Goal: Contribute content: Contribute content

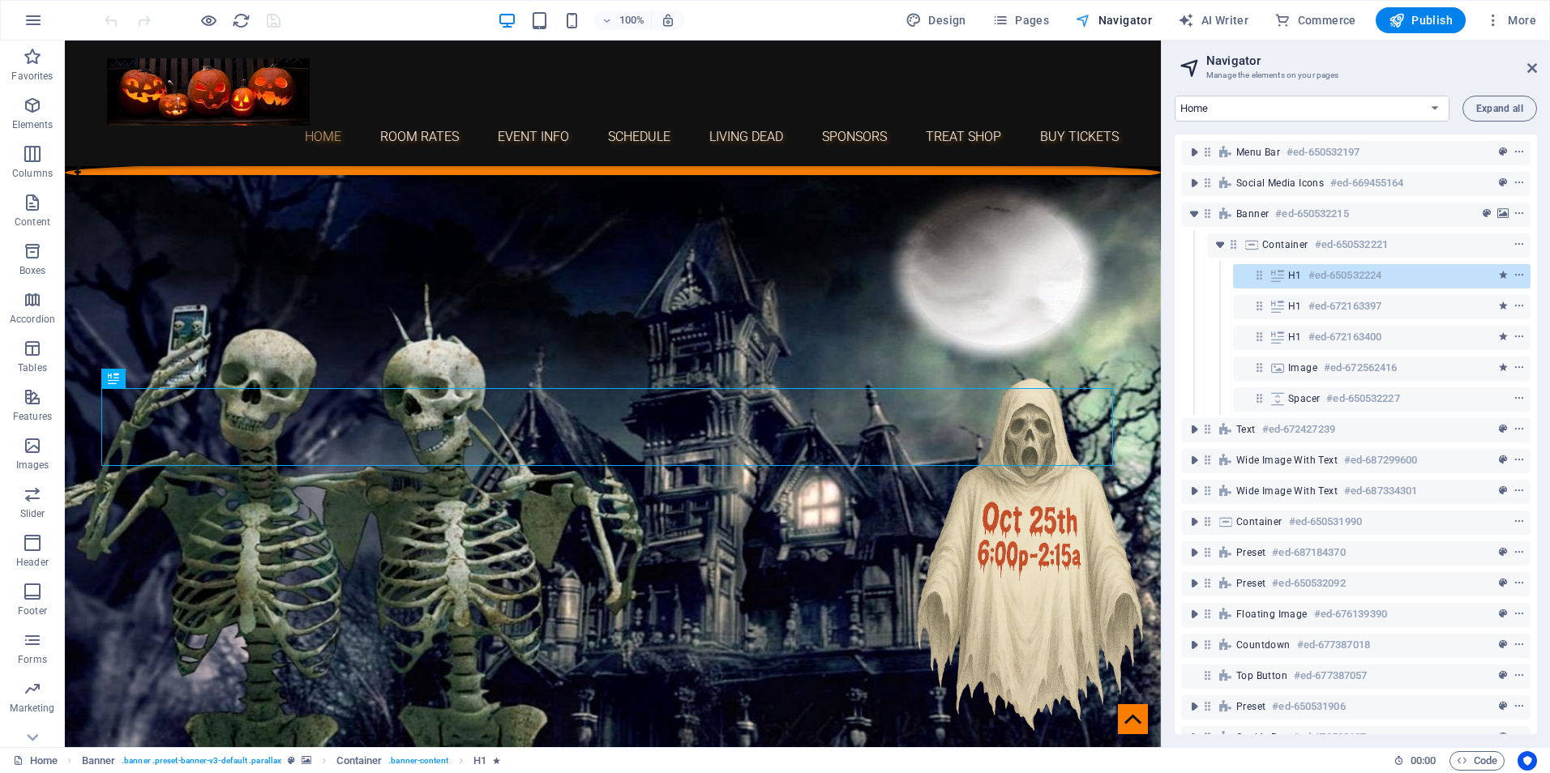
click at [1039, 19] on span "Pages" at bounding box center [1020, 20] width 57 height 16
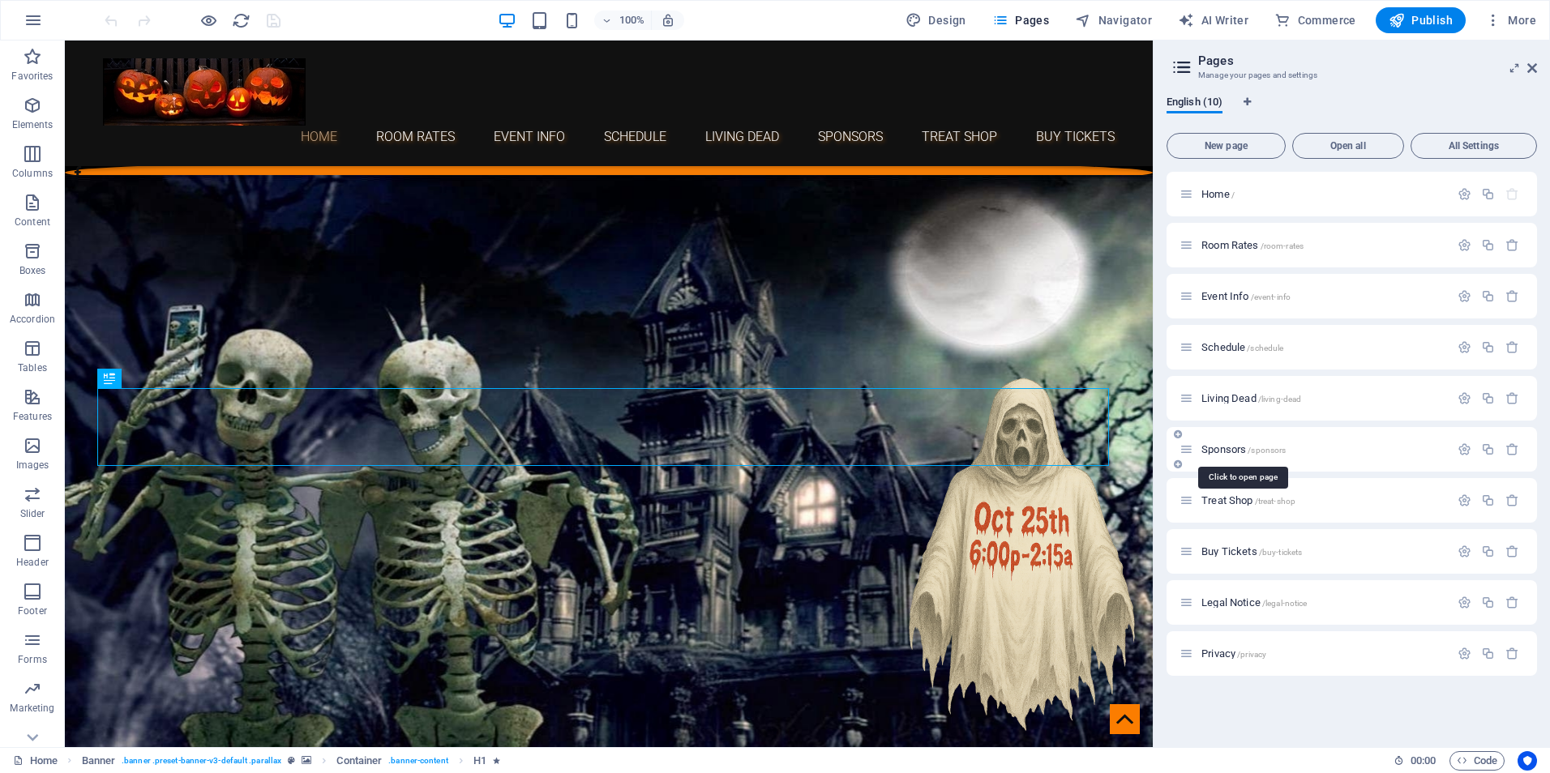
click at [1230, 447] on span "Sponsors /sponsors" at bounding box center [1244, 449] width 84 height 12
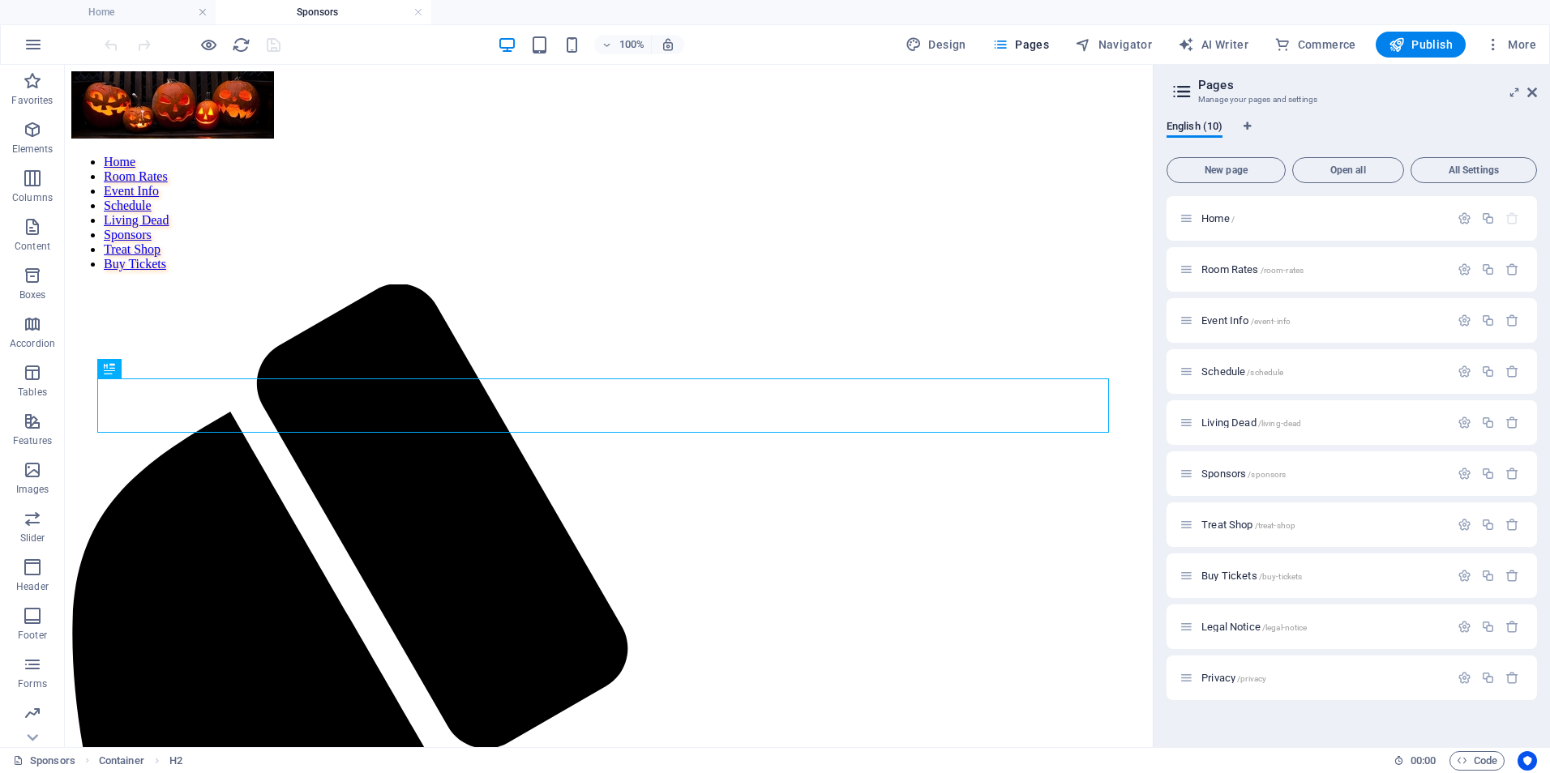
scroll to position [991, 0]
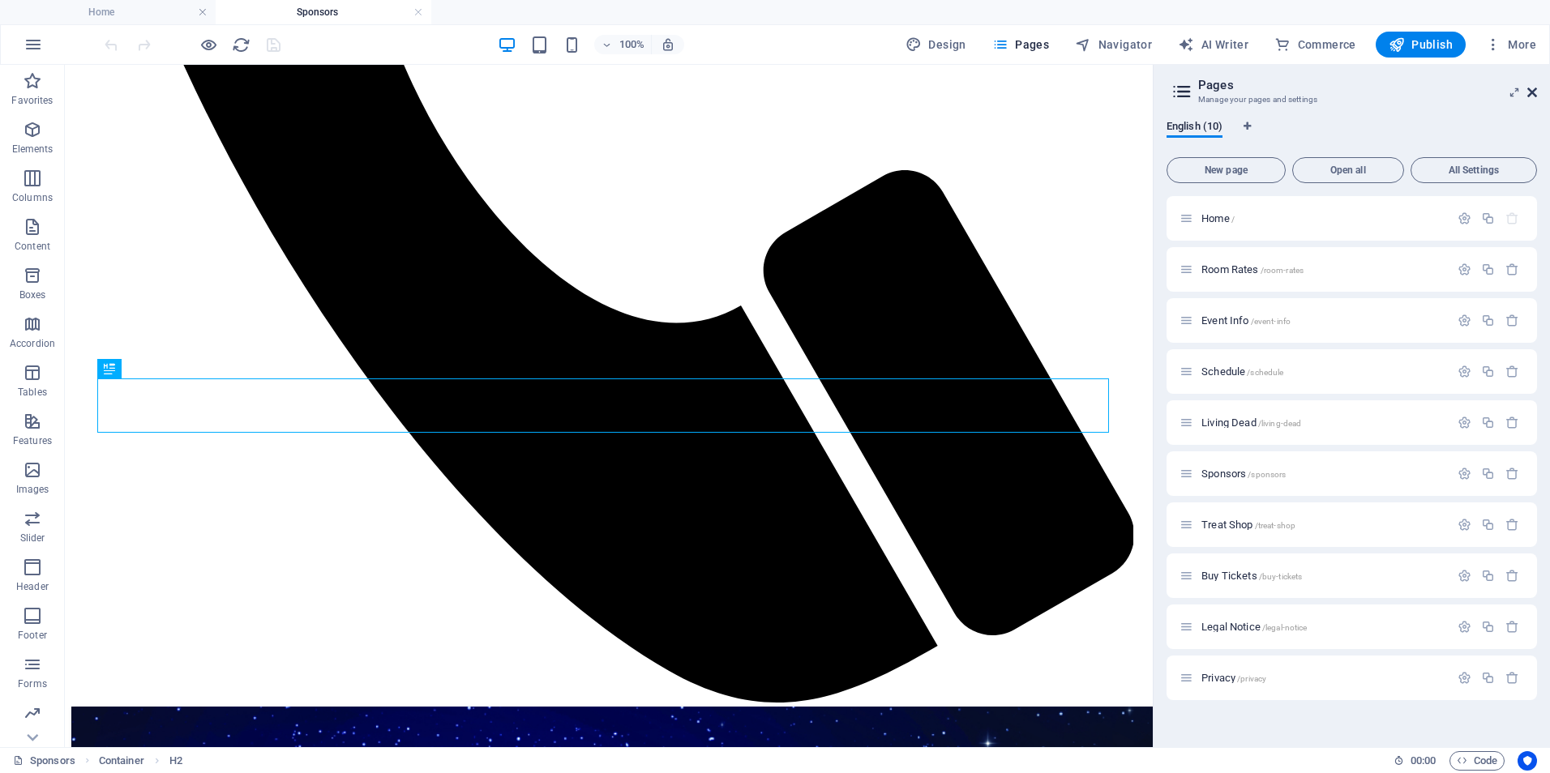
click at [0, 0] on icon at bounding box center [0, 0] width 0 height 0
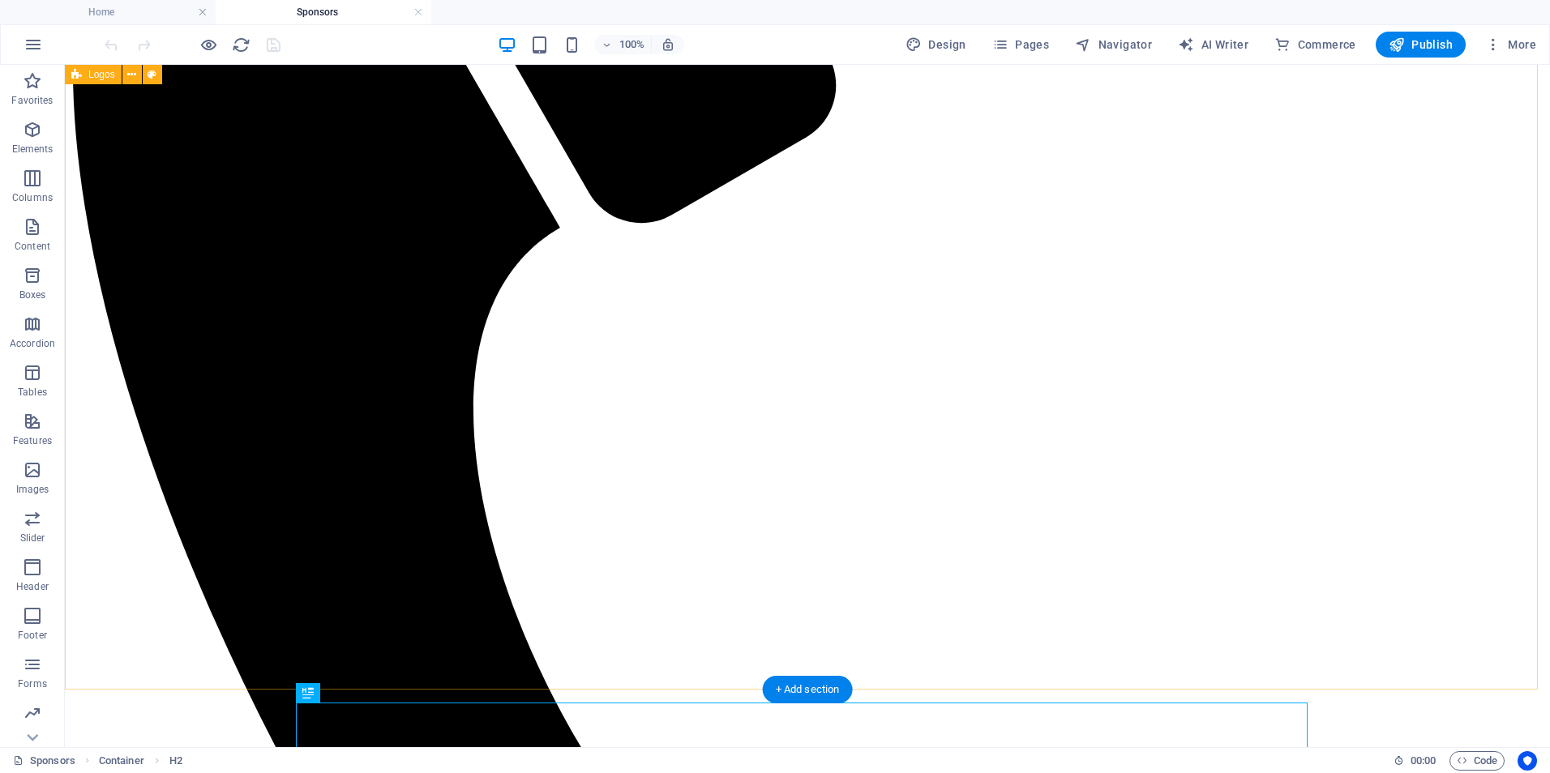
scroll to position [666, 0]
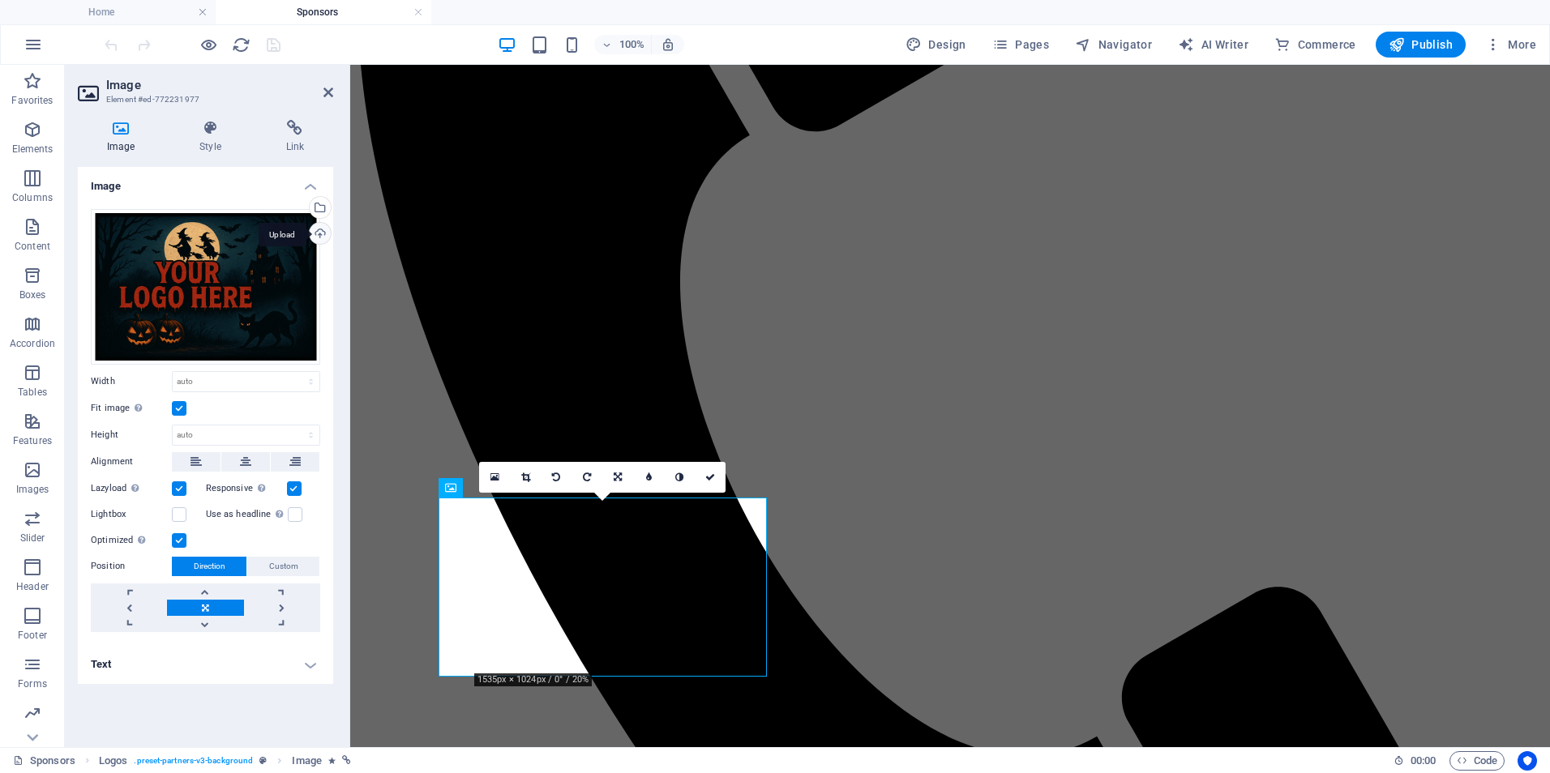
click at [317, 236] on div "Upload" at bounding box center [318, 235] width 24 height 24
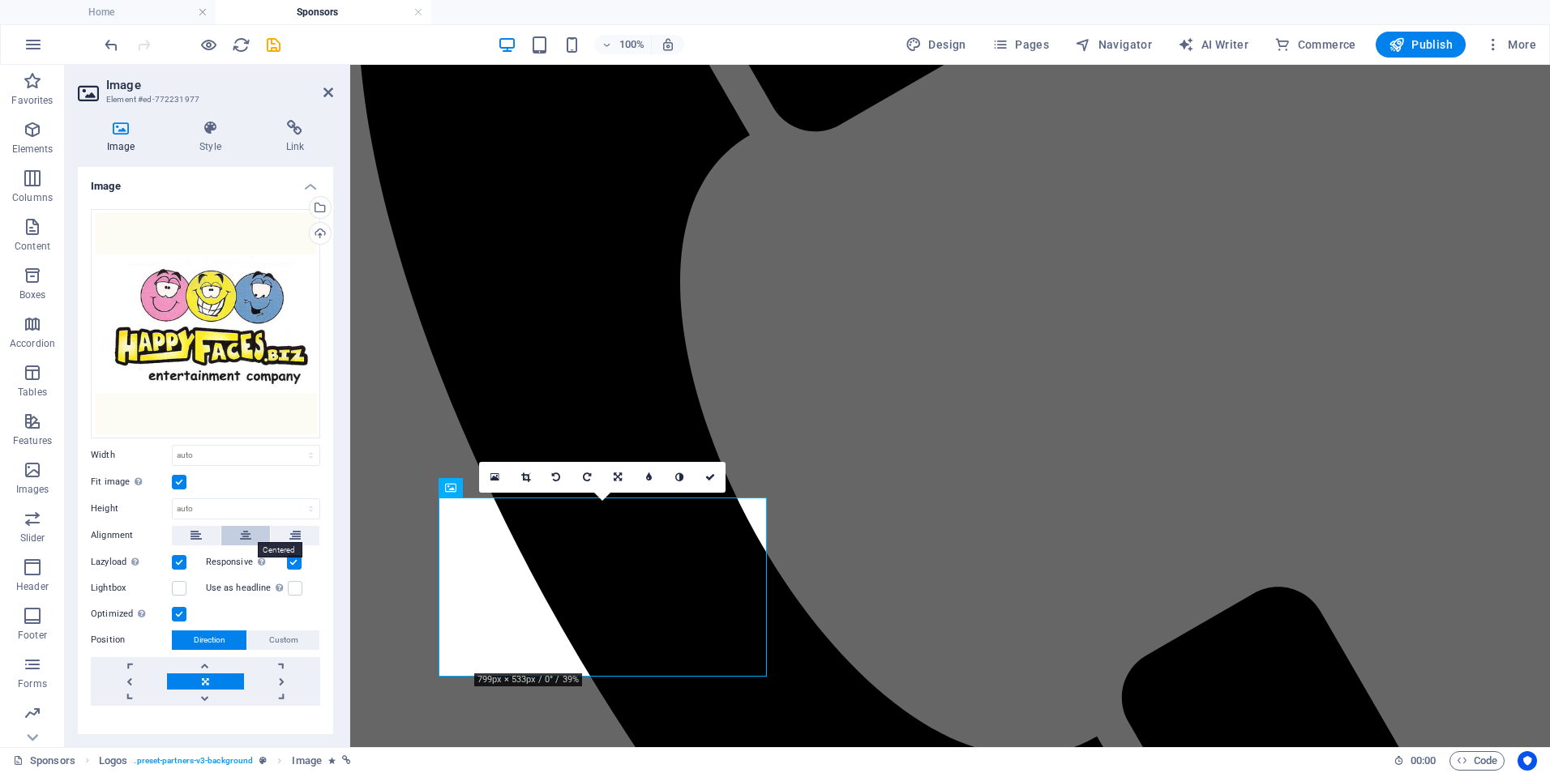
click at [251, 532] on button at bounding box center [245, 535] width 49 height 19
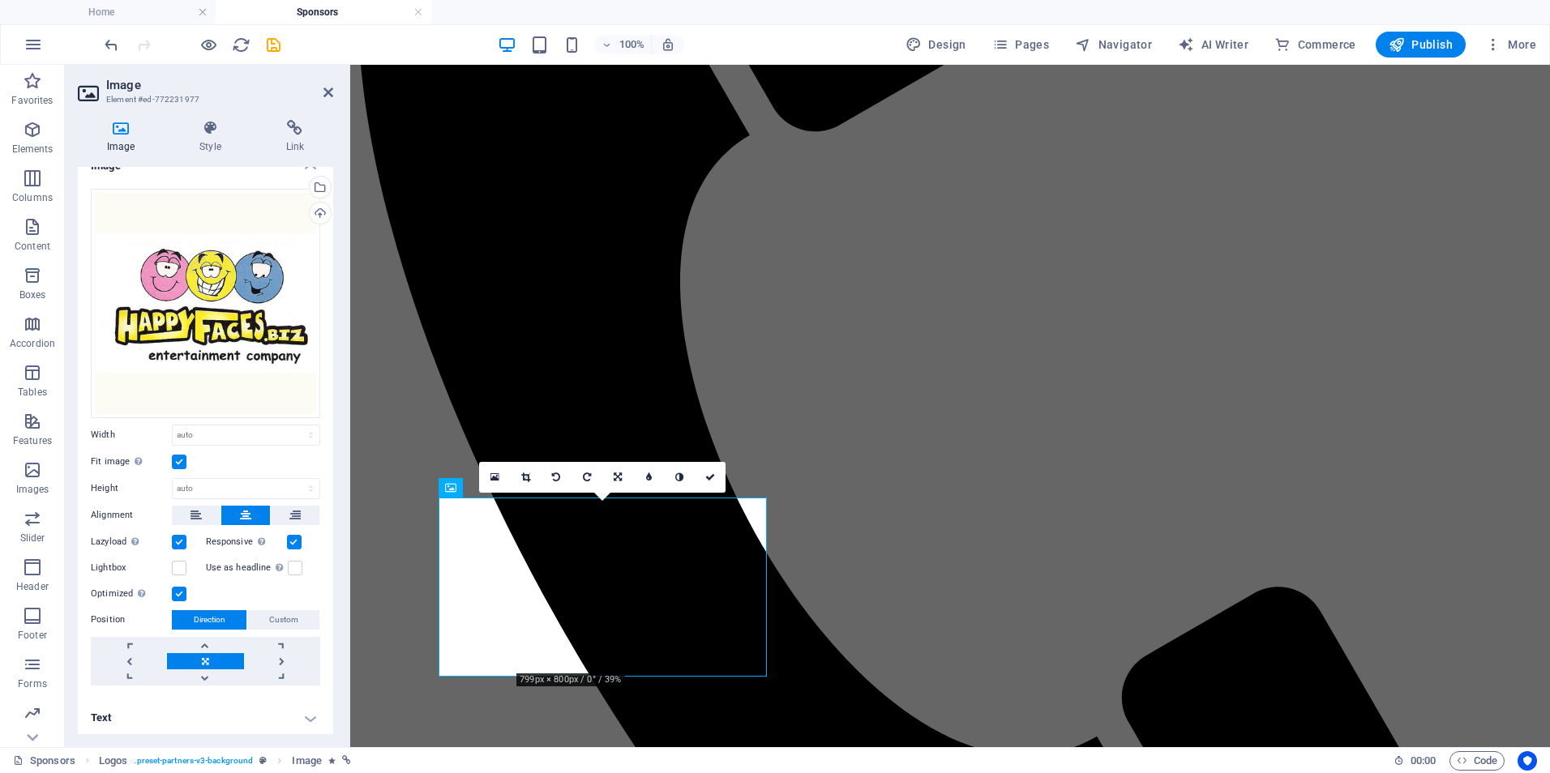
click at [309, 715] on h4 "Text" at bounding box center [205, 718] width 255 height 39
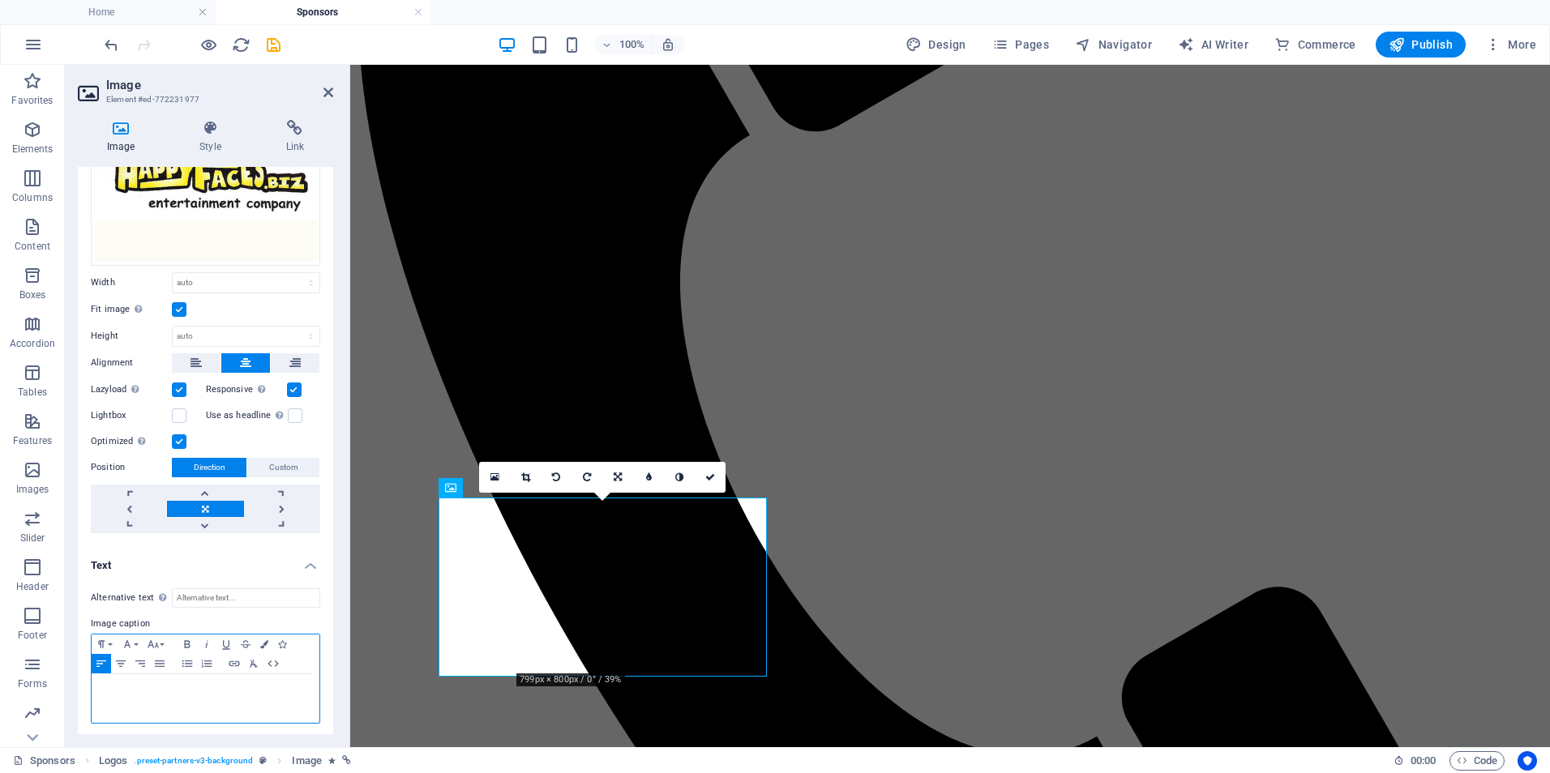
click at [169, 688] on p at bounding box center [206, 690] width 212 height 15
click at [195, 700] on p "Happy Faces will be providing FREE custom face painting at the event!" at bounding box center [206, 697] width 212 height 29
drag, startPoint x: 196, startPoint y: 703, endPoint x: 96, endPoint y: 683, distance: 102.6
click at [96, 683] on div "Happy Faces will be providing FREE custom face painting at the event!" at bounding box center [206, 699] width 228 height 49
click at [211, 278] on select "Default auto px rem % em vh vw" at bounding box center [246, 282] width 147 height 19
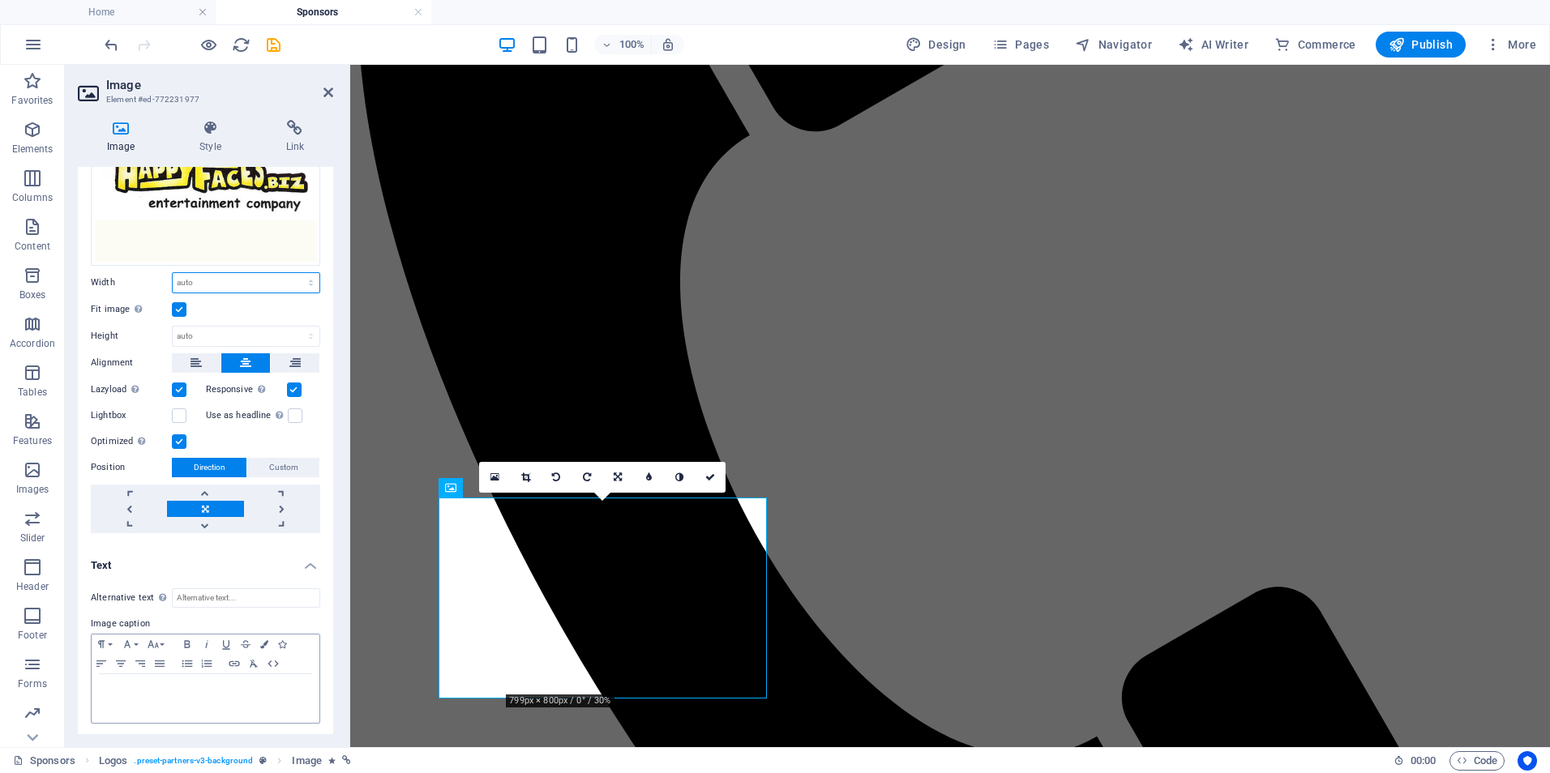
click at [211, 278] on select "Default auto px rem % em vh vw" at bounding box center [246, 282] width 147 height 19
click at [306, 564] on h4 "Text" at bounding box center [205, 560] width 255 height 29
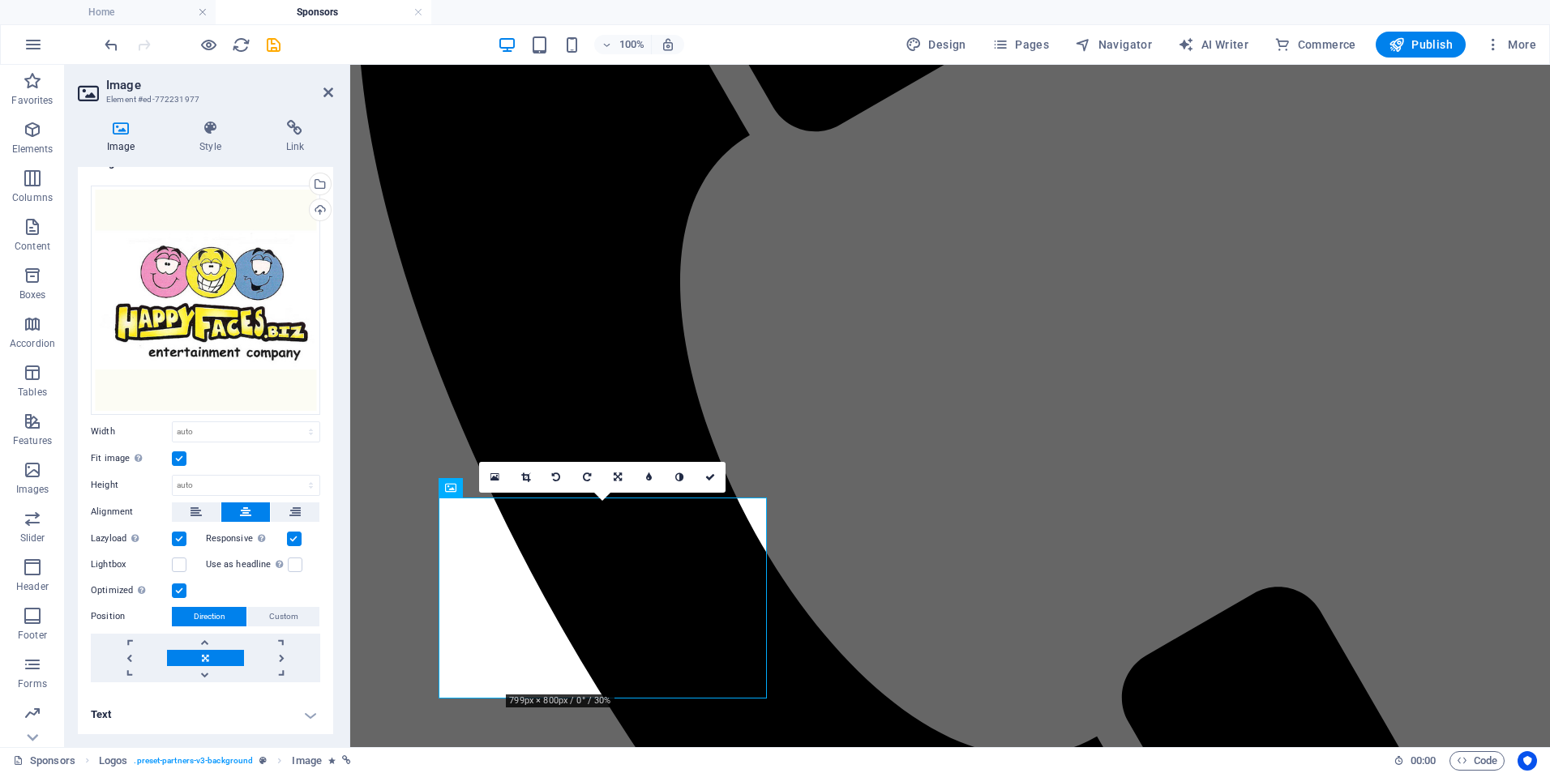
scroll to position [20, 0]
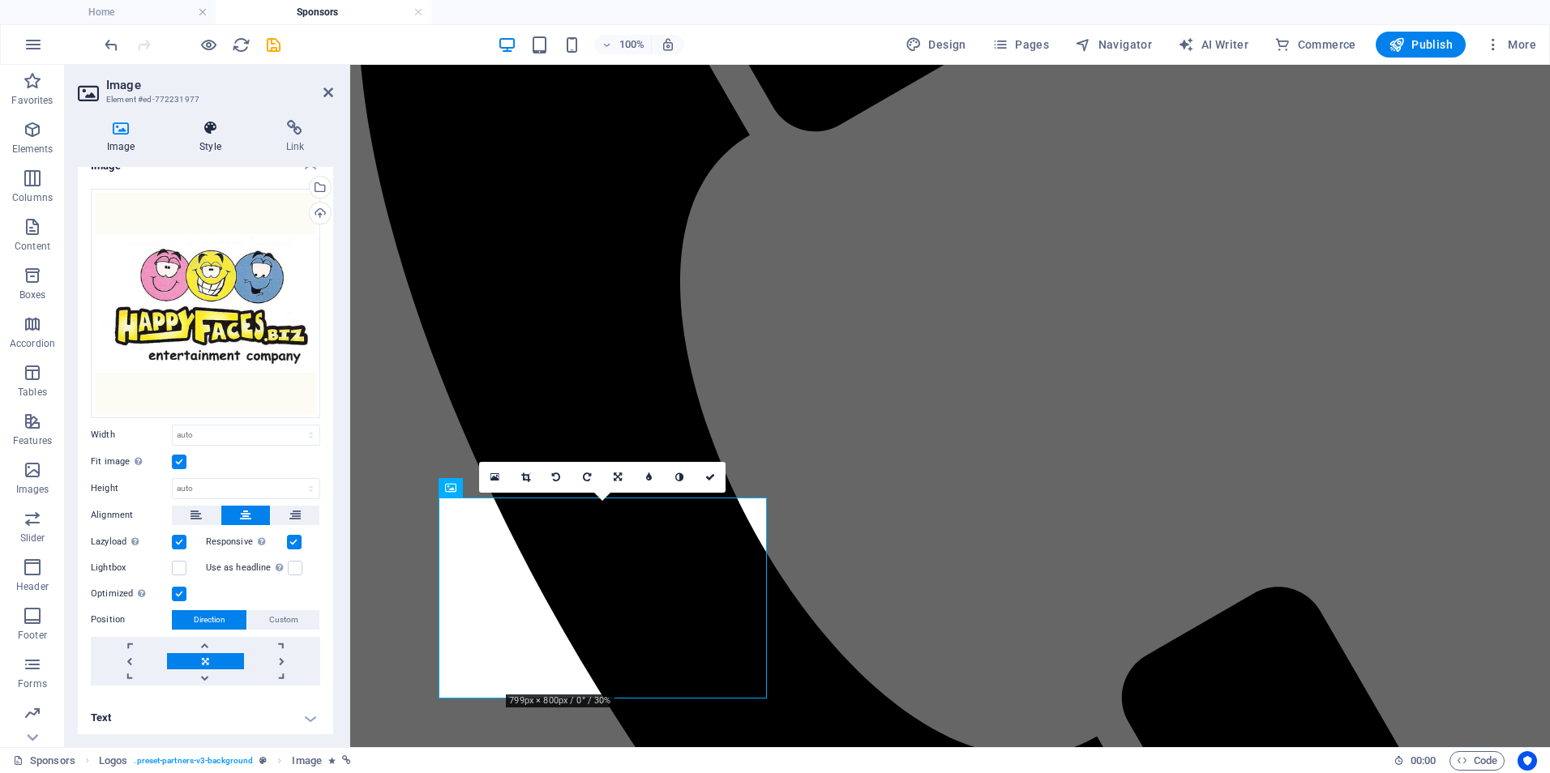
click at [212, 139] on h4 "Style" at bounding box center [213, 137] width 86 height 34
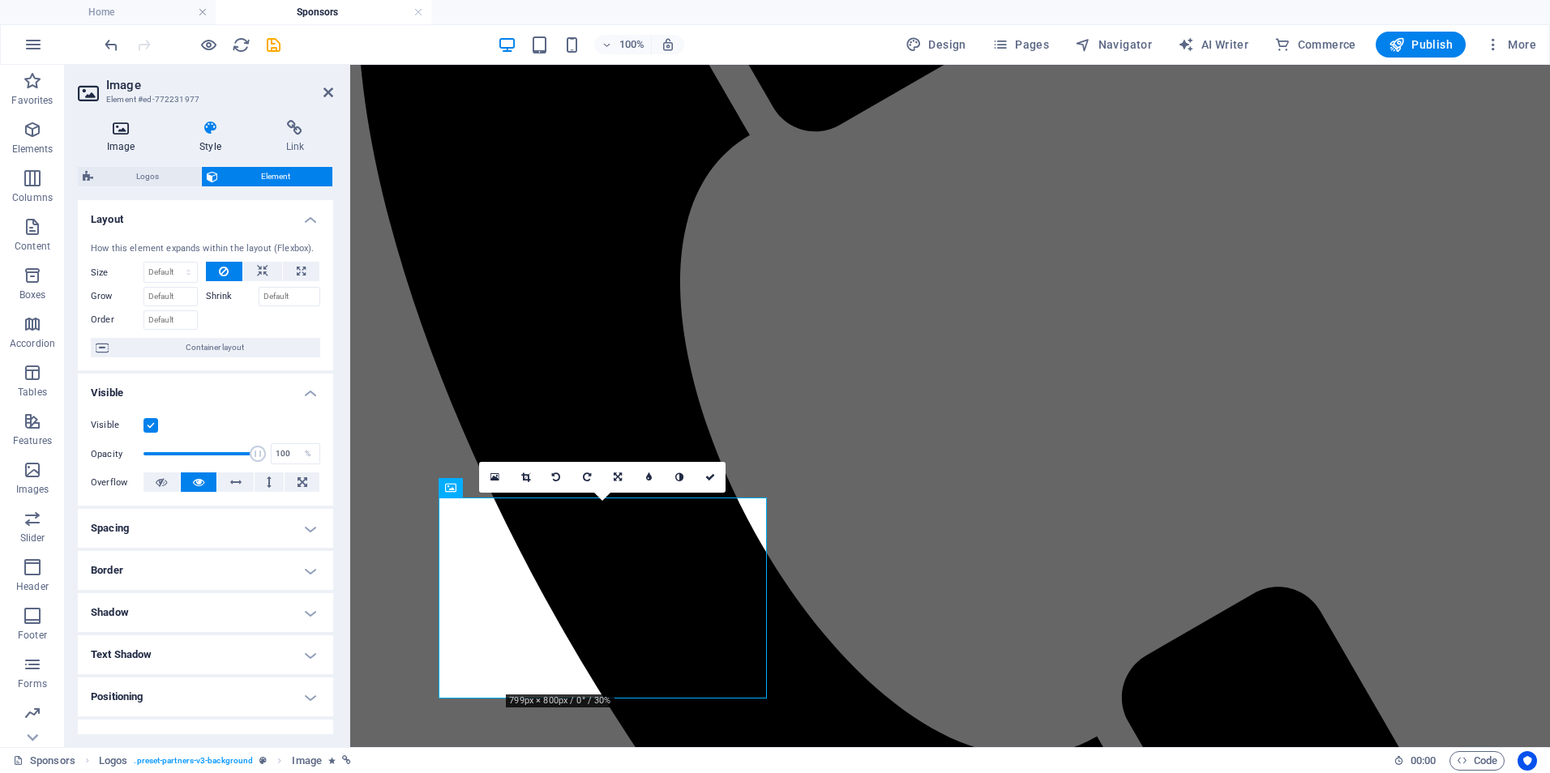
click at [118, 135] on icon at bounding box center [121, 128] width 86 height 16
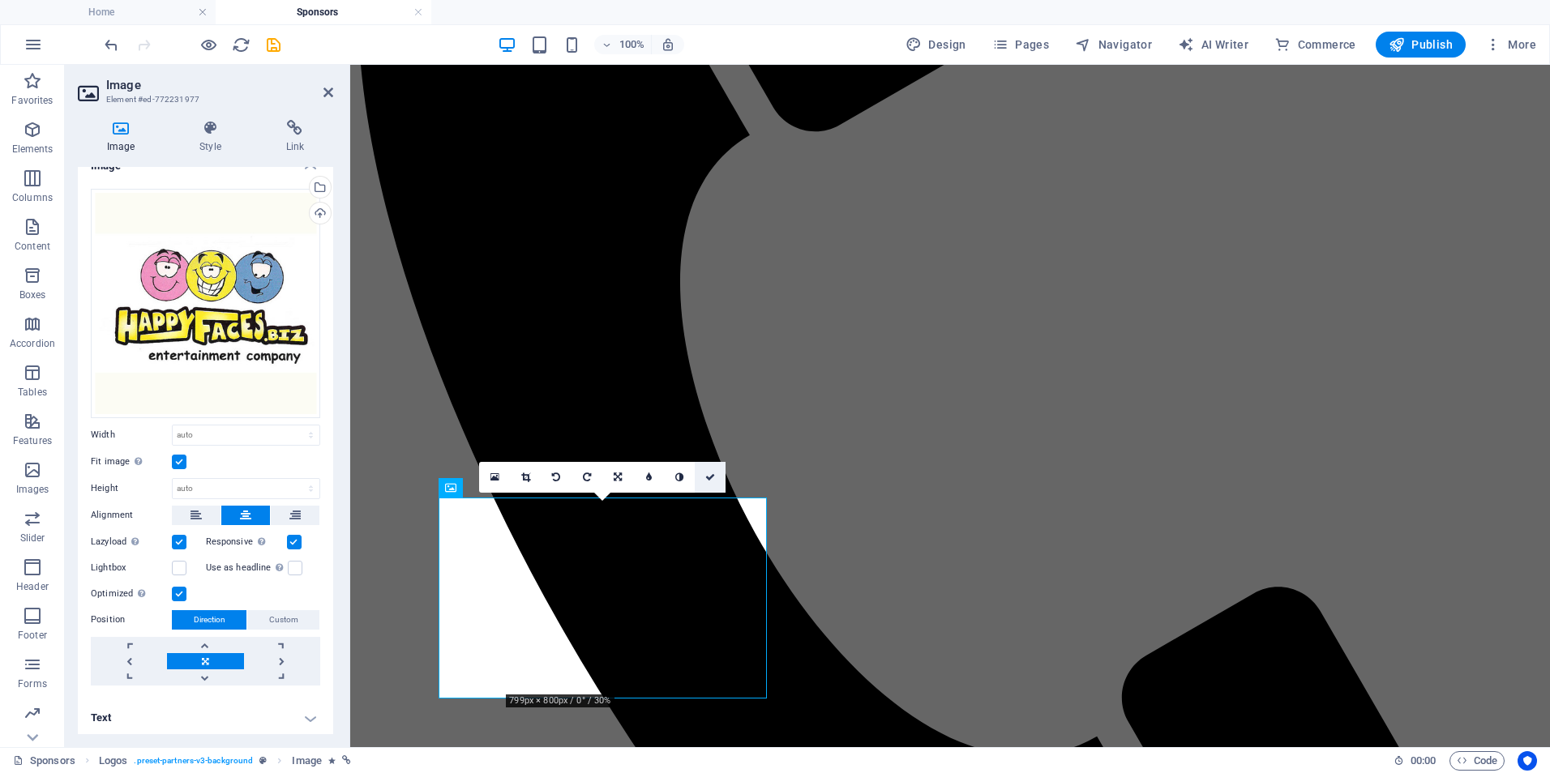
click at [710, 477] on icon at bounding box center [710, 478] width 10 height 10
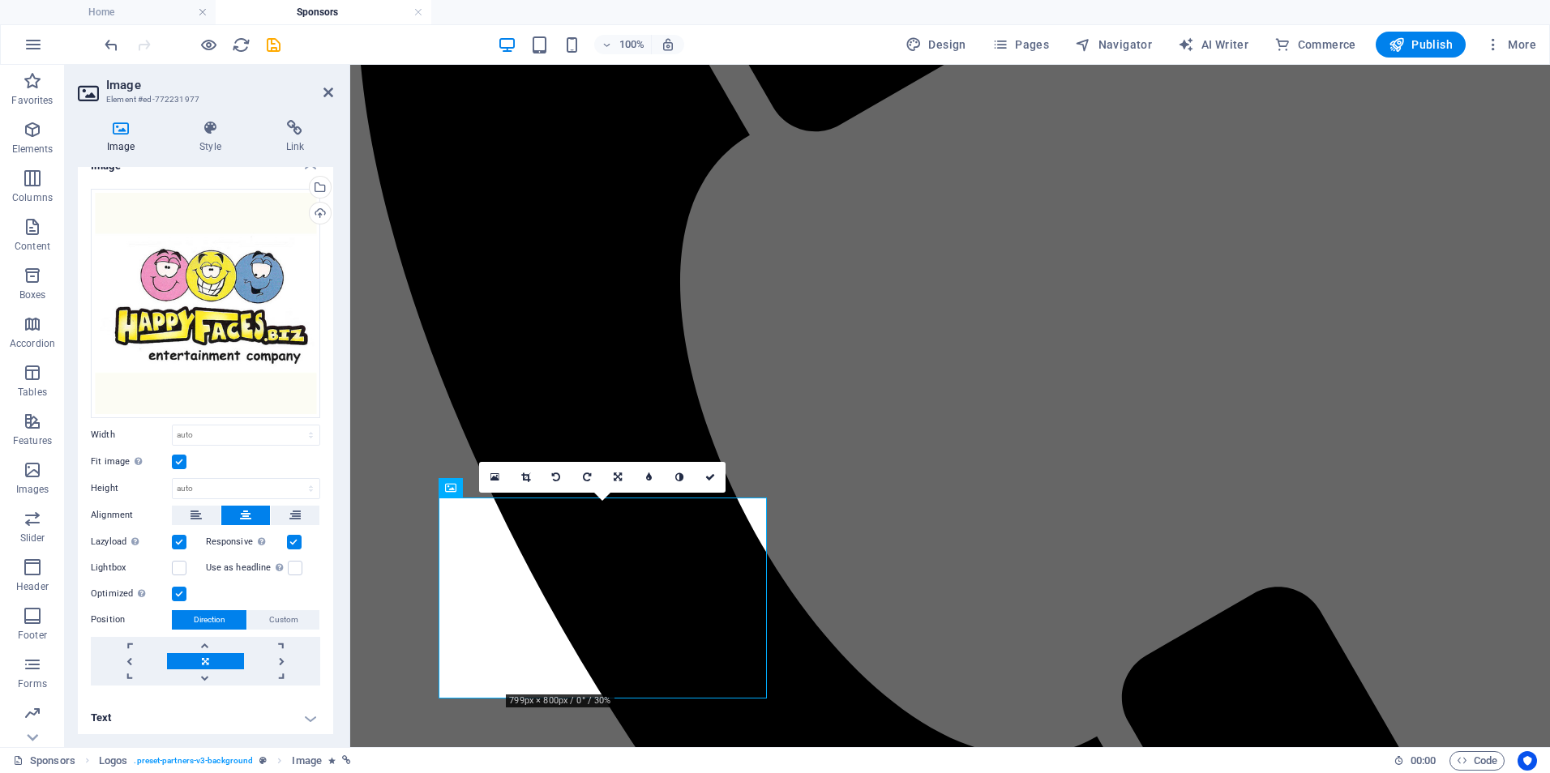
click at [303, 712] on h4 "Text" at bounding box center [205, 718] width 255 height 39
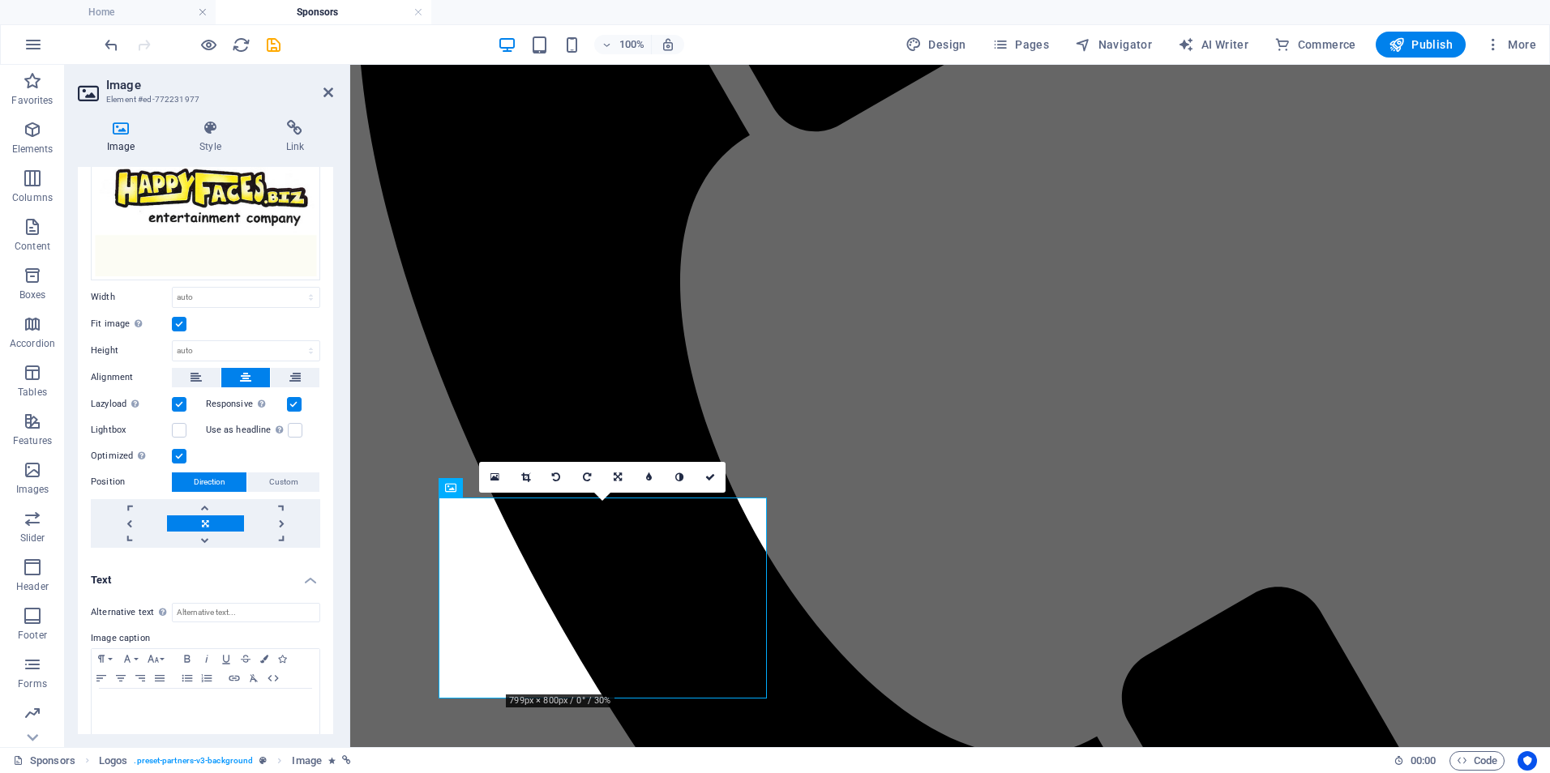
scroll to position [173, 0]
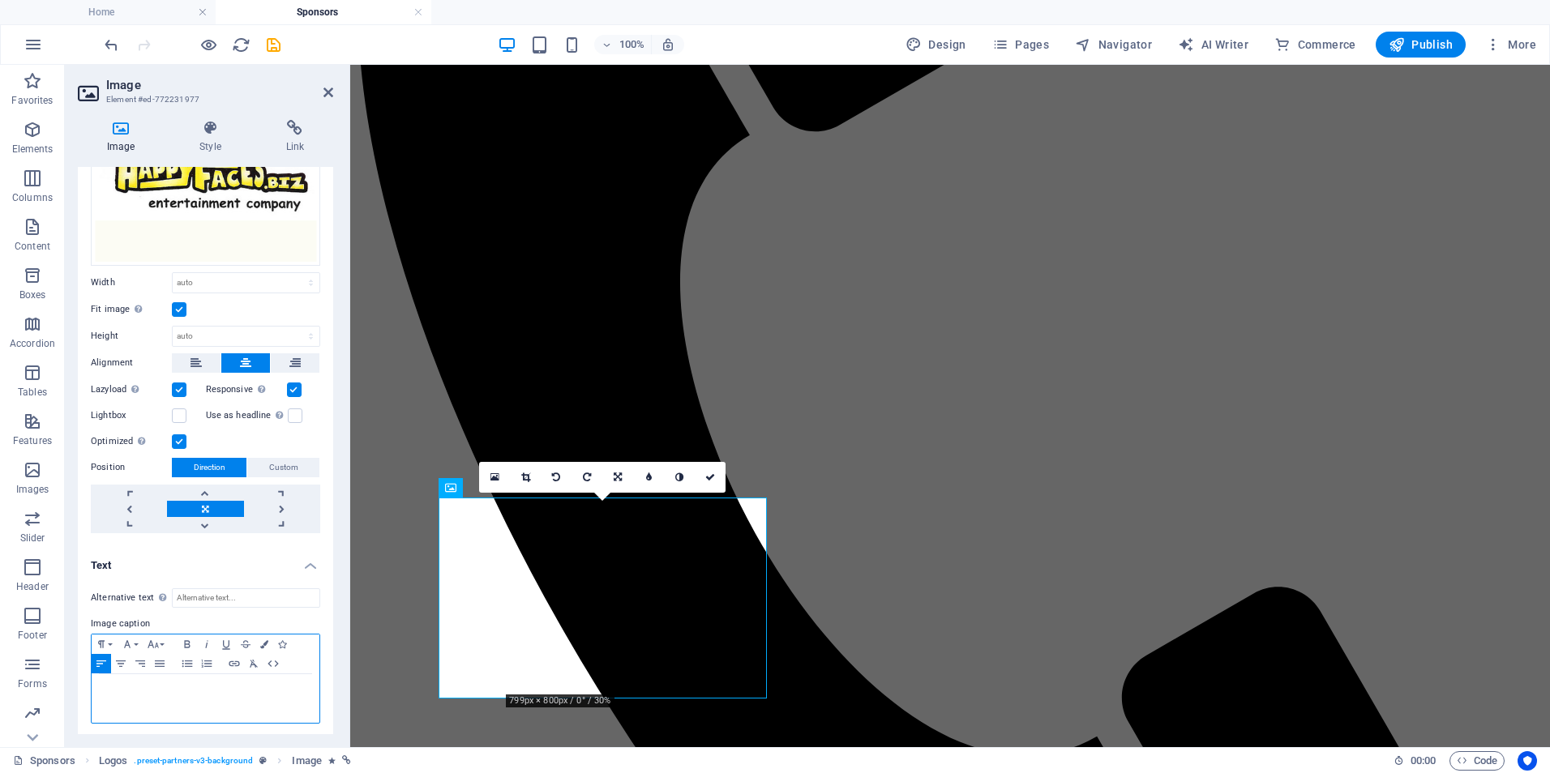
click at [229, 692] on p at bounding box center [206, 690] width 212 height 15
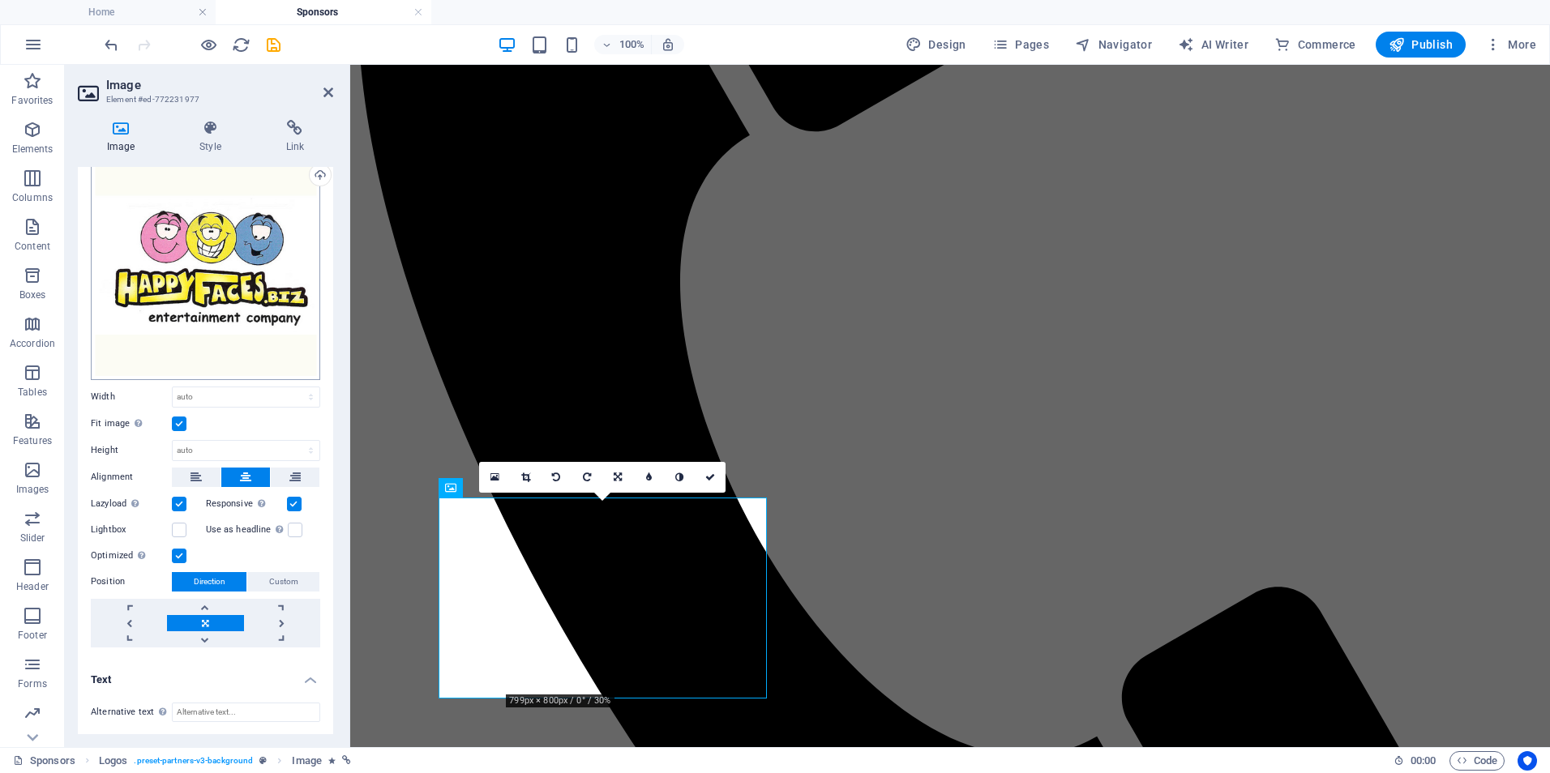
scroll to position [81, 0]
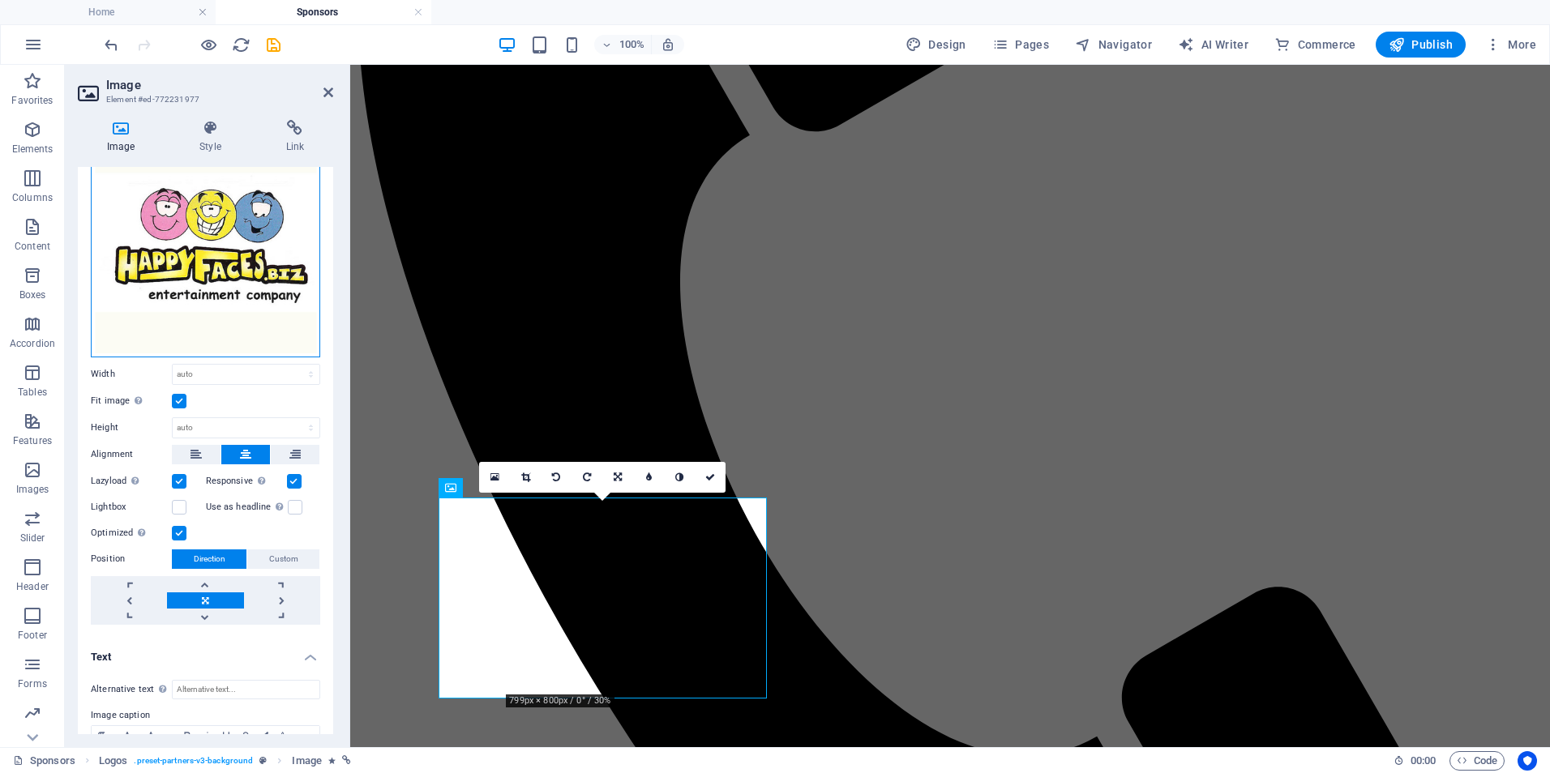
click at [262, 267] on div "Drag files here, click to choose files or select files from Files or our free s…" at bounding box center [205, 242] width 229 height 229
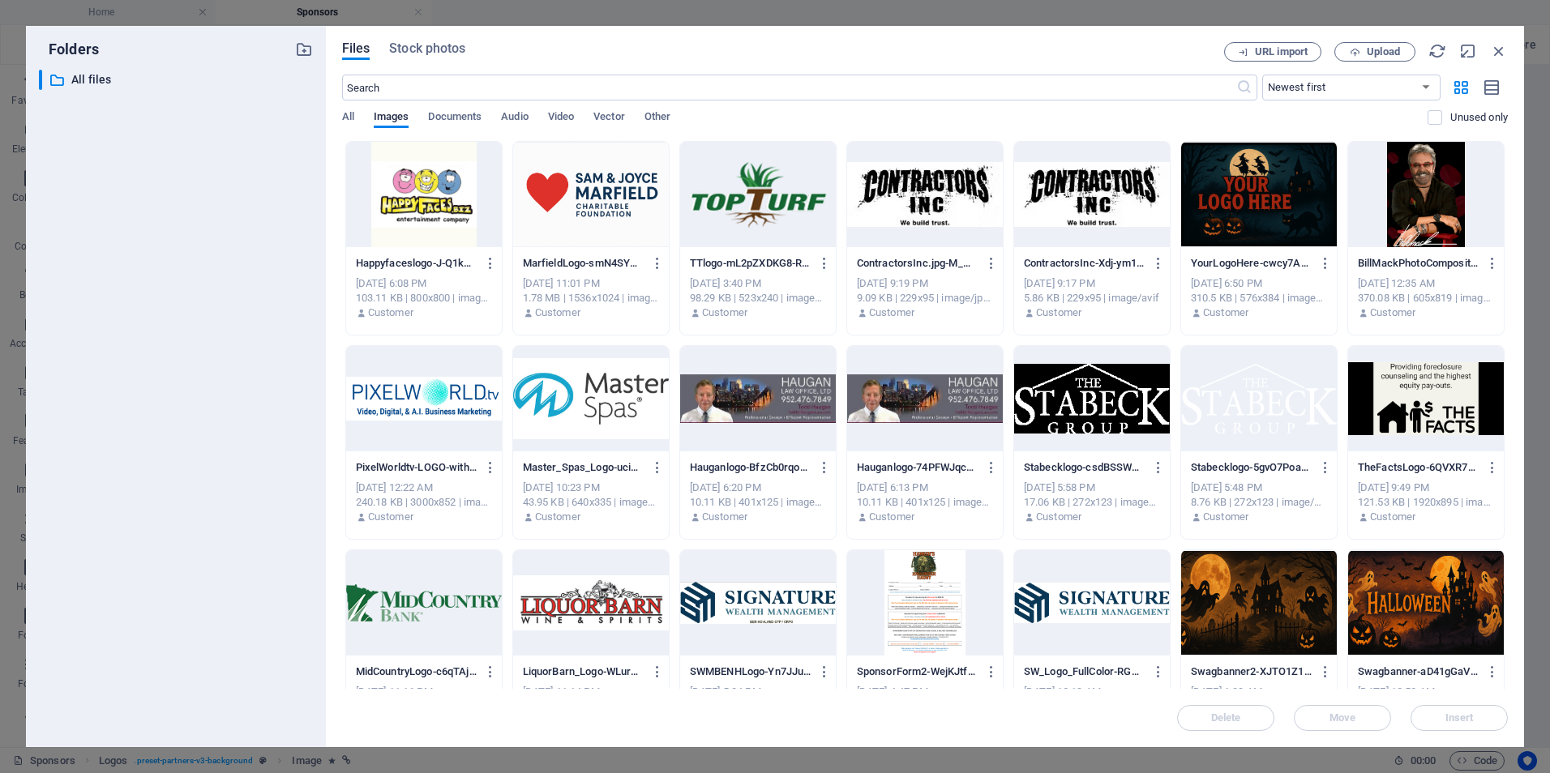
click at [407, 179] on div at bounding box center [424, 194] width 156 height 105
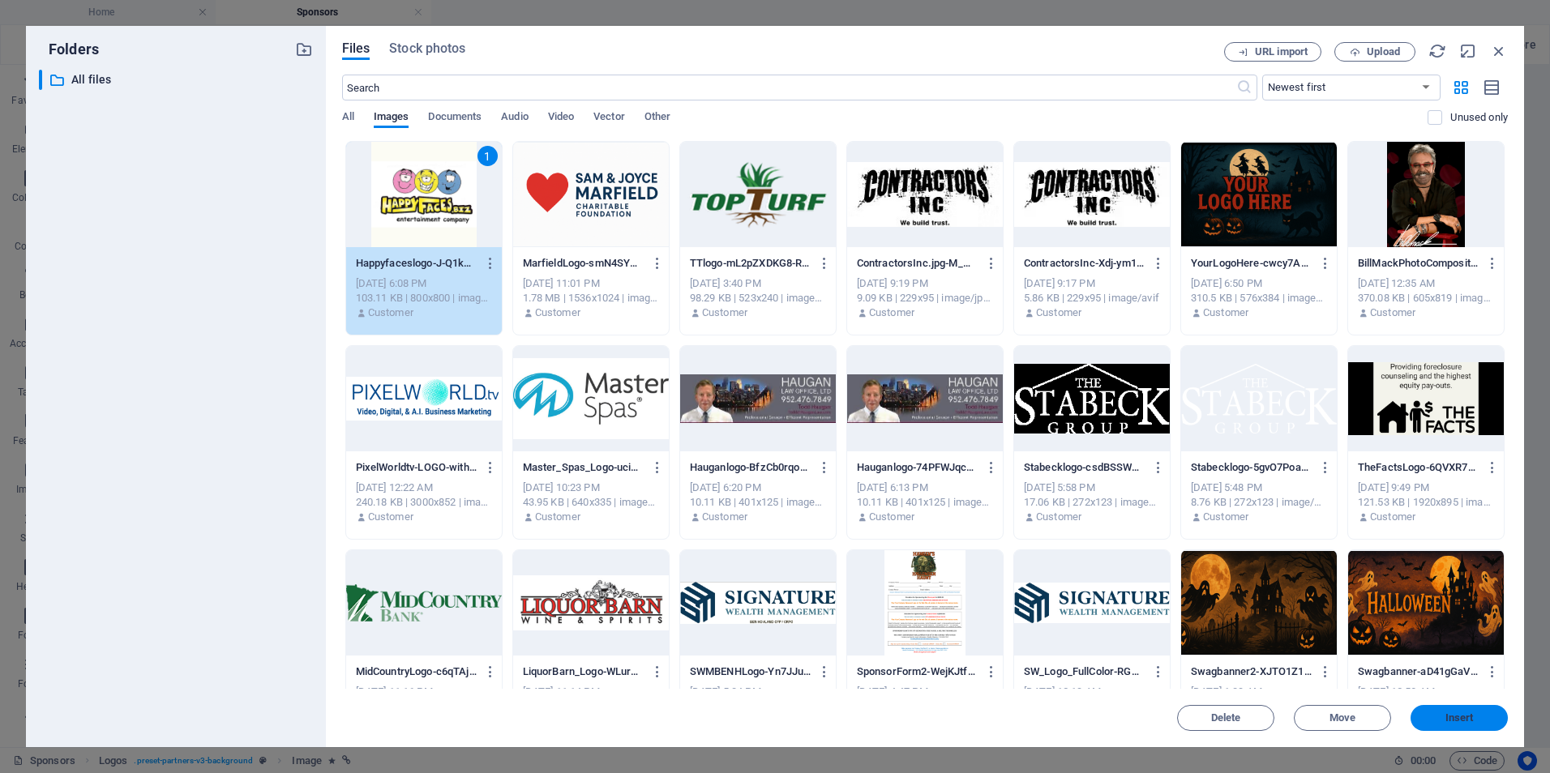
click at [1441, 710] on button "Insert" at bounding box center [1459, 718] width 97 height 26
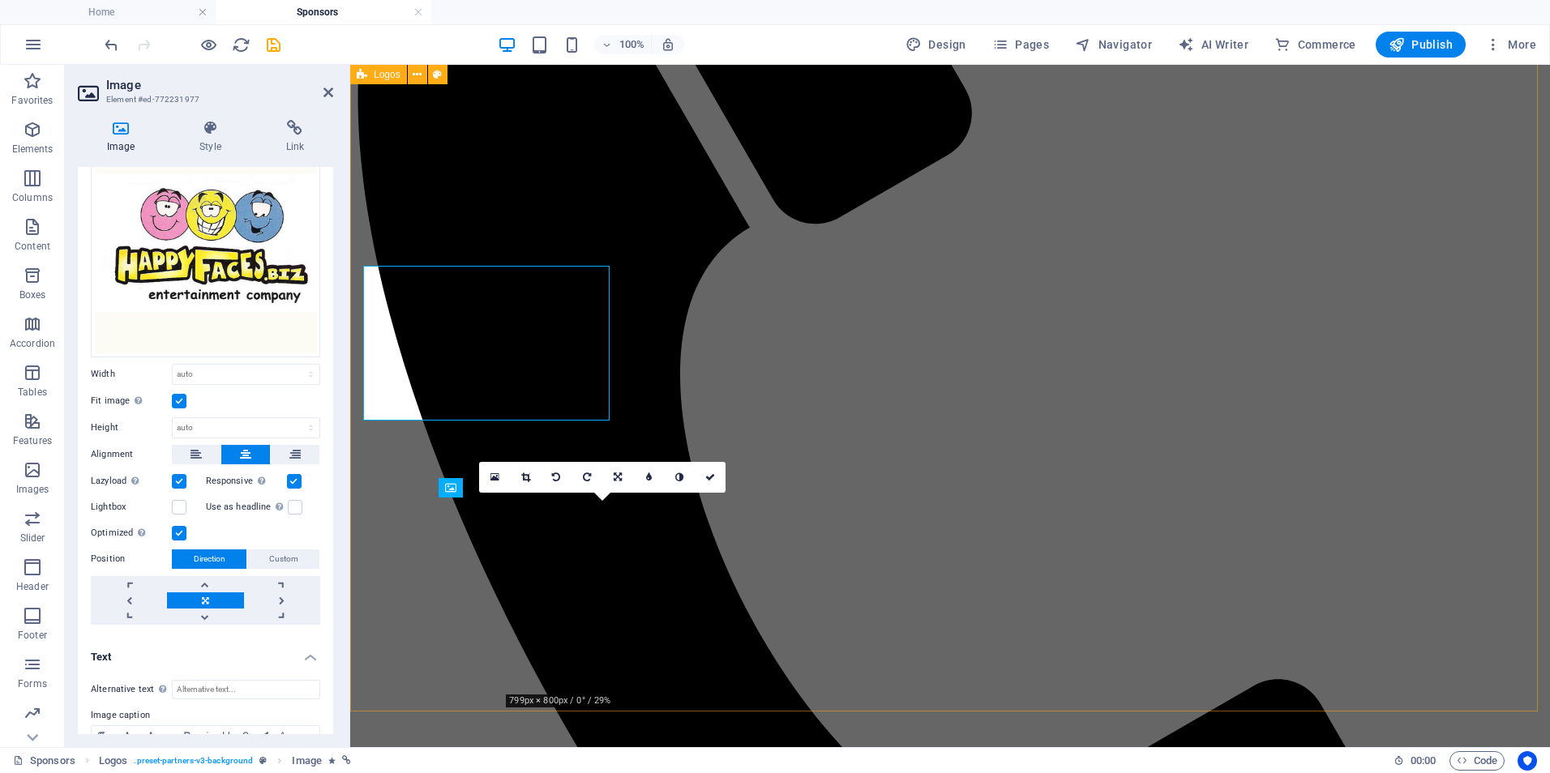
scroll to position [666, 0]
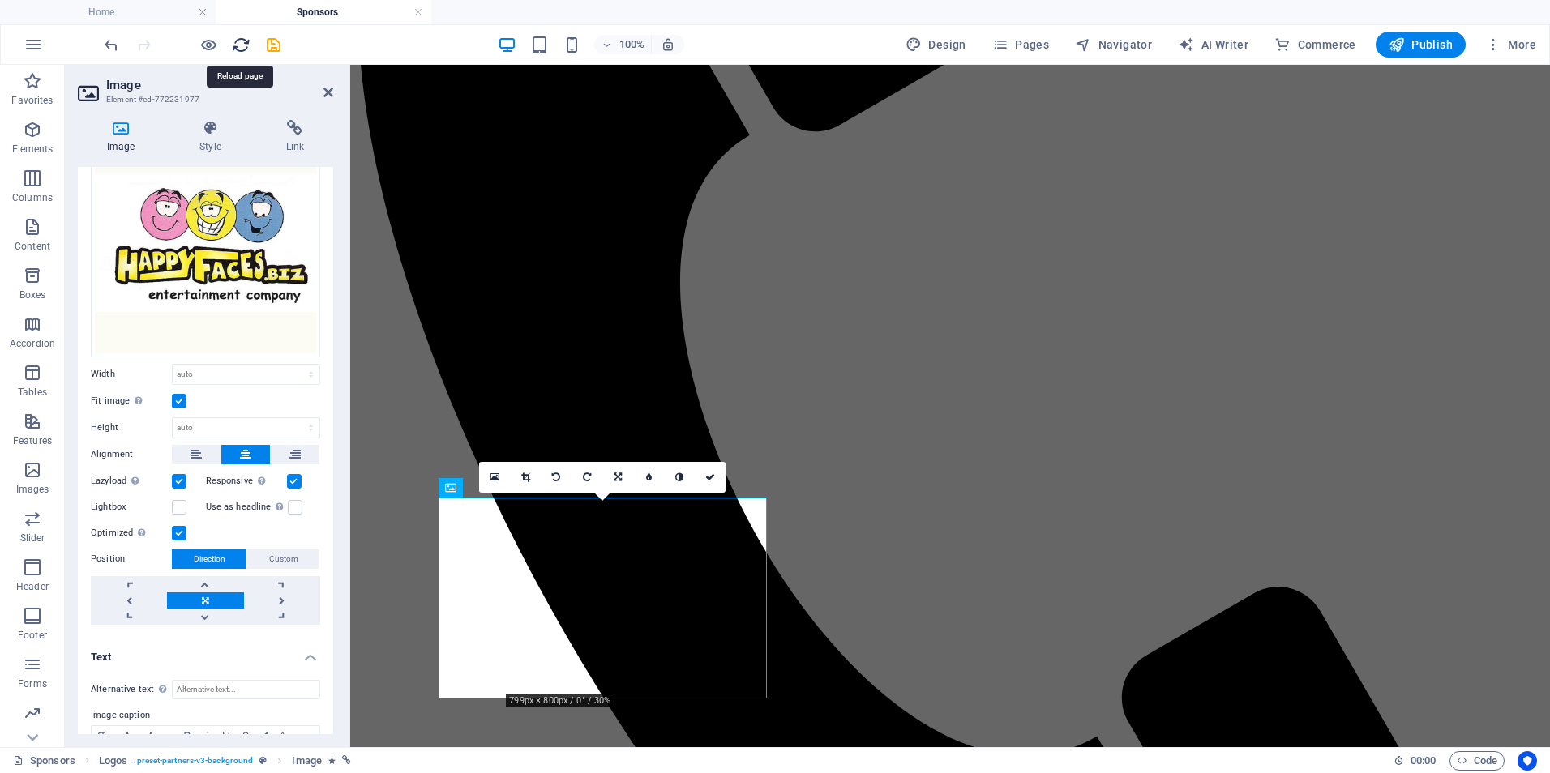
click at [240, 48] on icon "reload" at bounding box center [241, 45] width 19 height 19
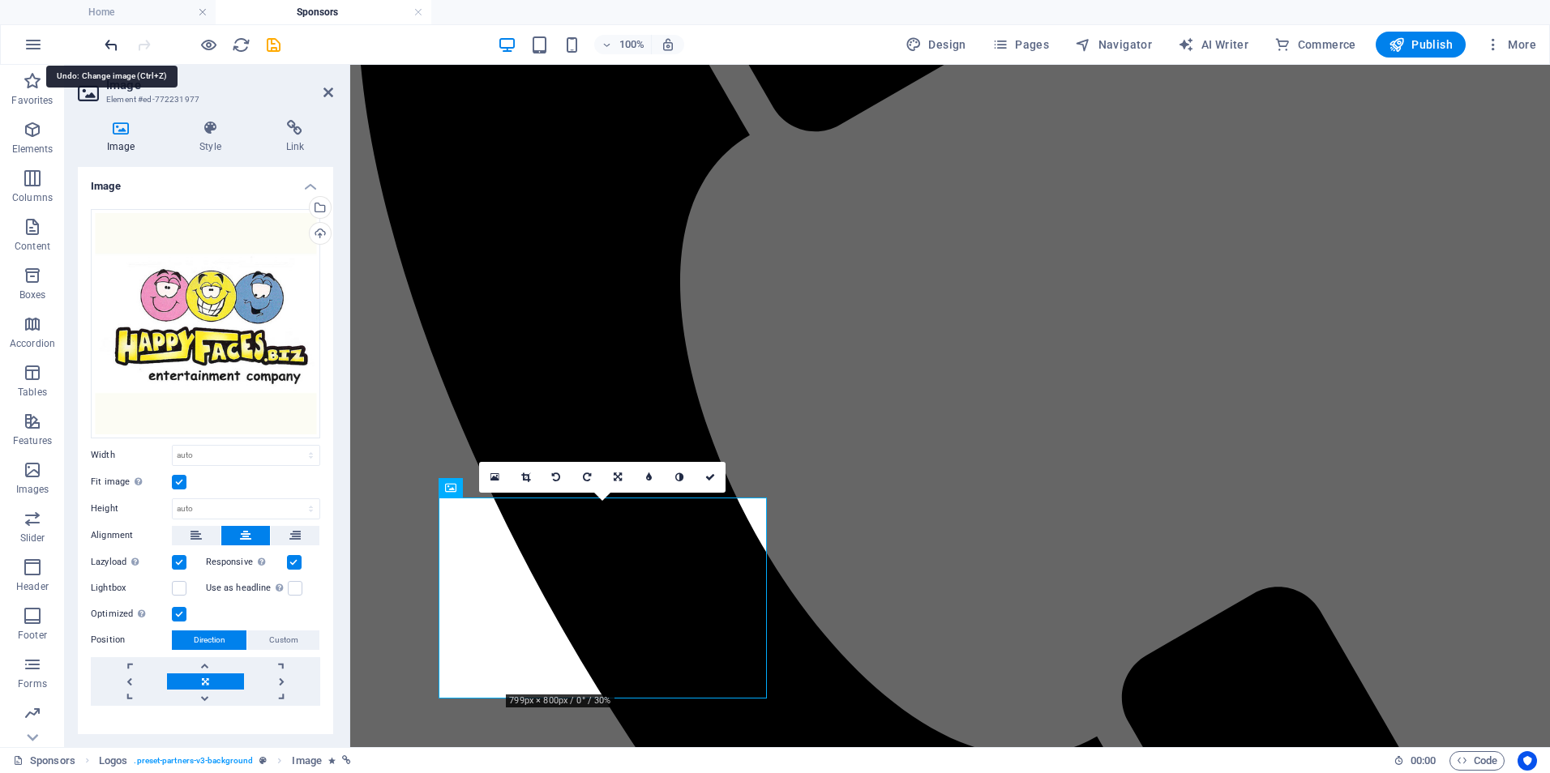
click at [112, 45] on icon "undo" at bounding box center [111, 45] width 19 height 19
click at [109, 41] on icon "undo" at bounding box center [111, 45] width 19 height 19
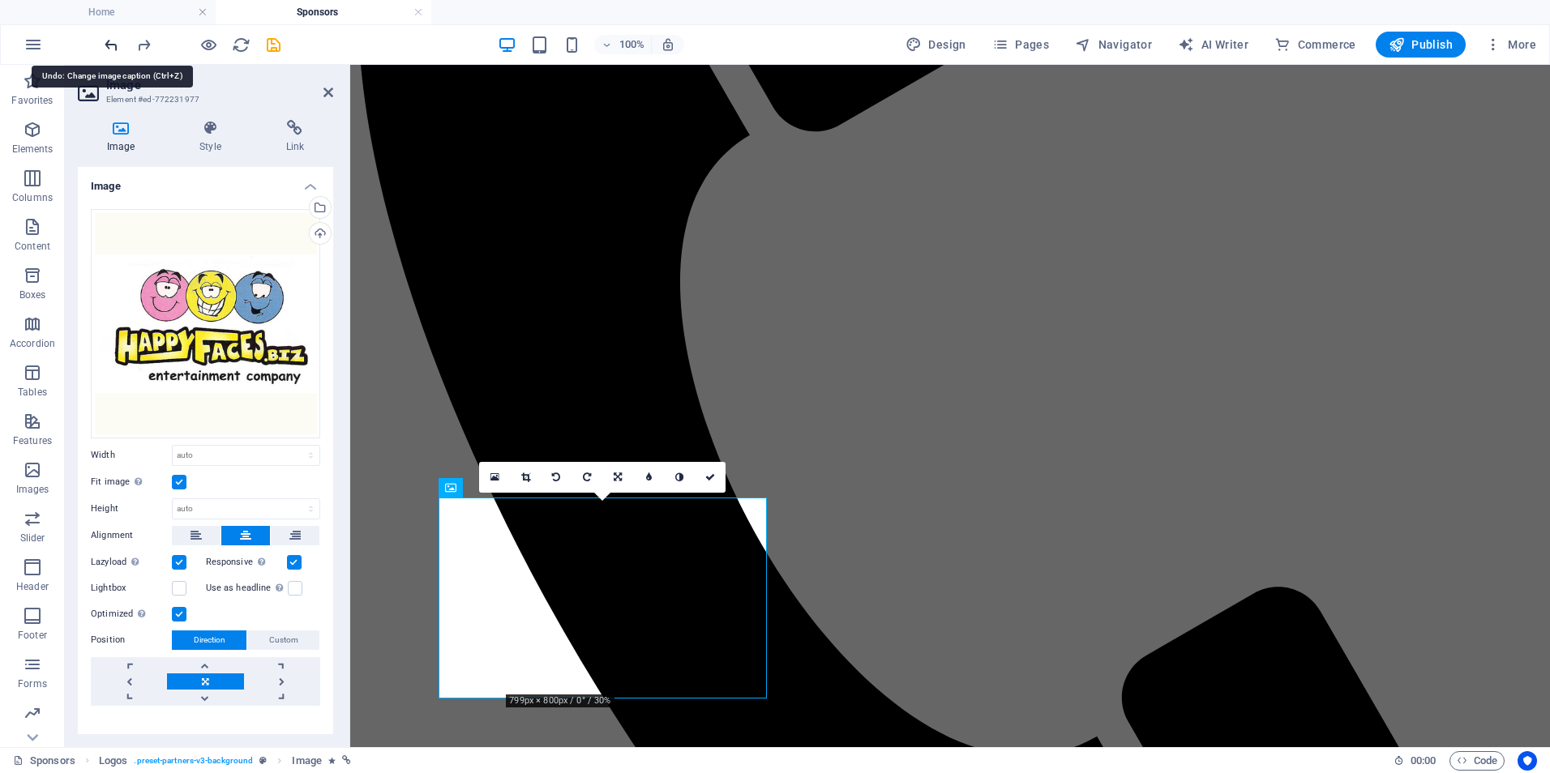
click at [109, 41] on icon "undo" at bounding box center [111, 45] width 19 height 19
click at [1029, 43] on span "Pages" at bounding box center [1020, 44] width 57 height 16
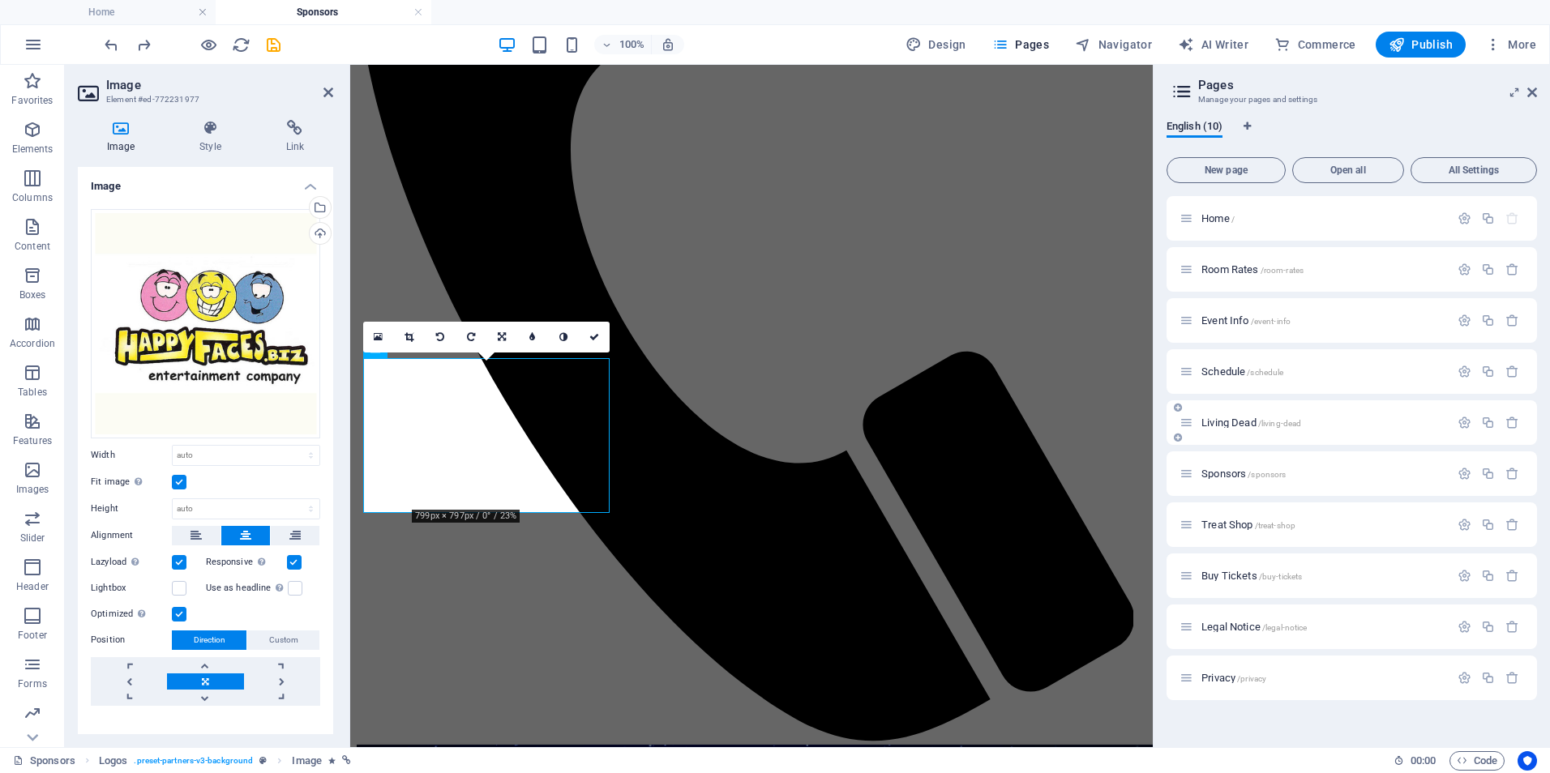
click at [1228, 422] on span "Living Dead /living-dead" at bounding box center [1252, 423] width 100 height 12
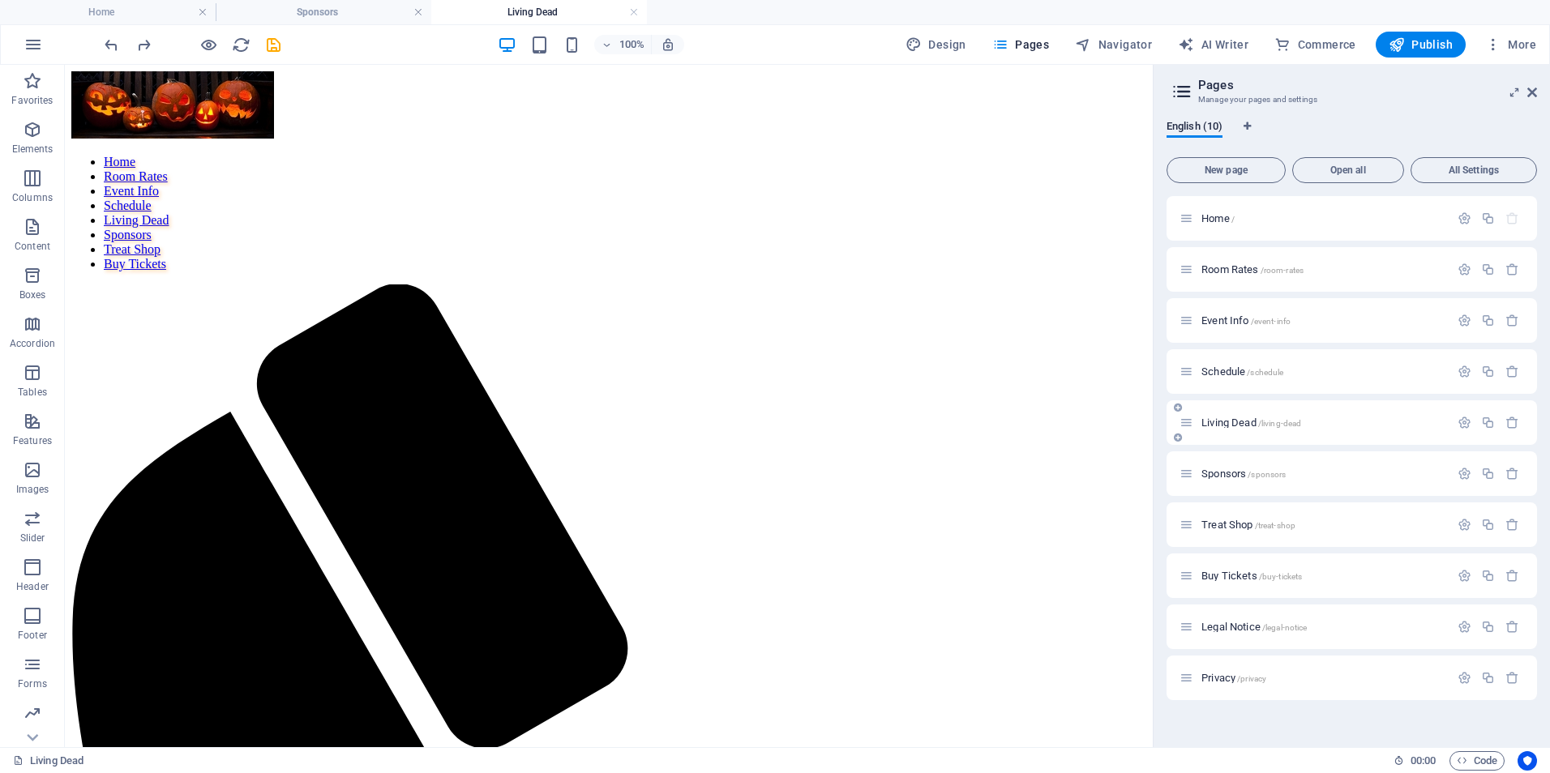
scroll to position [0, 0]
click at [1223, 474] on span "Sponsors /sponsors" at bounding box center [1244, 474] width 84 height 12
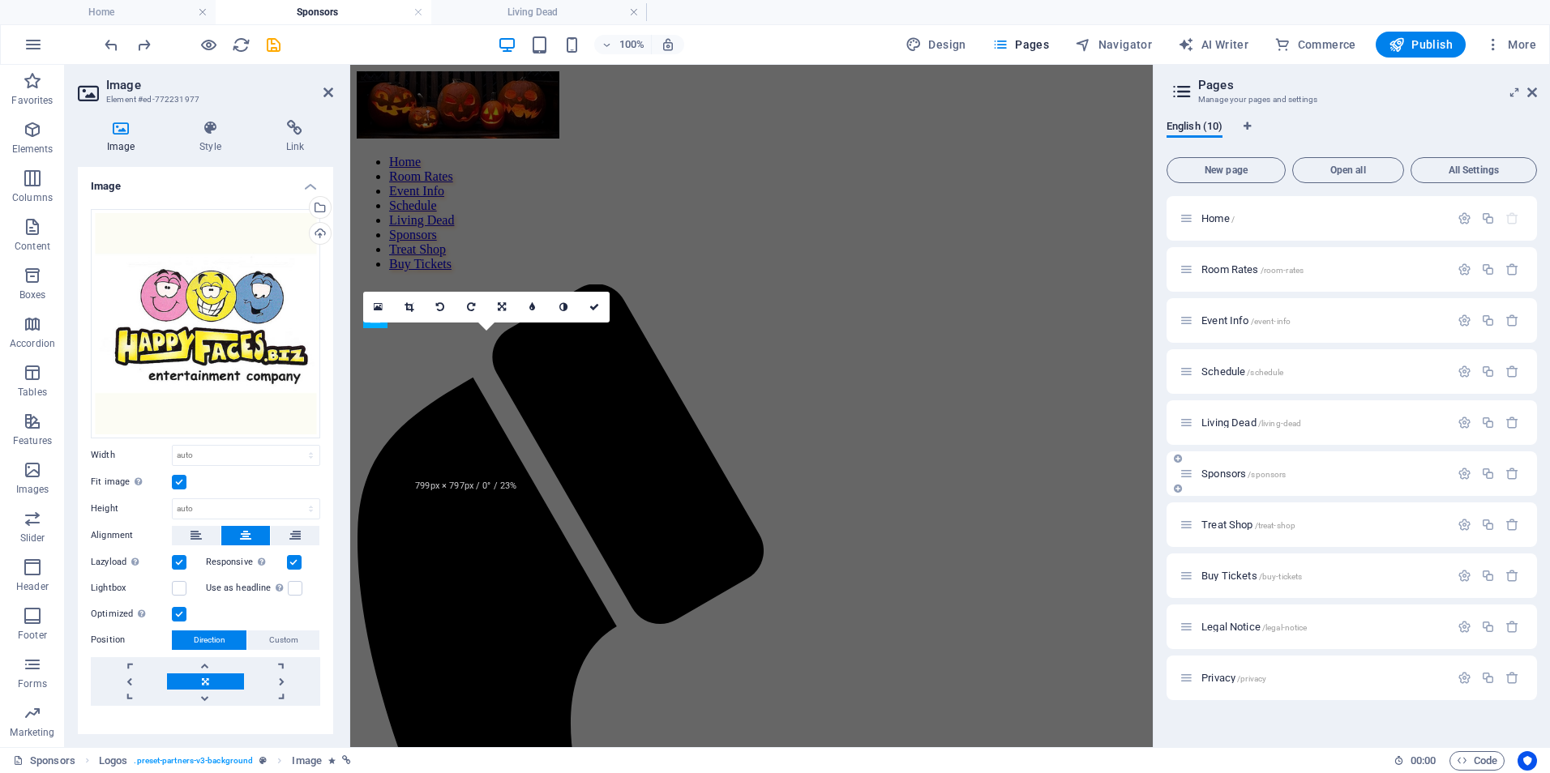
scroll to position [574, 0]
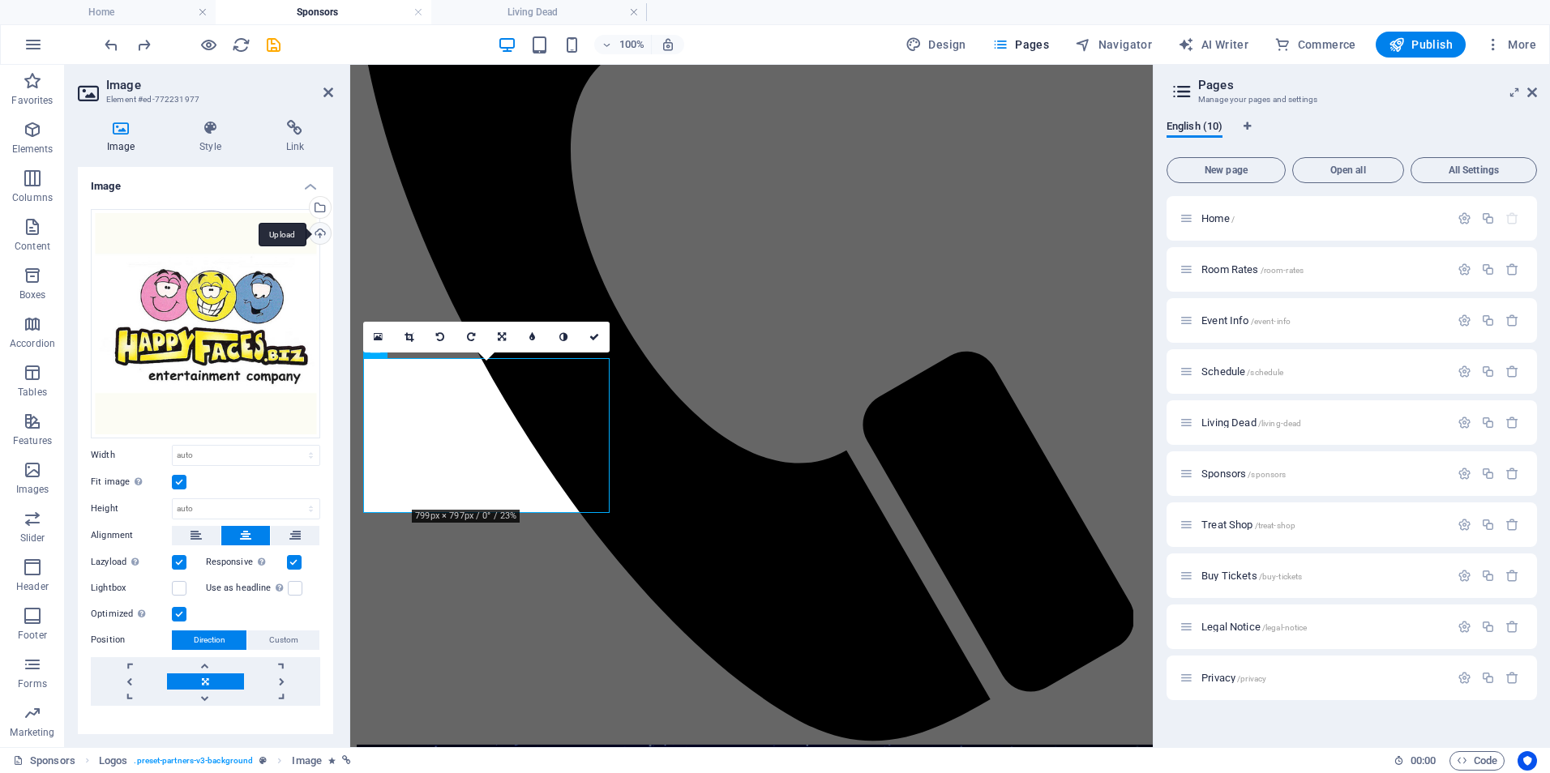
click at [315, 237] on div "Upload" at bounding box center [318, 235] width 24 height 24
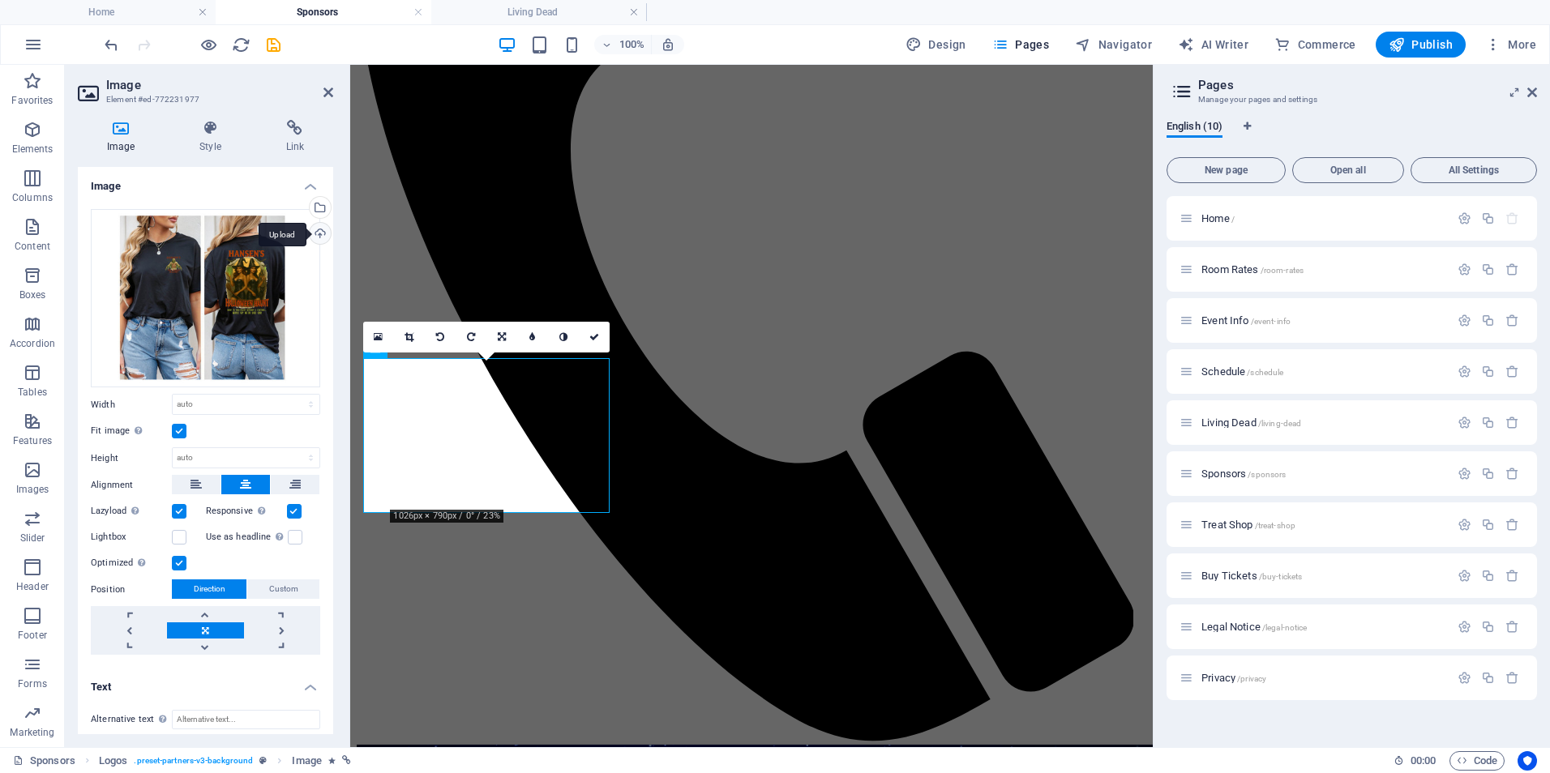
click at [311, 233] on div "Upload" at bounding box center [318, 235] width 24 height 24
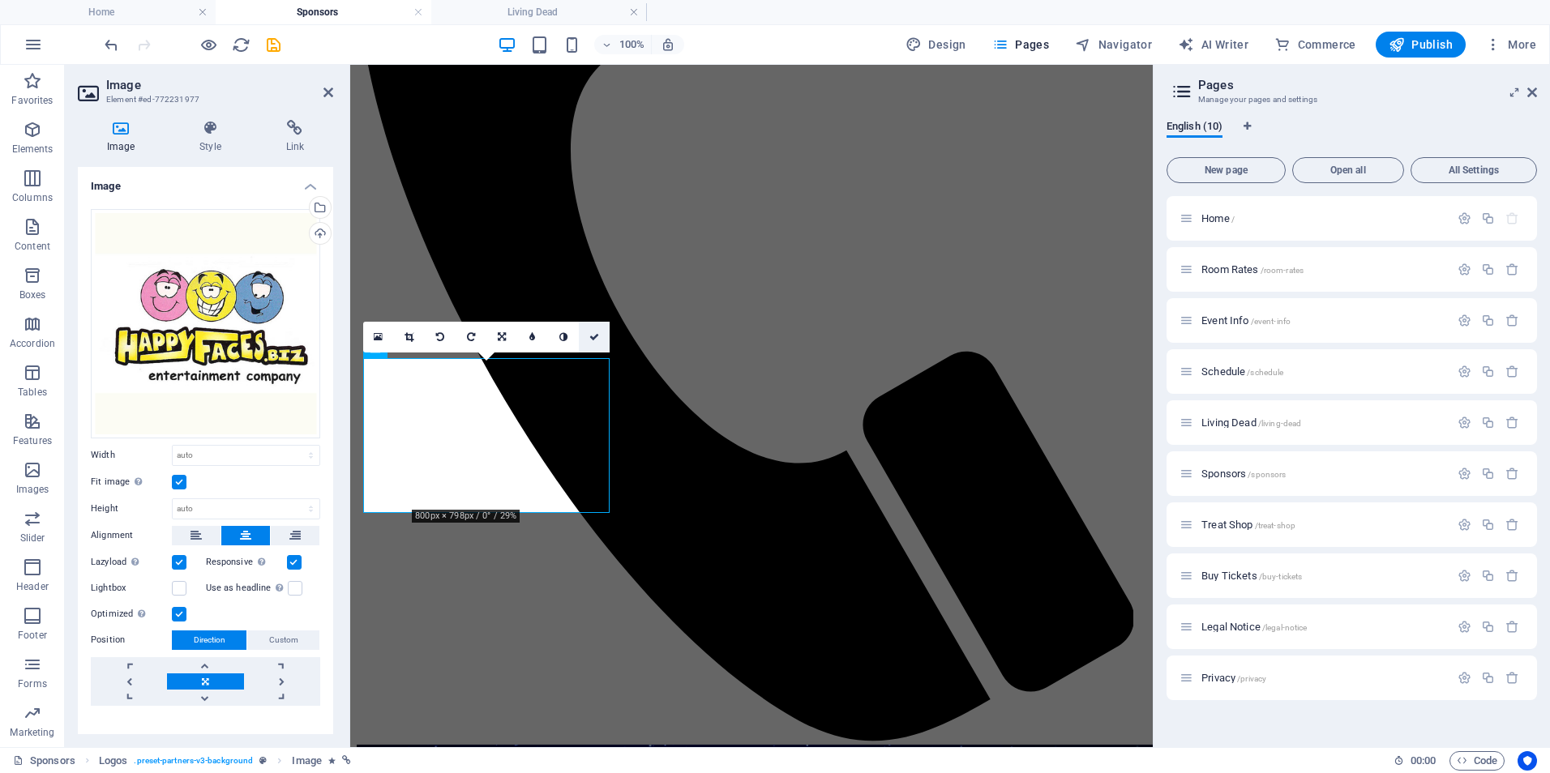
click at [596, 341] on icon at bounding box center [594, 337] width 10 height 10
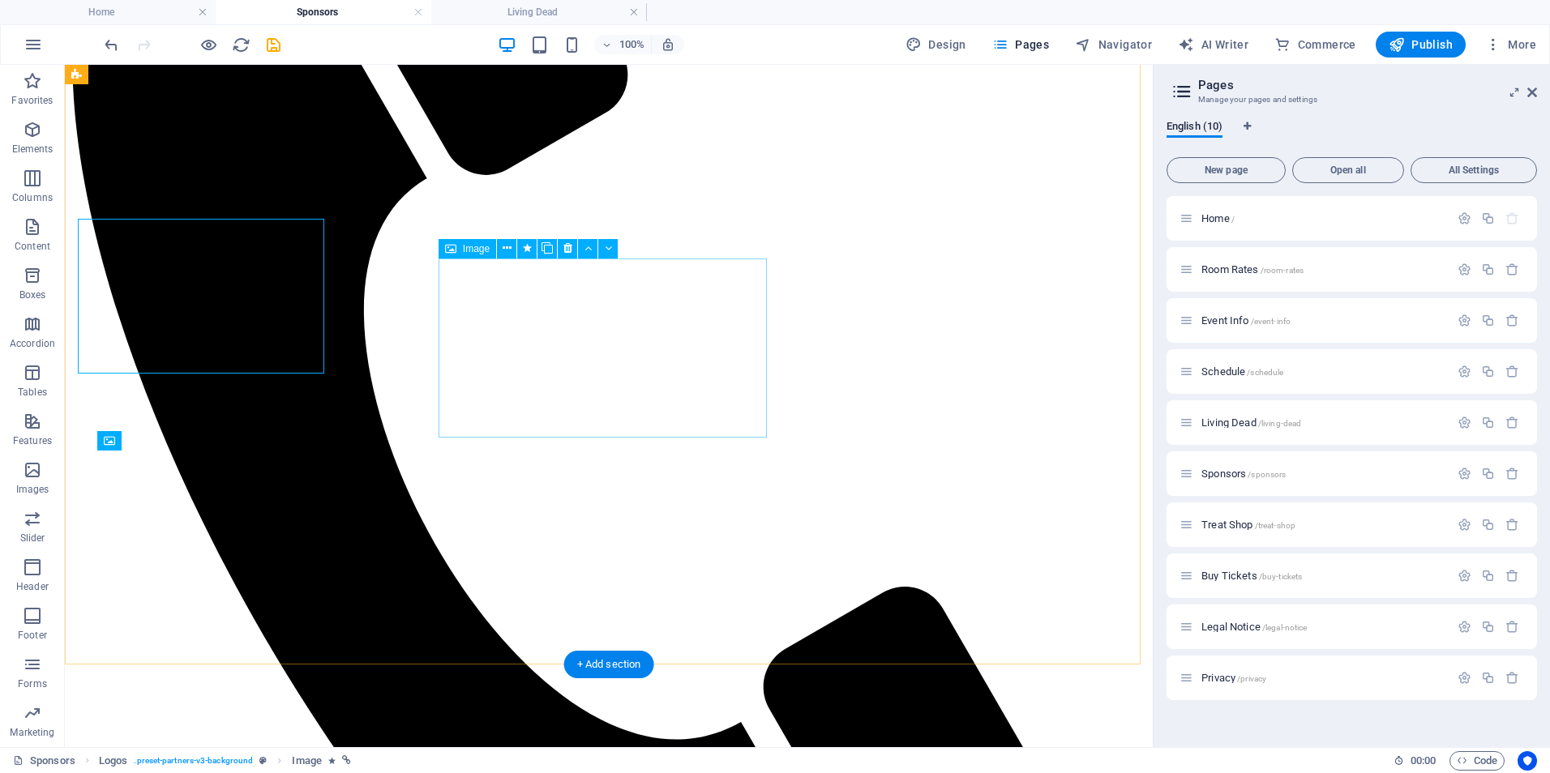
scroll to position [713, 0]
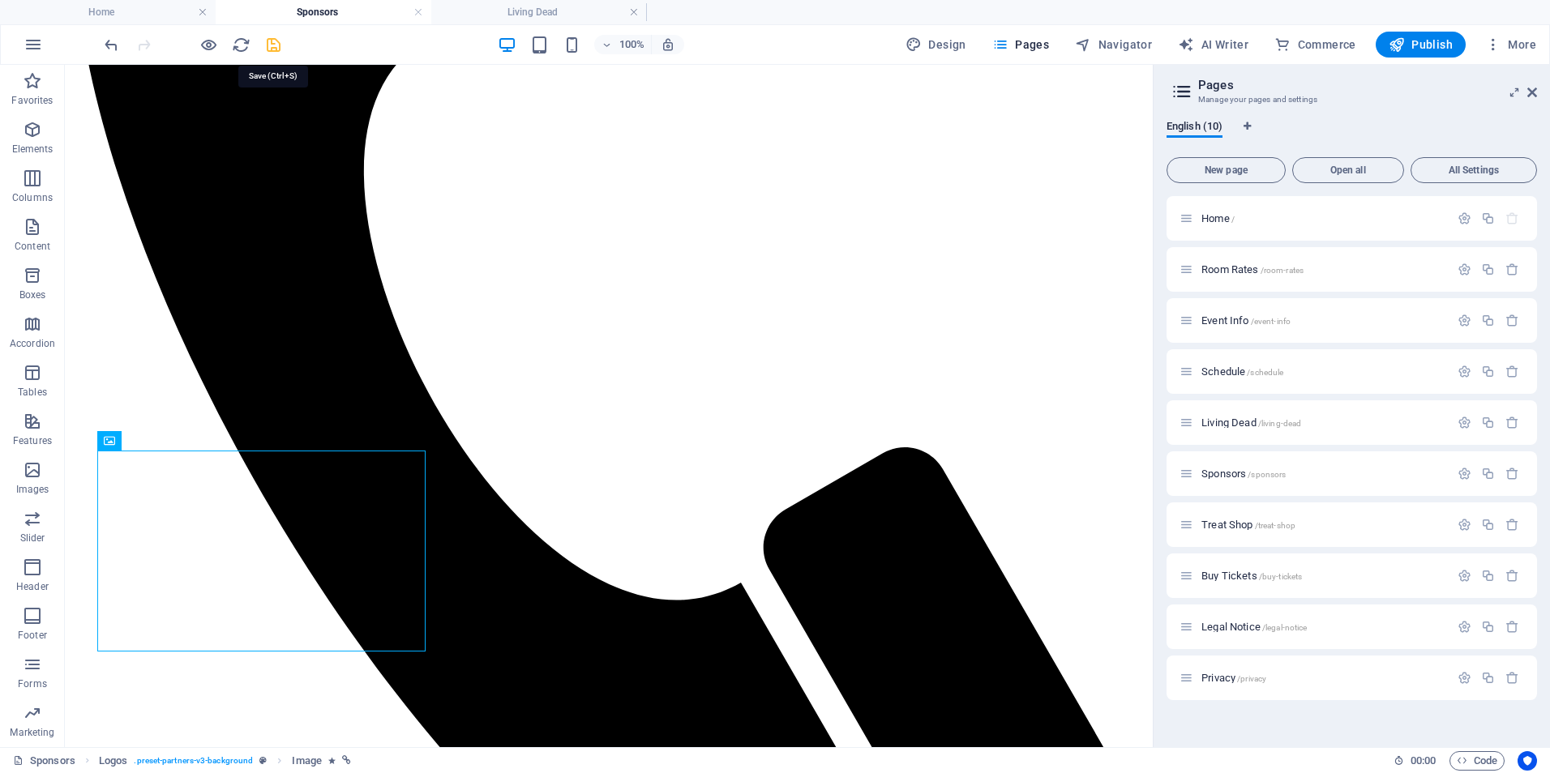
click at [273, 44] on icon "save" at bounding box center [273, 45] width 19 height 19
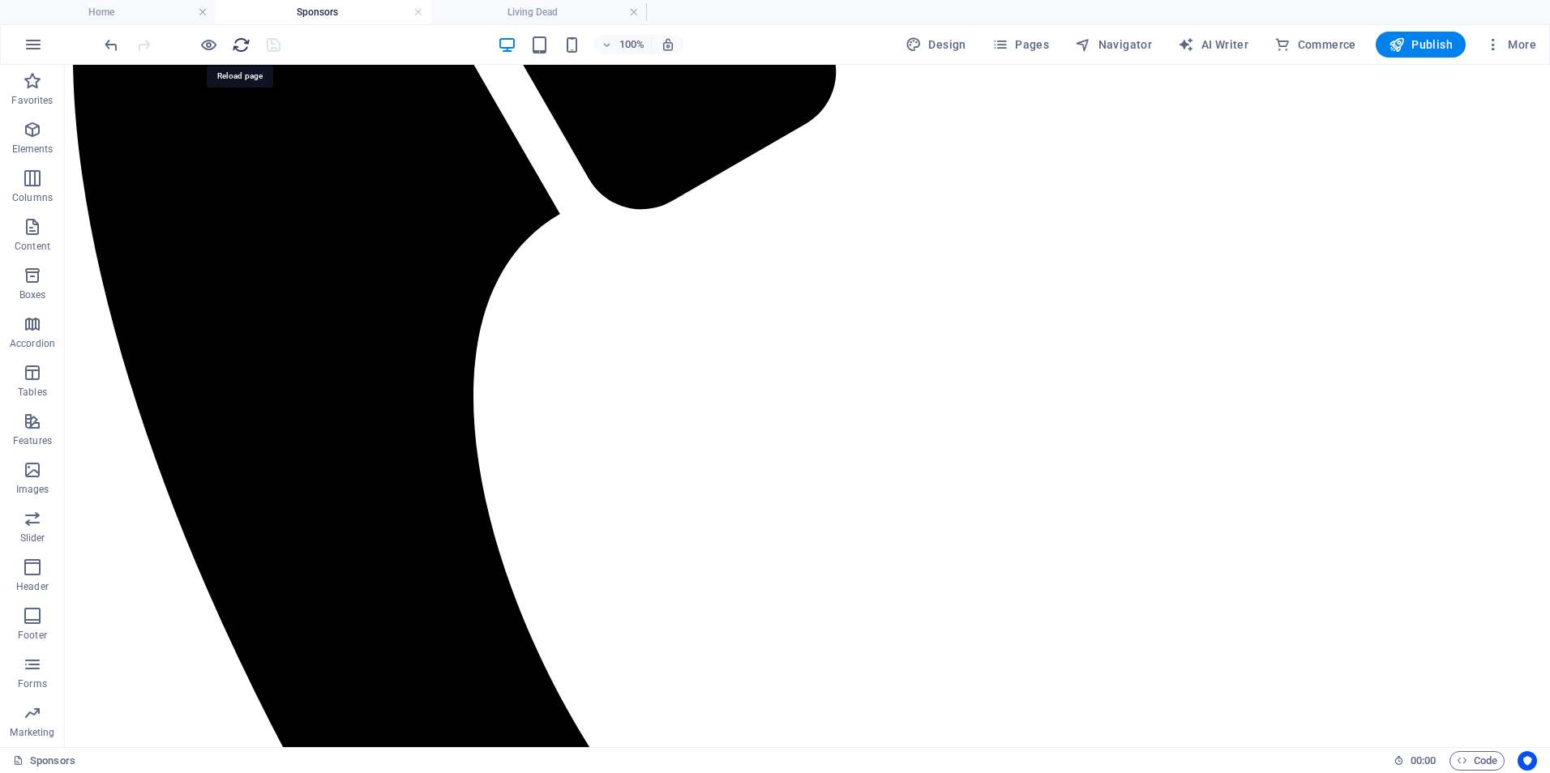
click at [243, 46] on icon "reload" at bounding box center [241, 45] width 19 height 19
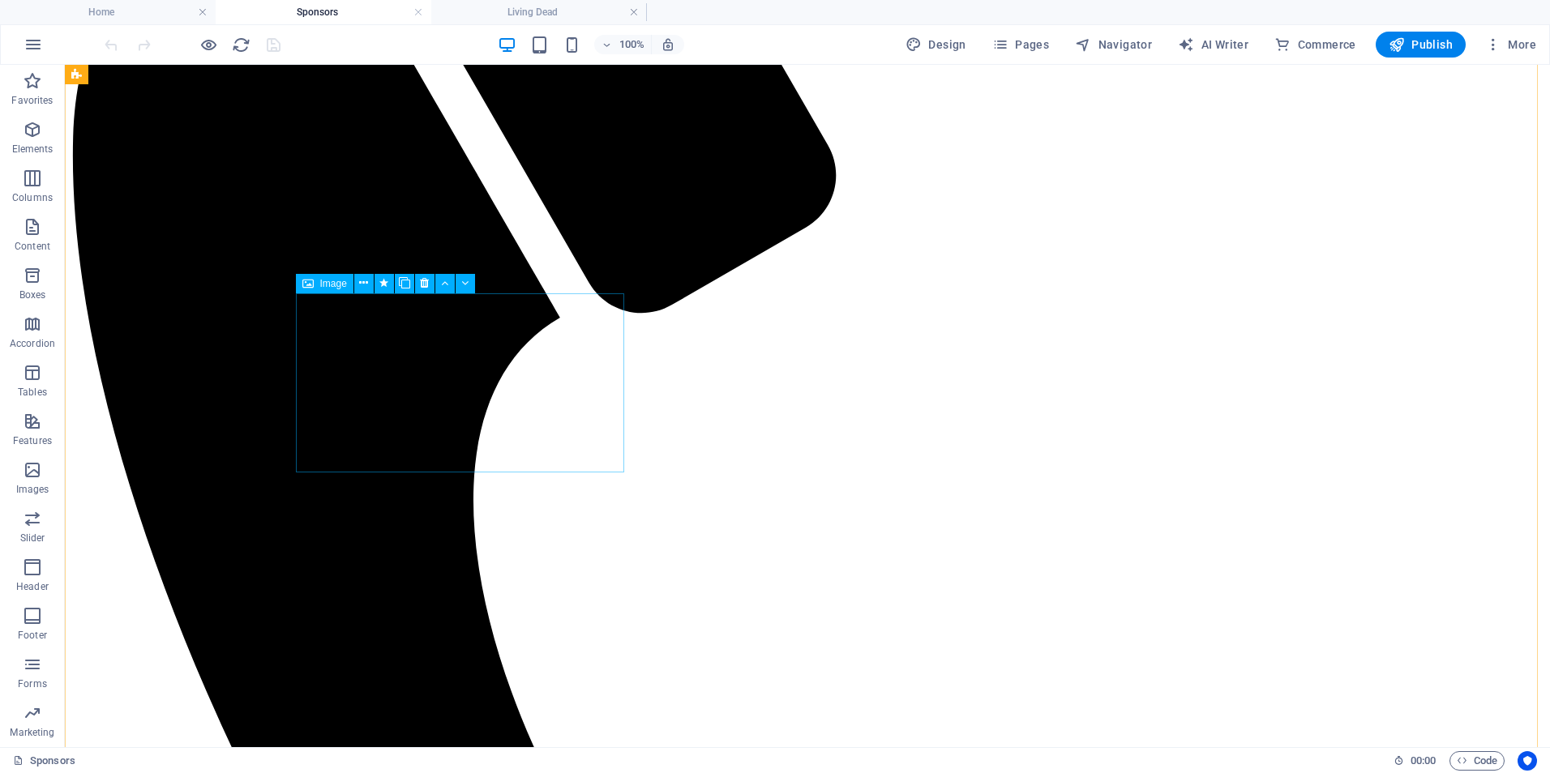
scroll to position [811, 0]
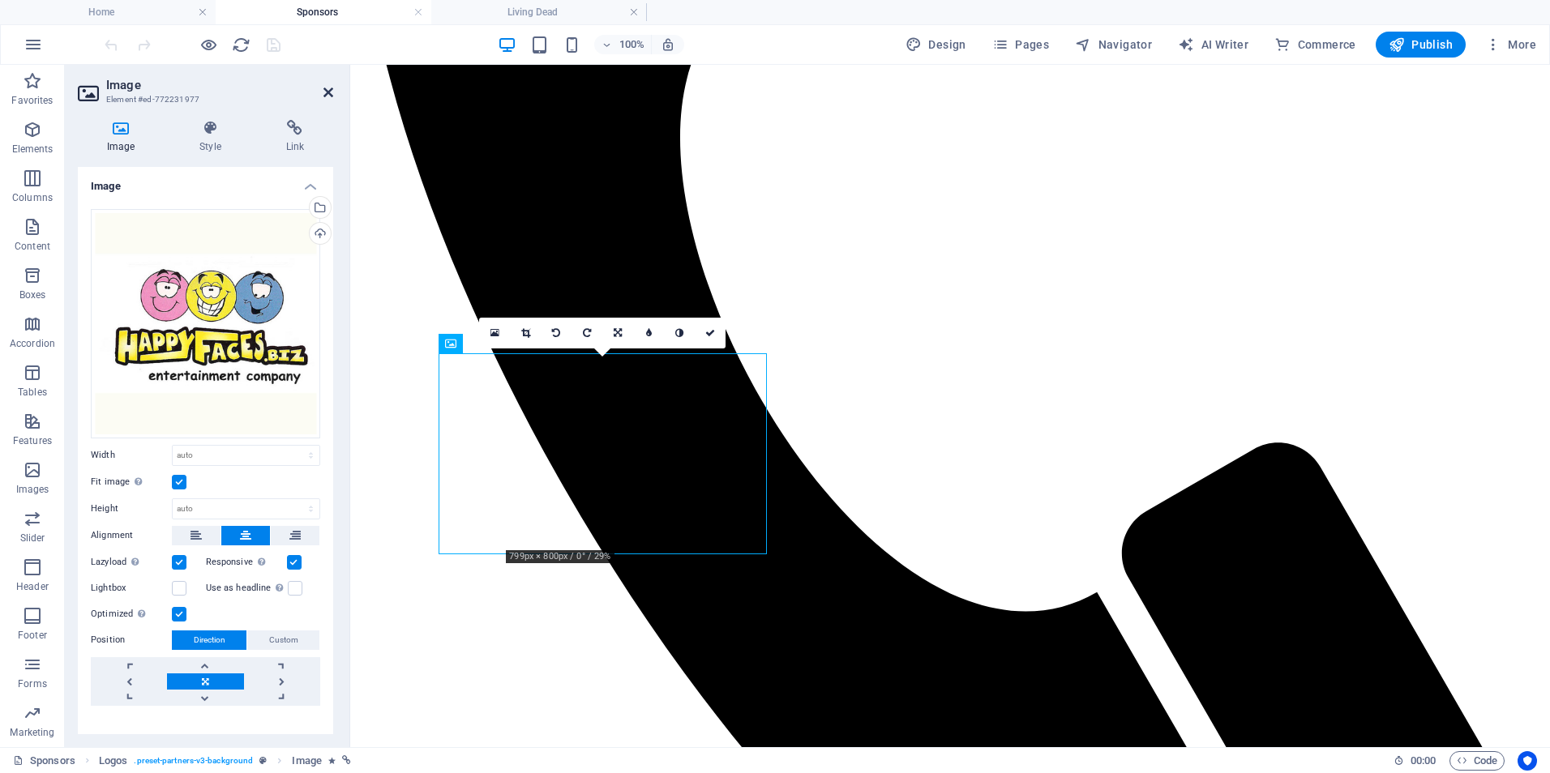
click at [326, 94] on icon at bounding box center [328, 92] width 10 height 13
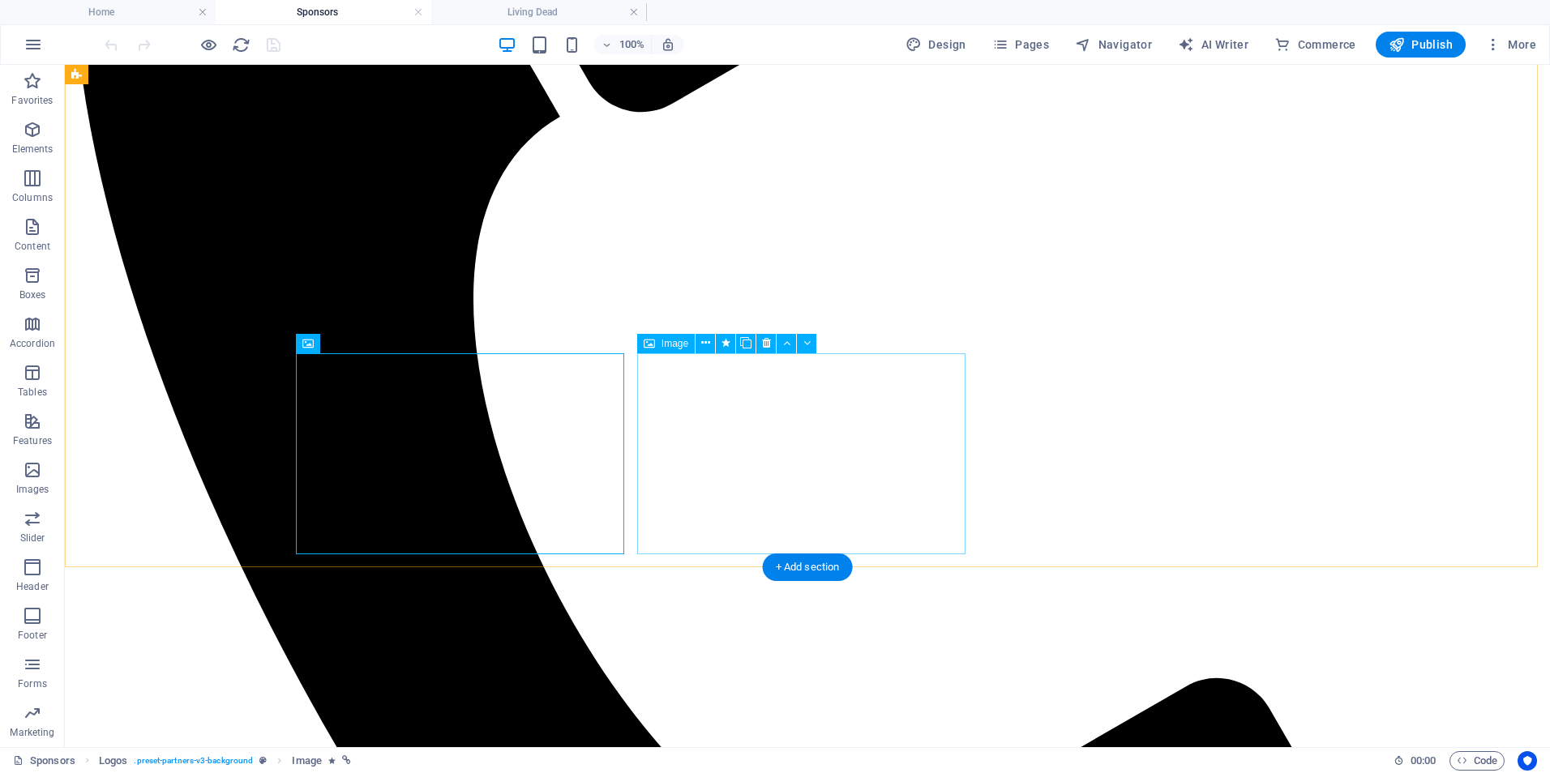
click at [701, 343] on icon at bounding box center [705, 343] width 9 height 17
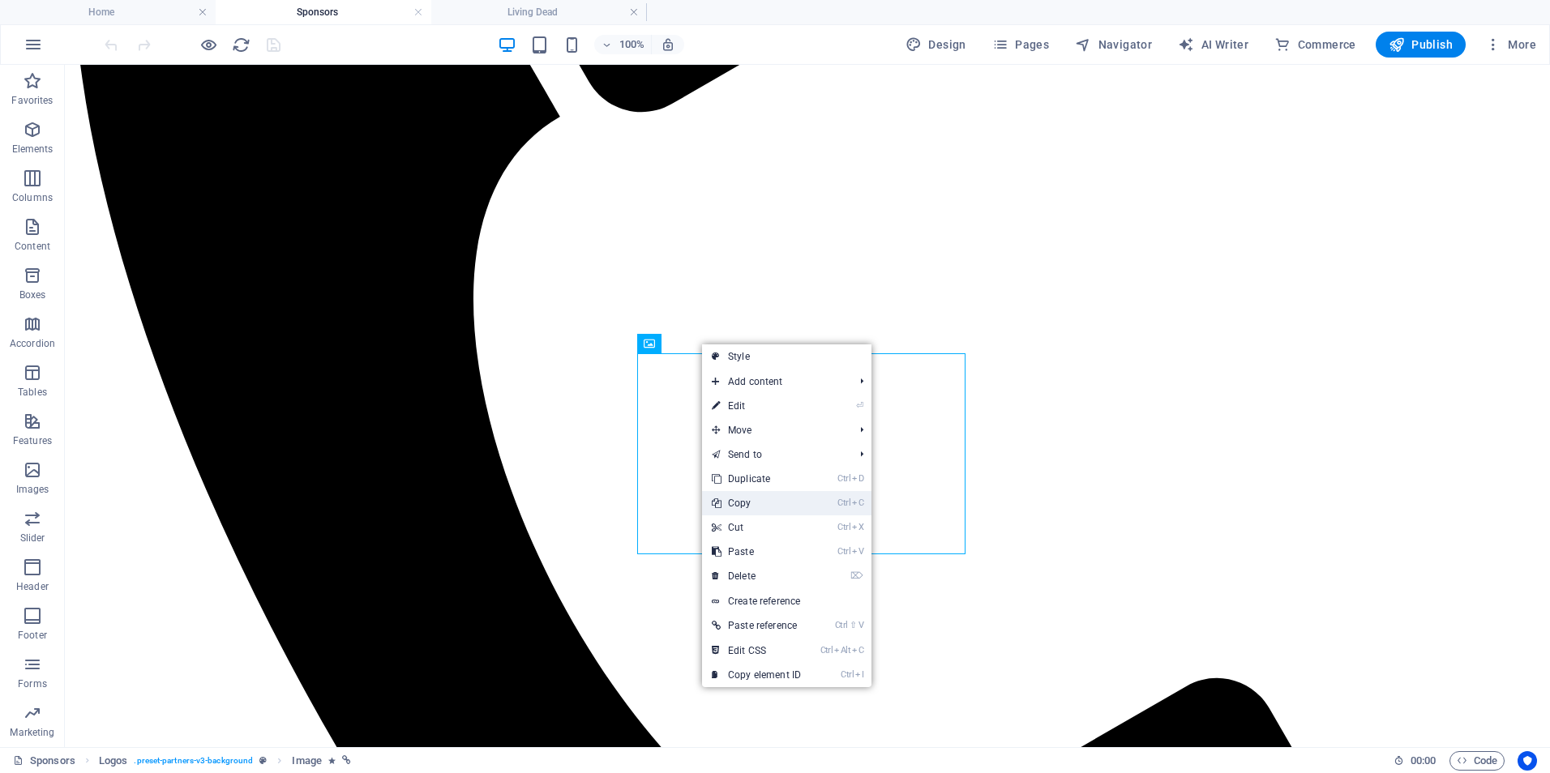
click at [730, 499] on link "Ctrl C Copy" at bounding box center [756, 503] width 109 height 24
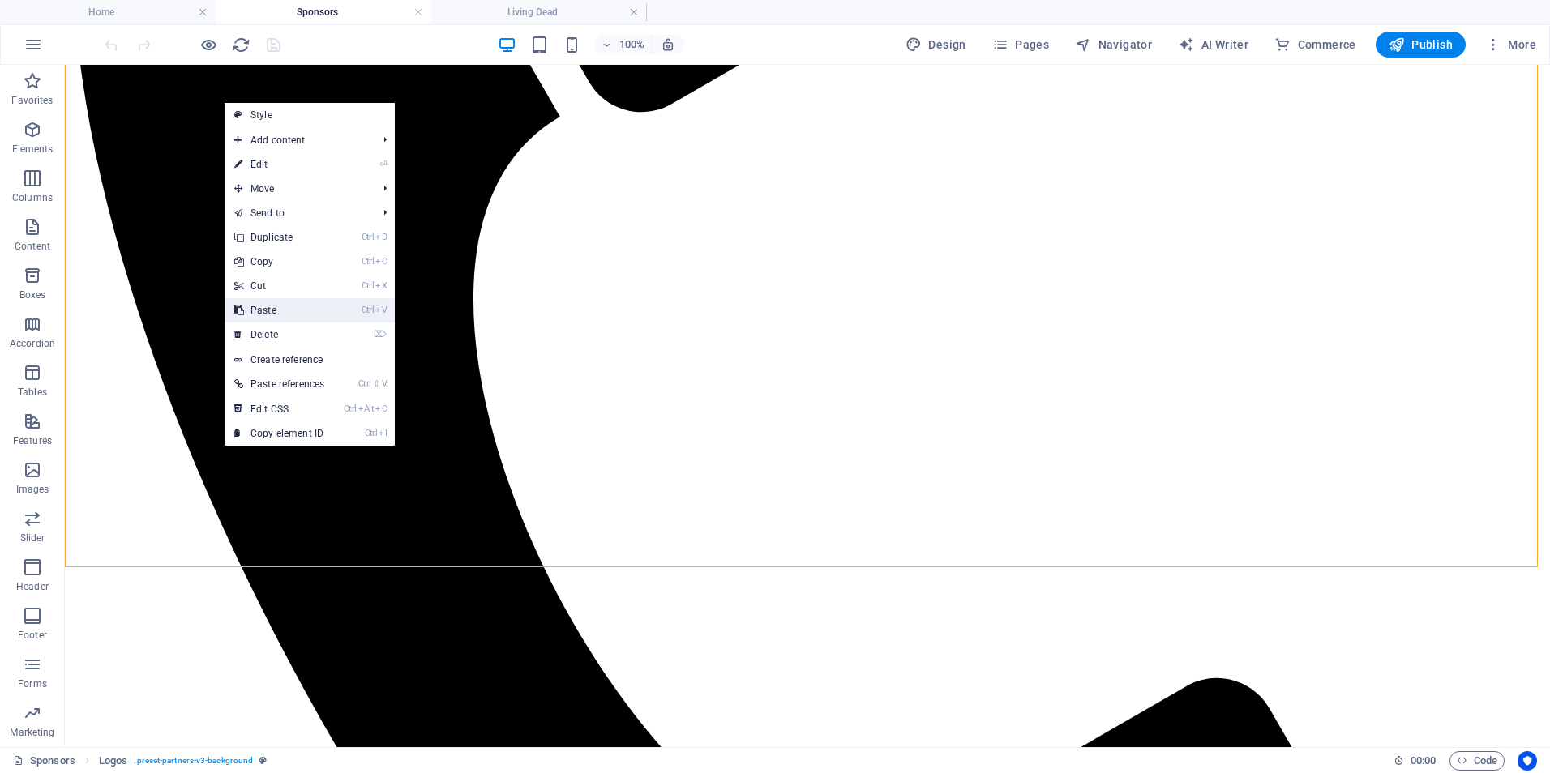
click at [280, 311] on link "Ctrl V Paste" at bounding box center [279, 310] width 109 height 24
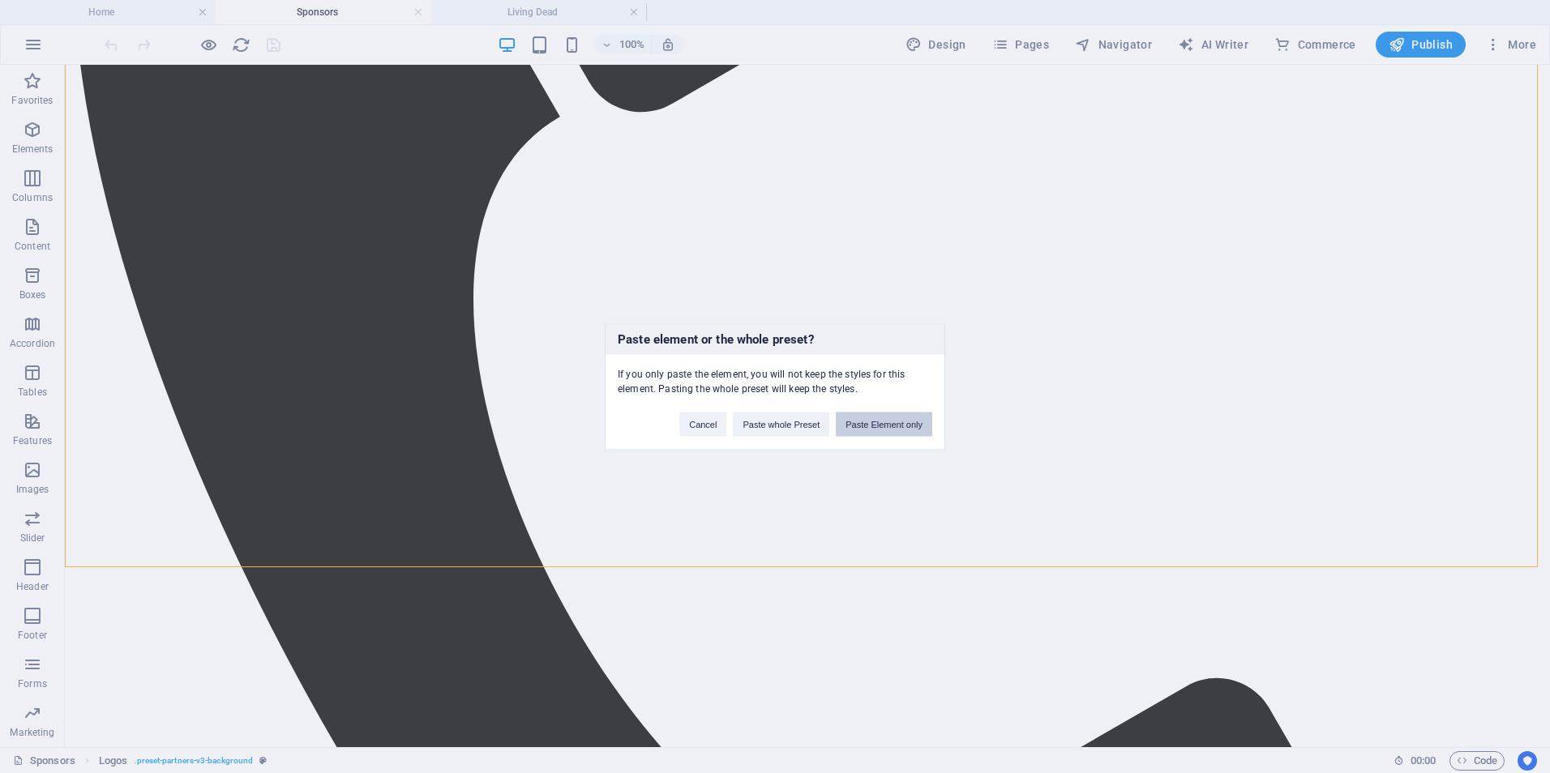
click at [880, 417] on button "Paste Element only" at bounding box center [884, 425] width 96 height 24
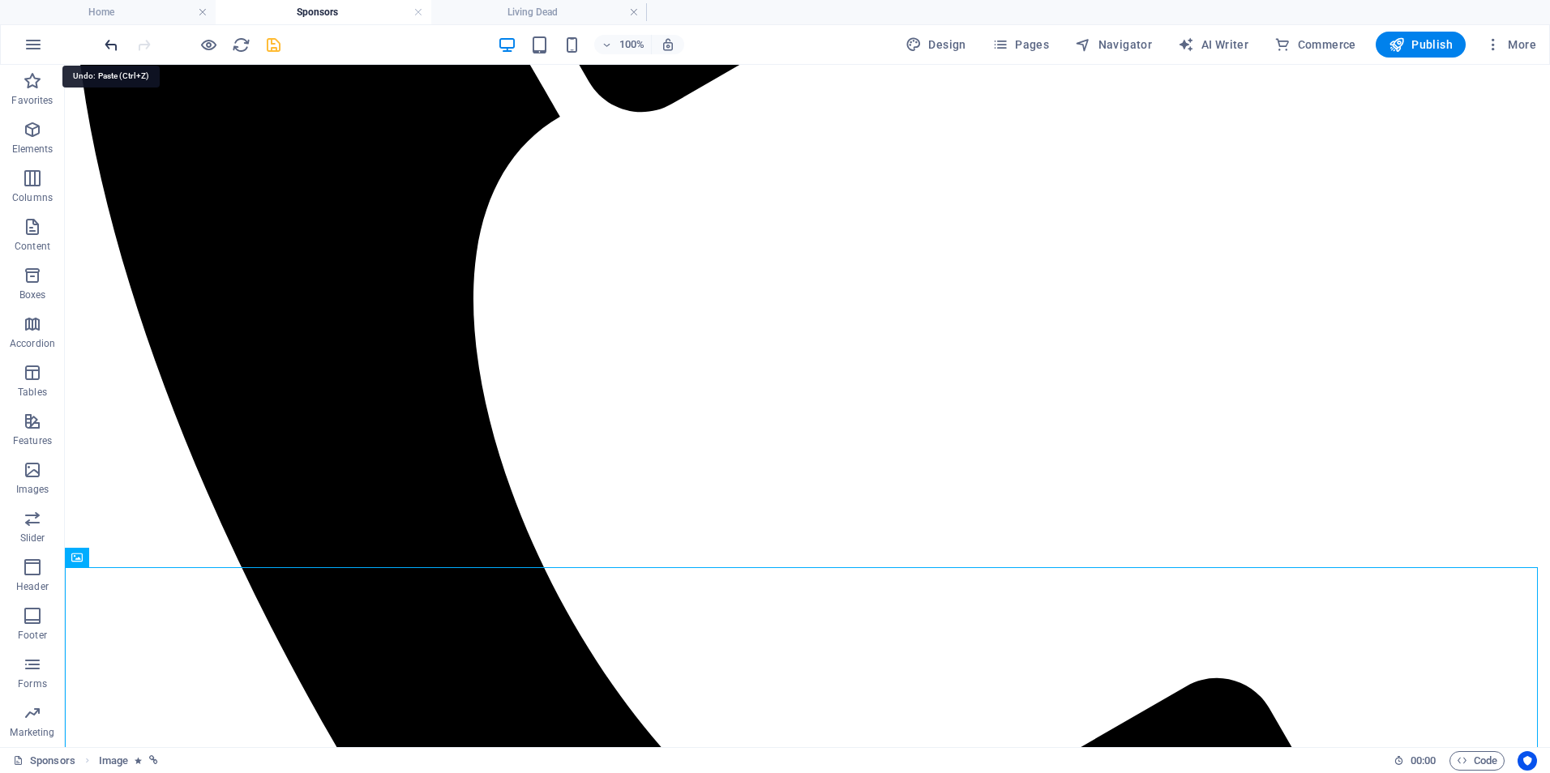
click at [109, 40] on icon "undo" at bounding box center [111, 45] width 19 height 19
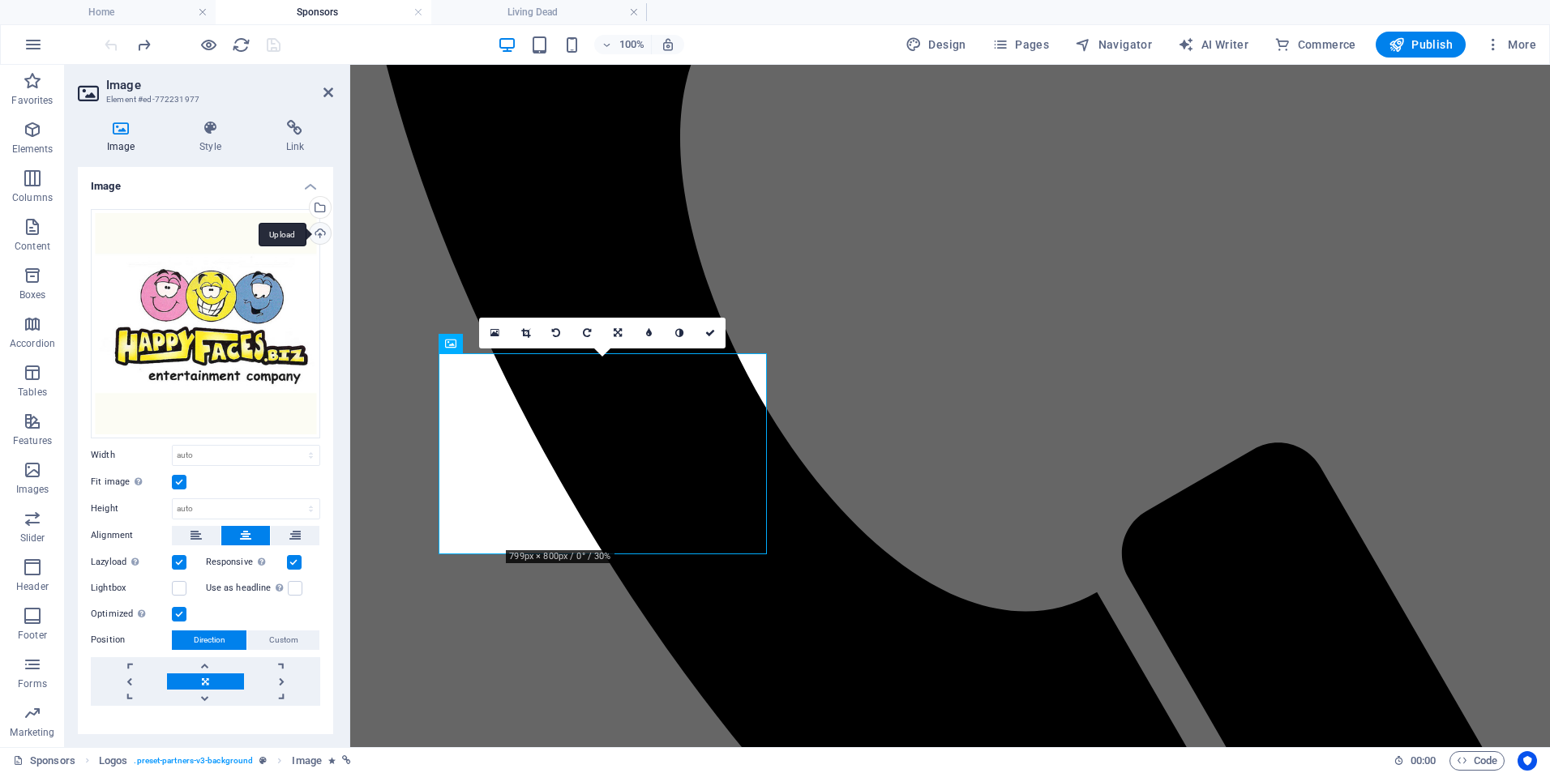
click at [318, 235] on div "Upload" at bounding box center [318, 235] width 24 height 24
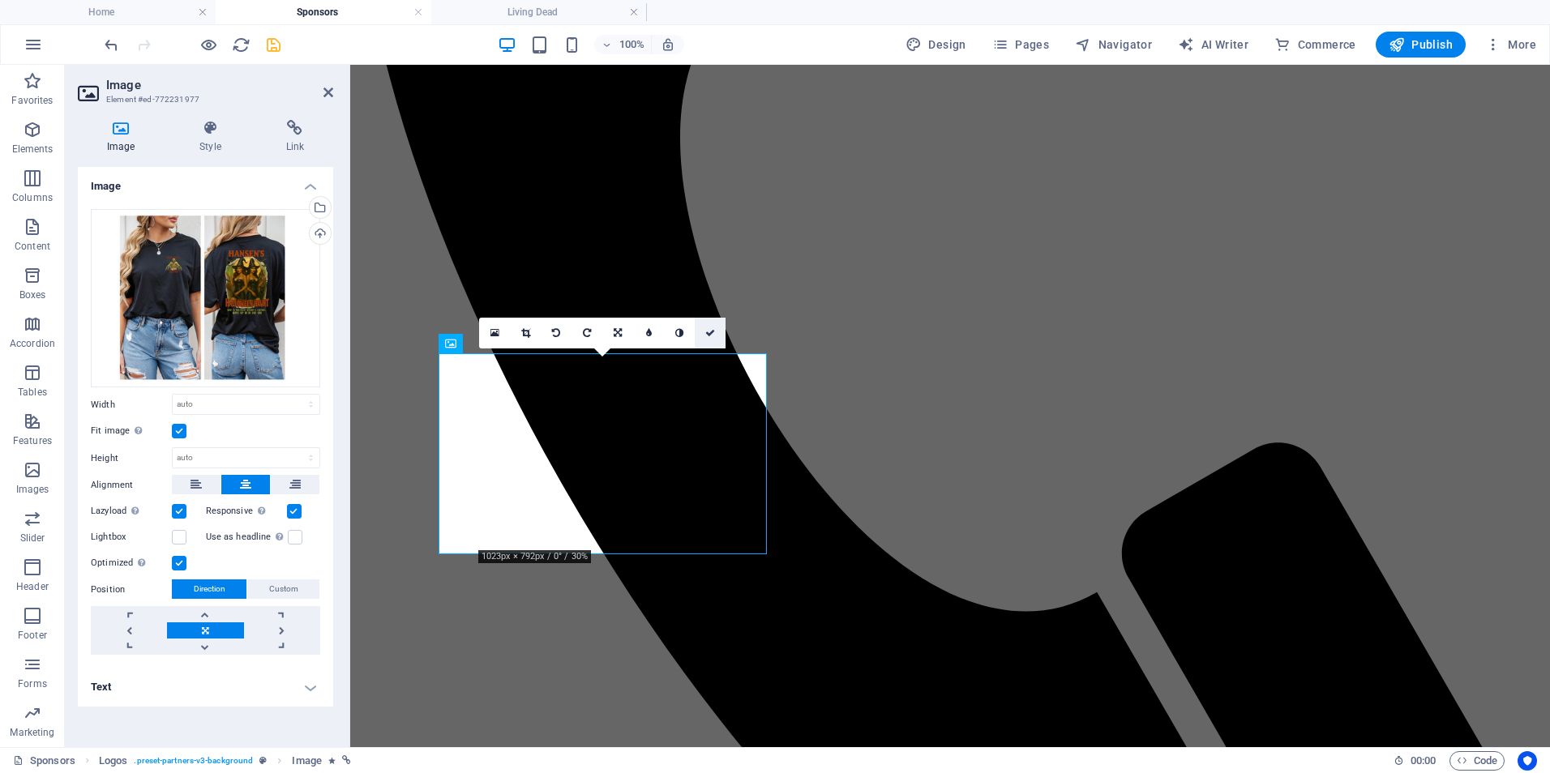
click at [716, 334] on link at bounding box center [710, 333] width 31 height 31
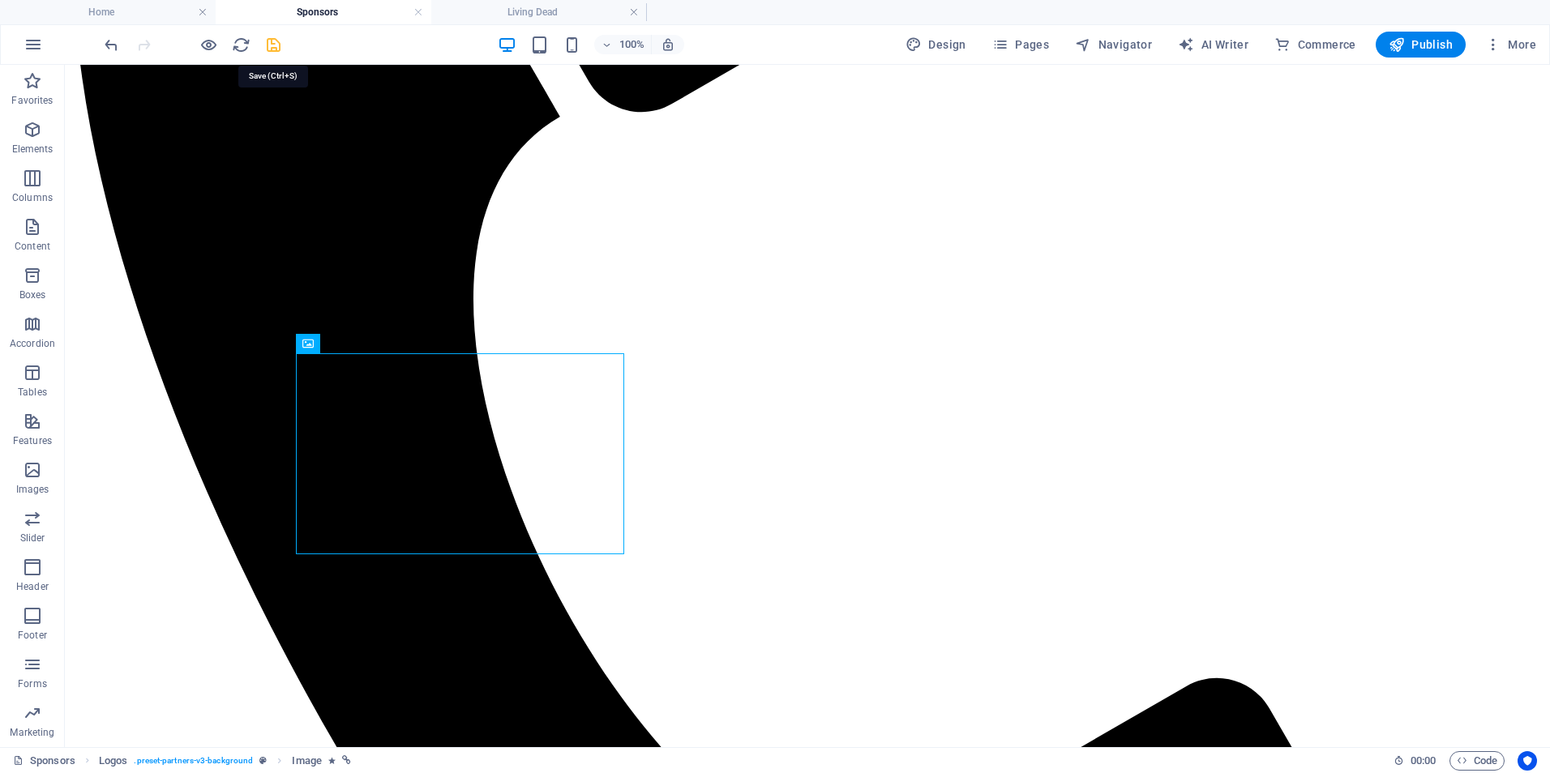
click at [276, 45] on icon "save" at bounding box center [273, 45] width 19 height 19
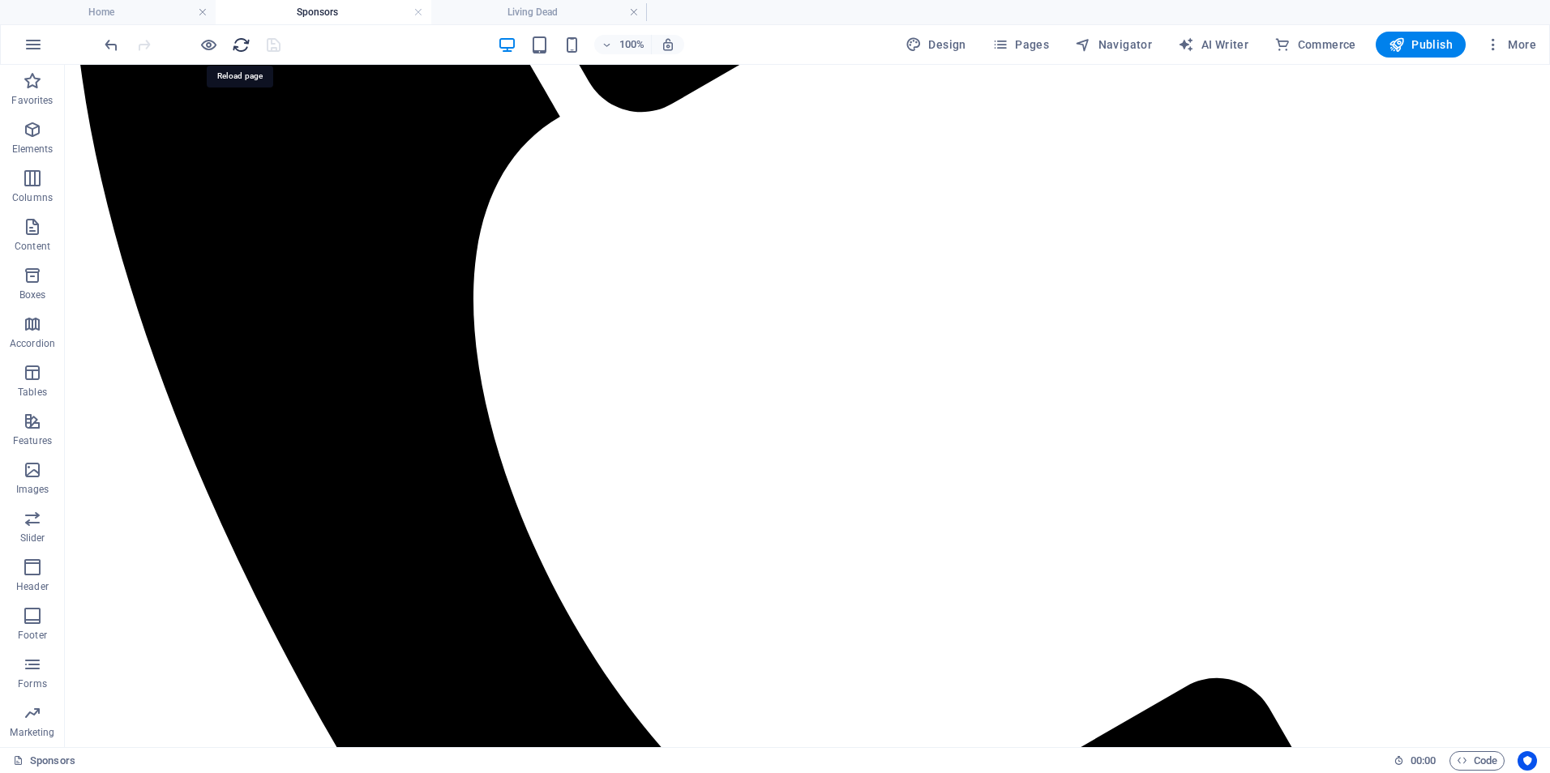
click at [242, 48] on icon "reload" at bounding box center [241, 45] width 19 height 19
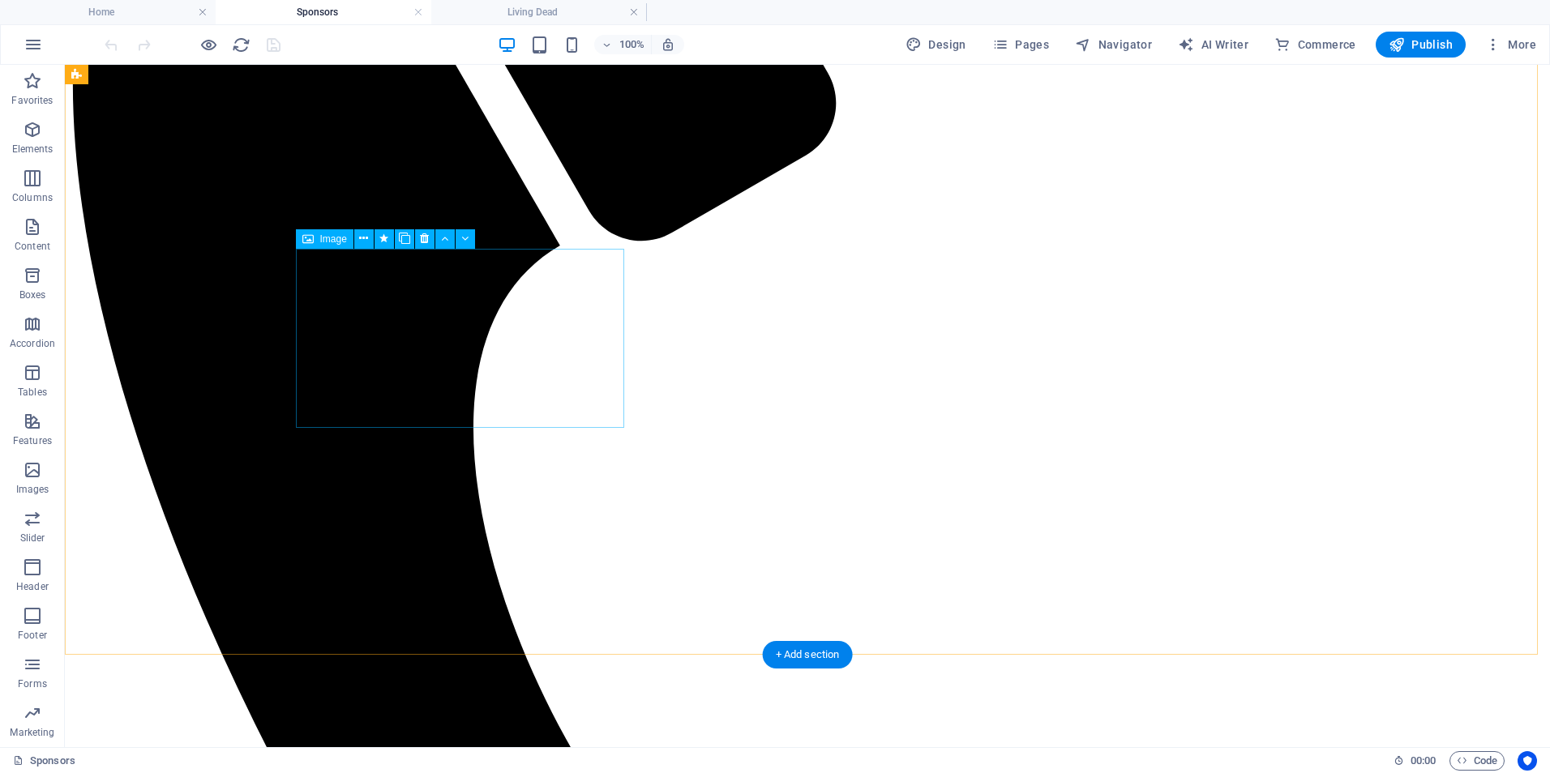
scroll to position [730, 0]
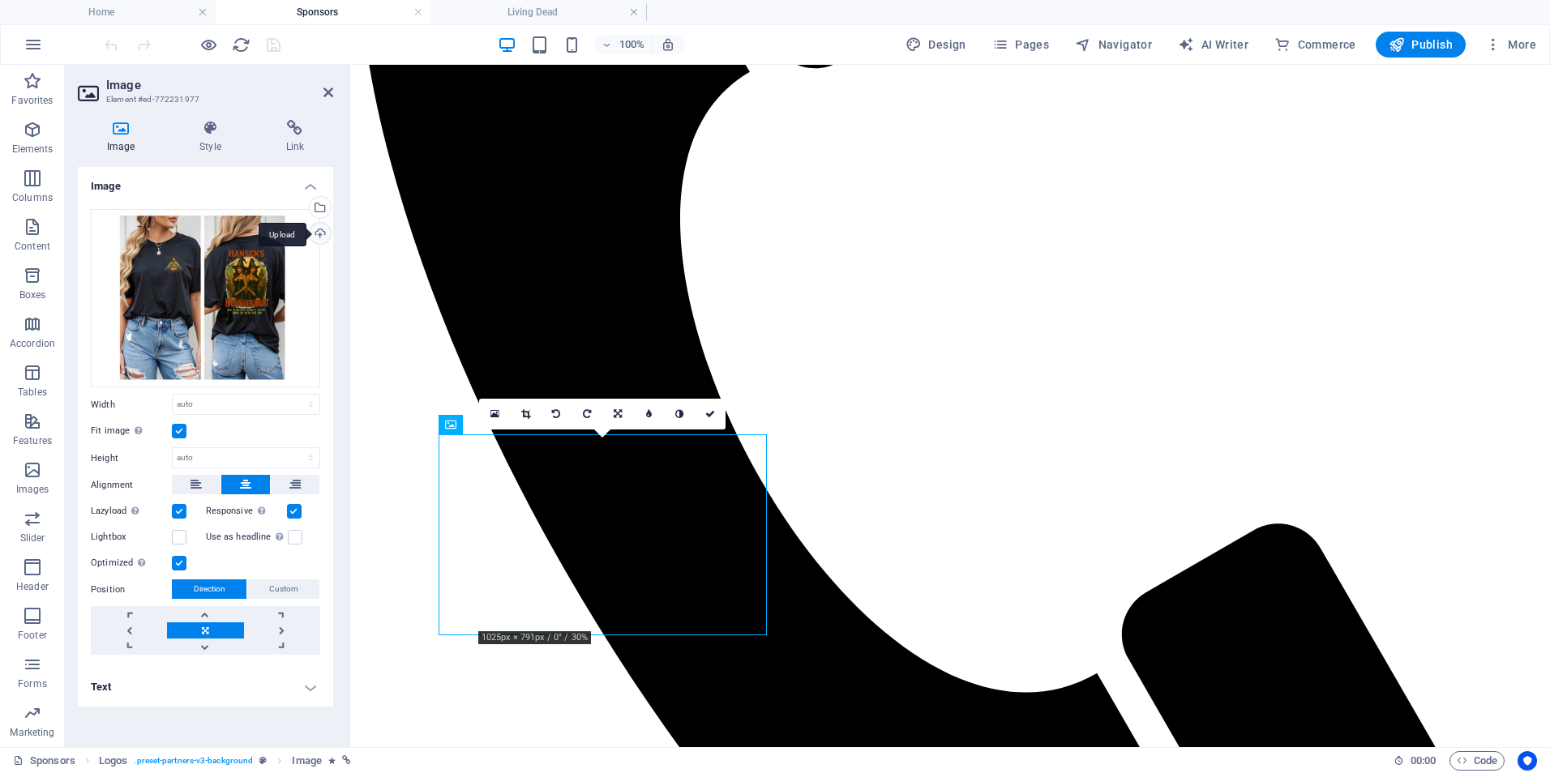
click at [323, 237] on div "Upload" at bounding box center [318, 235] width 24 height 24
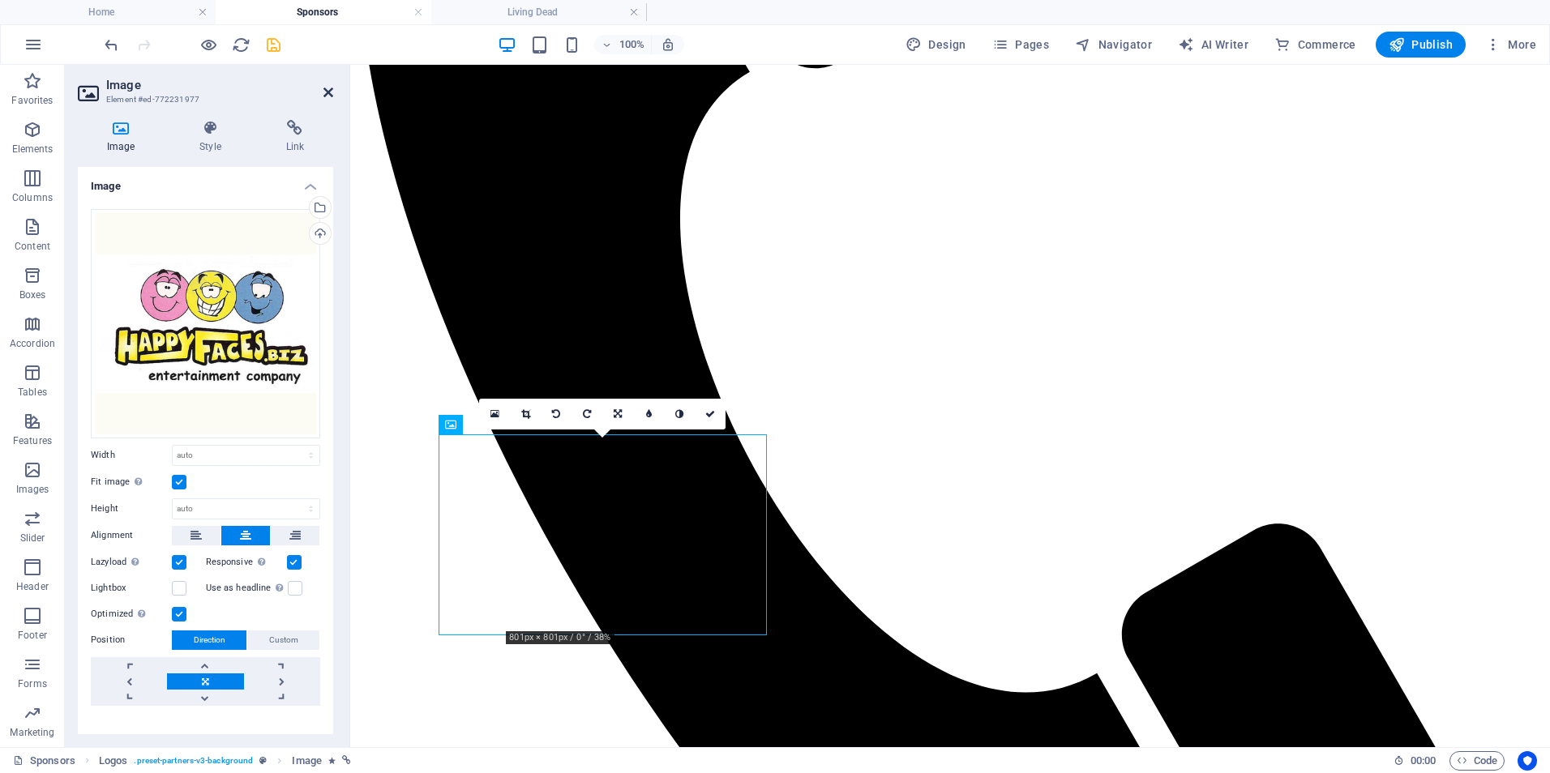
click at [329, 93] on icon at bounding box center [328, 92] width 10 height 13
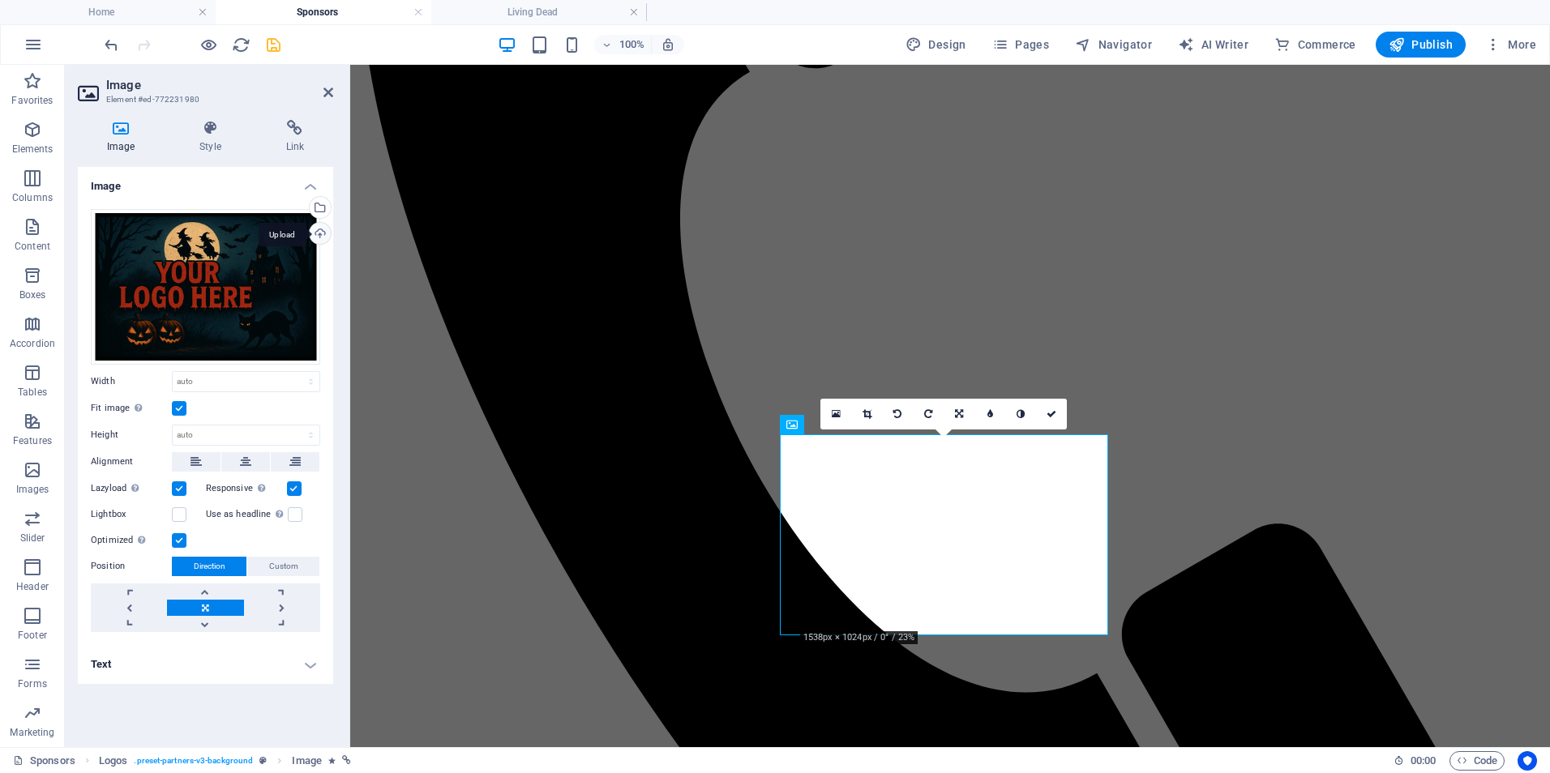
click at [317, 231] on div "Upload" at bounding box center [318, 235] width 24 height 24
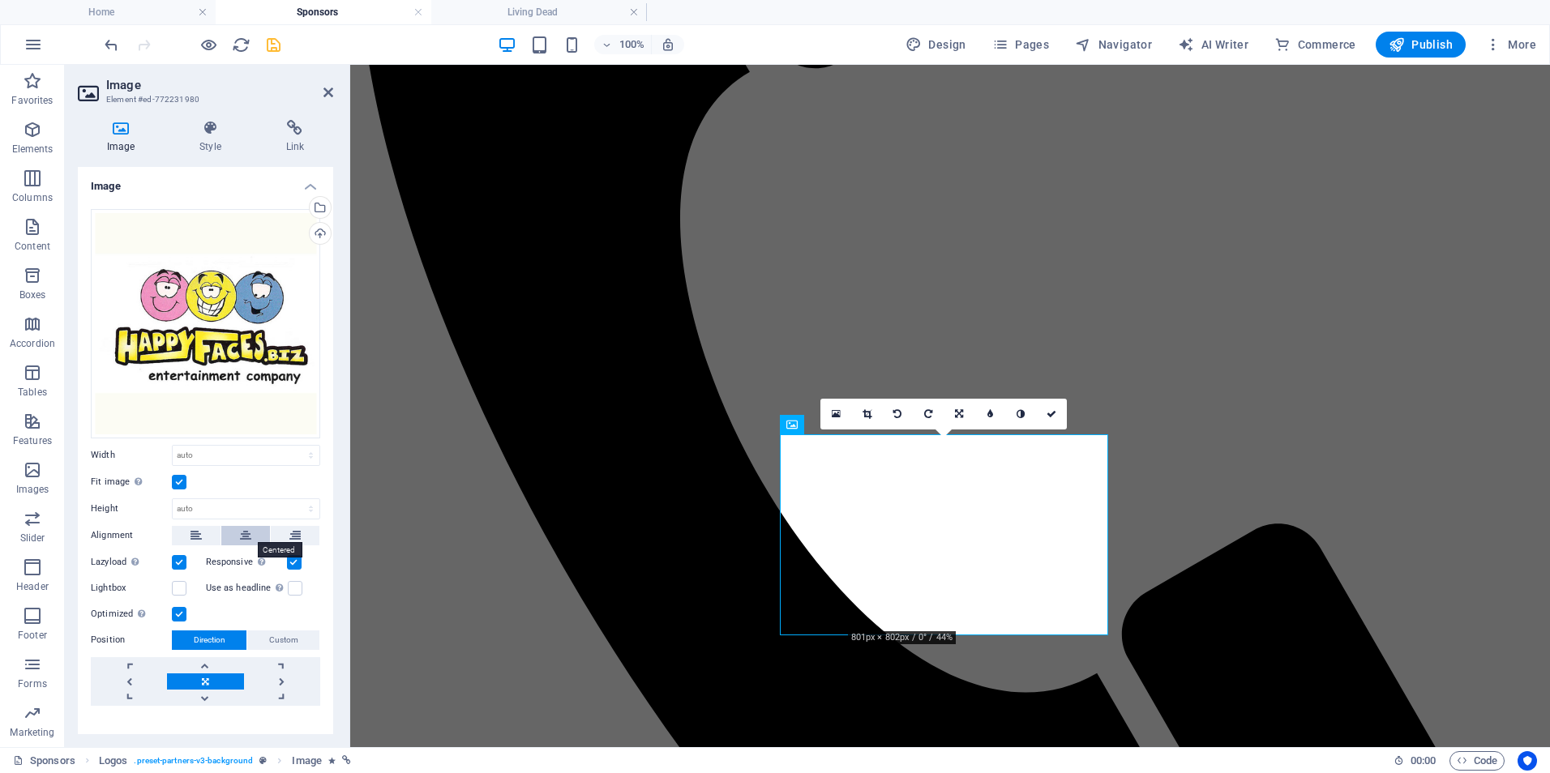
click at [246, 529] on icon at bounding box center [245, 535] width 11 height 19
click at [326, 88] on icon at bounding box center [328, 92] width 10 height 13
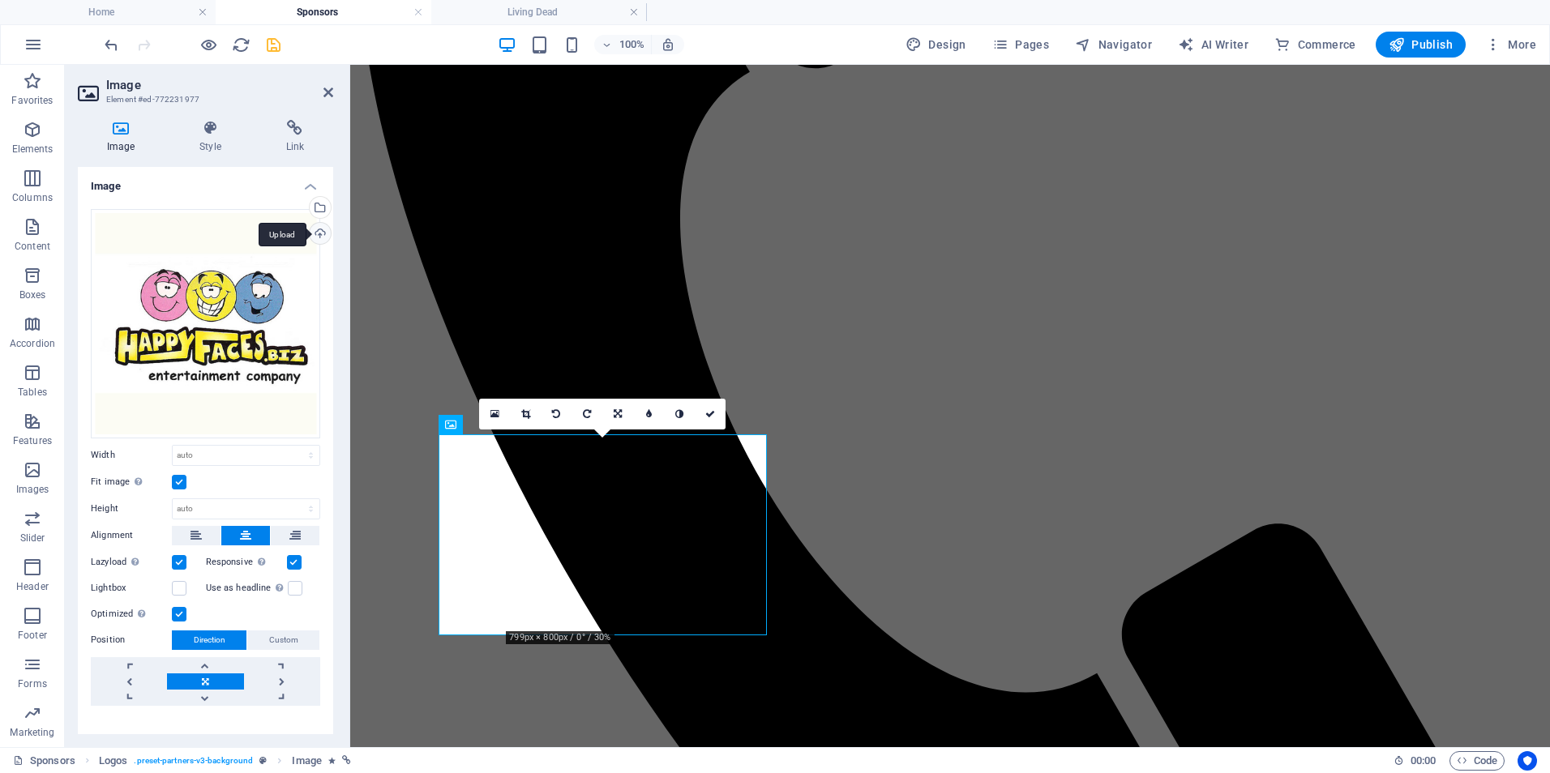
click at [315, 231] on div "Upload" at bounding box center [318, 235] width 24 height 24
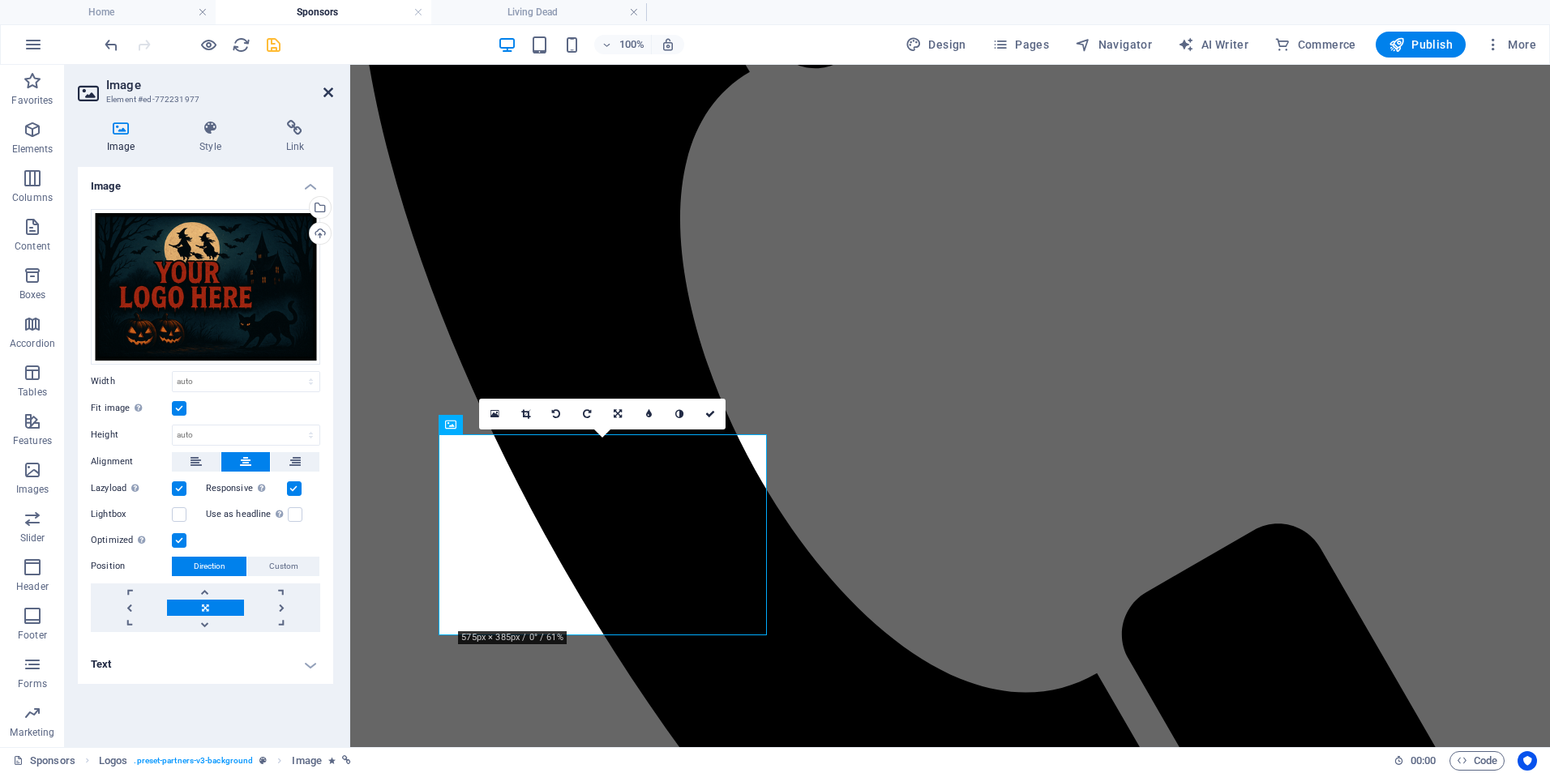
click at [330, 94] on icon at bounding box center [328, 92] width 10 height 13
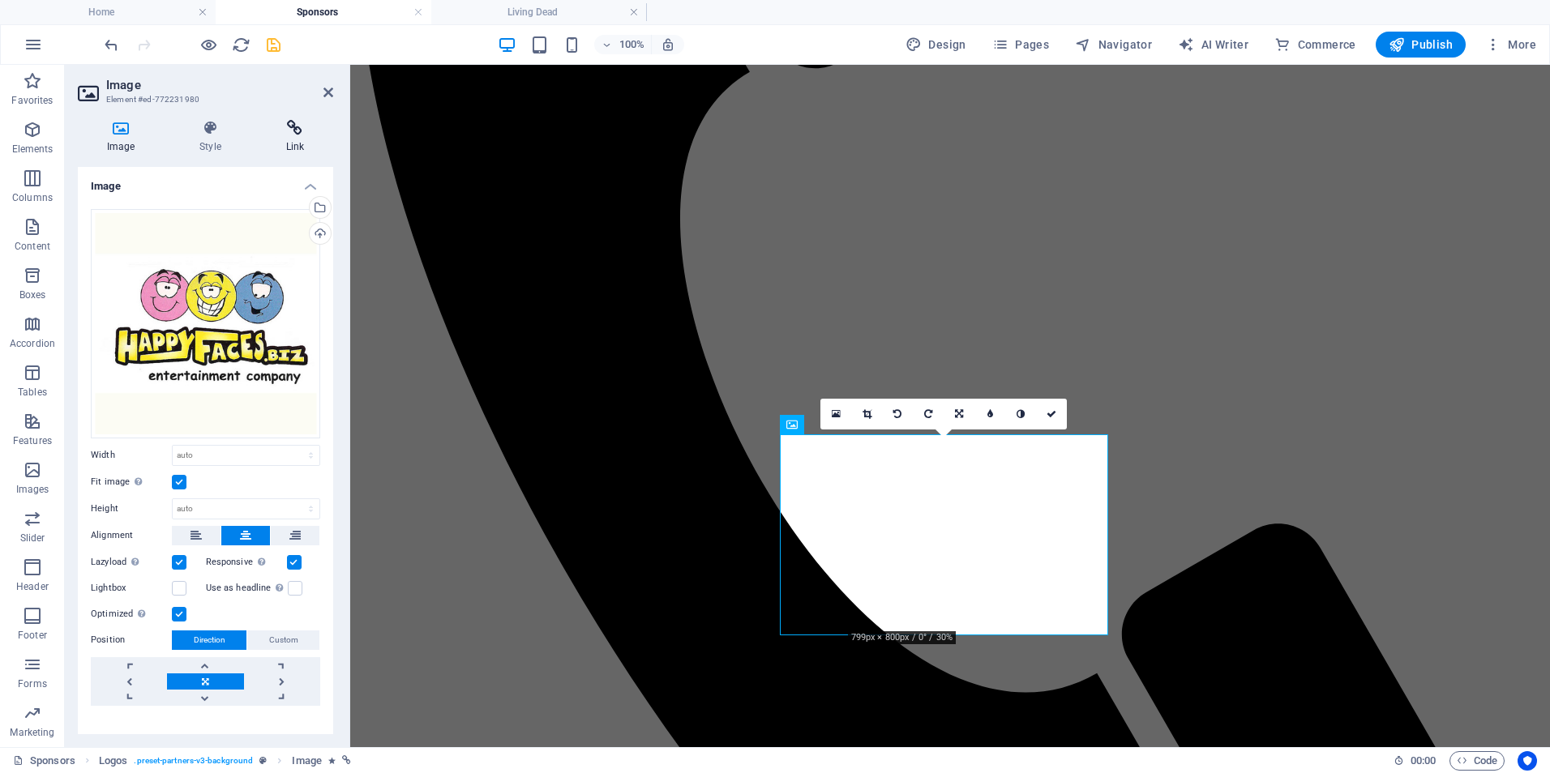
click at [293, 131] on icon at bounding box center [295, 128] width 76 height 16
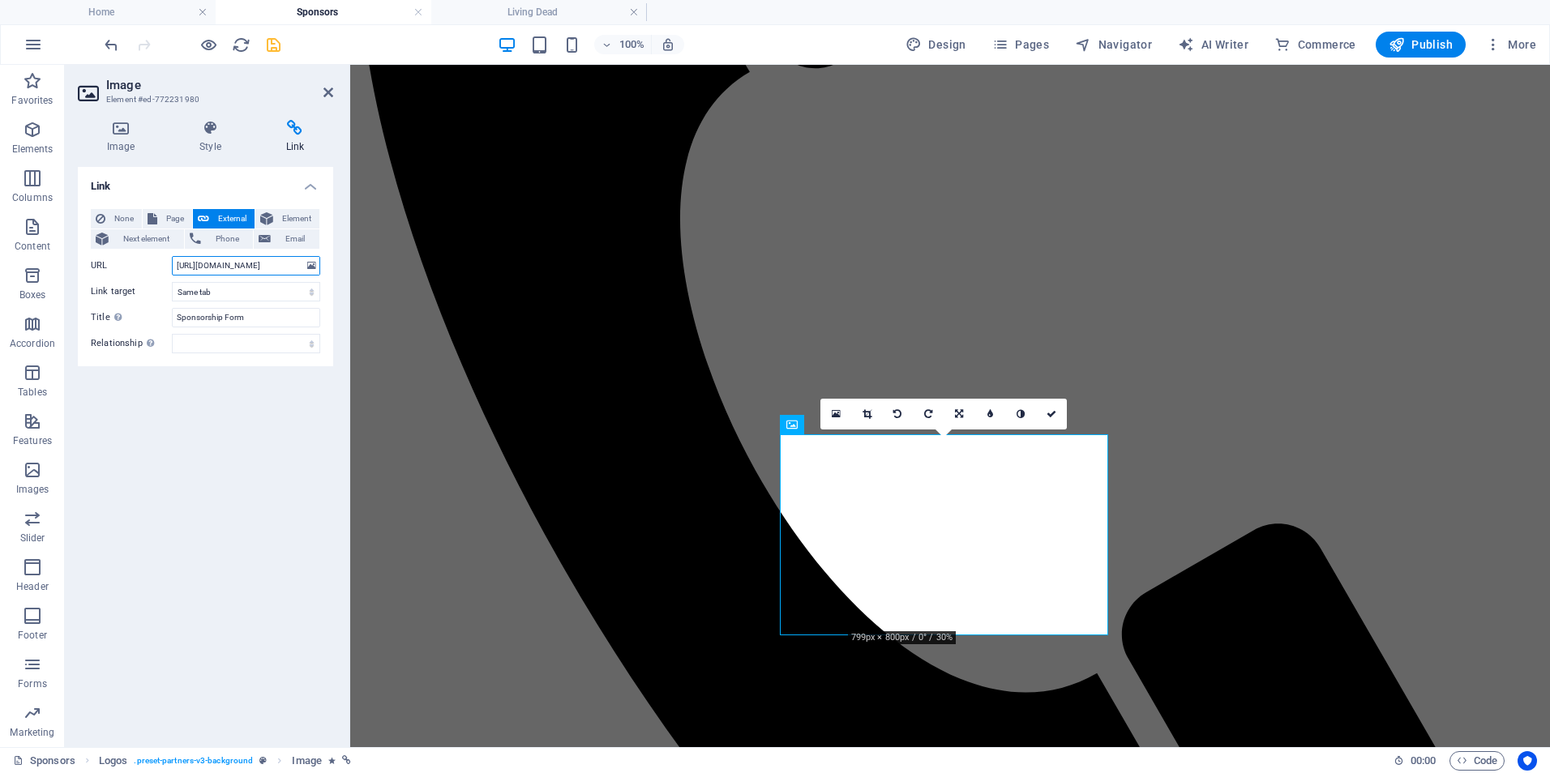
click at [227, 264] on input "[URL][DOMAIN_NAME]" at bounding box center [246, 265] width 148 height 19
type input "[URL][DOMAIN_NAME]"
click at [240, 314] on input "Sponsorship Form" at bounding box center [246, 317] width 148 height 19
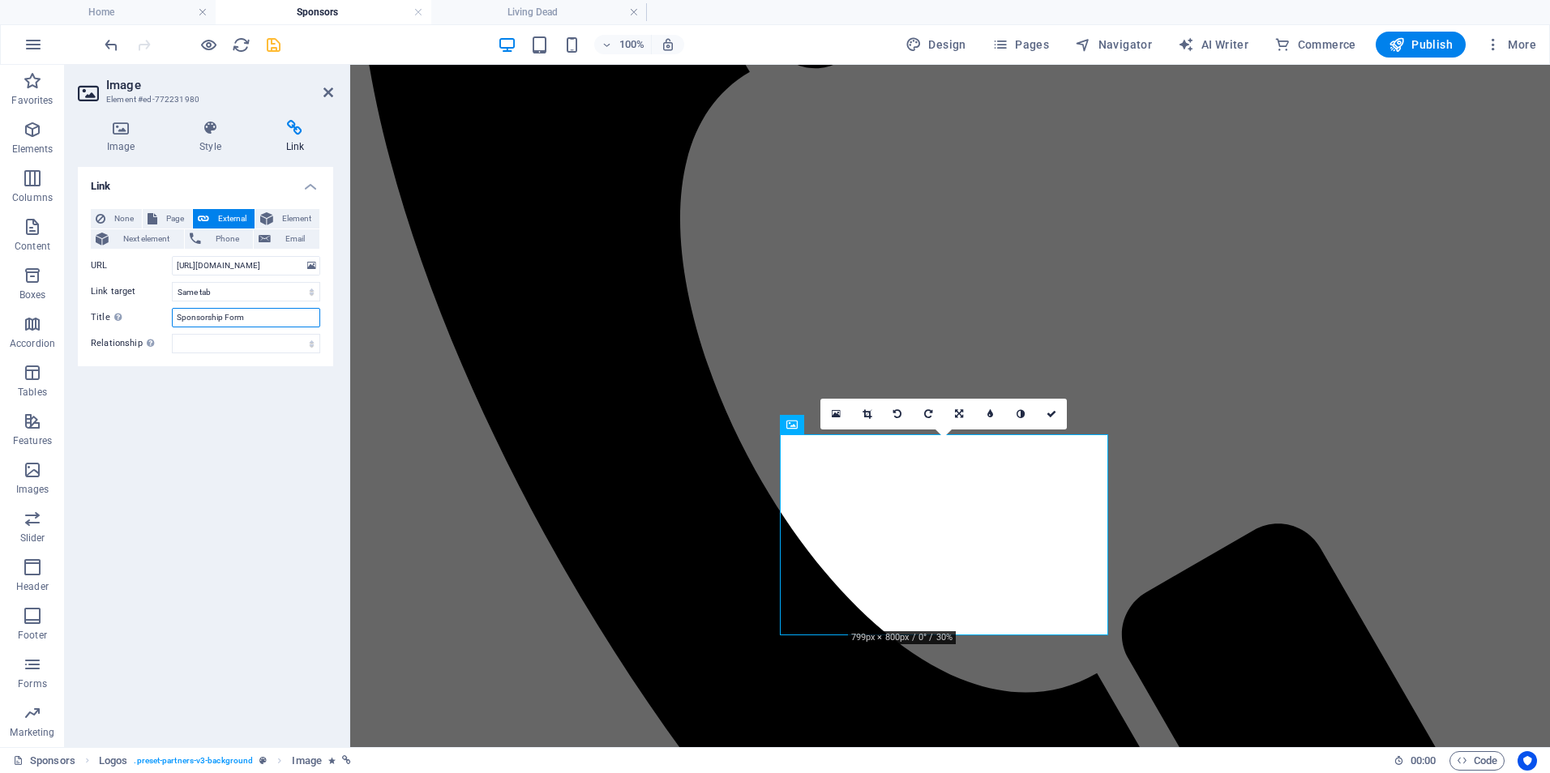
click at [240, 314] on input "Sponsorship Form" at bounding box center [246, 317] width 148 height 19
type input "S"
type input "Happy Faces"
click at [273, 45] on icon "save" at bounding box center [273, 45] width 19 height 19
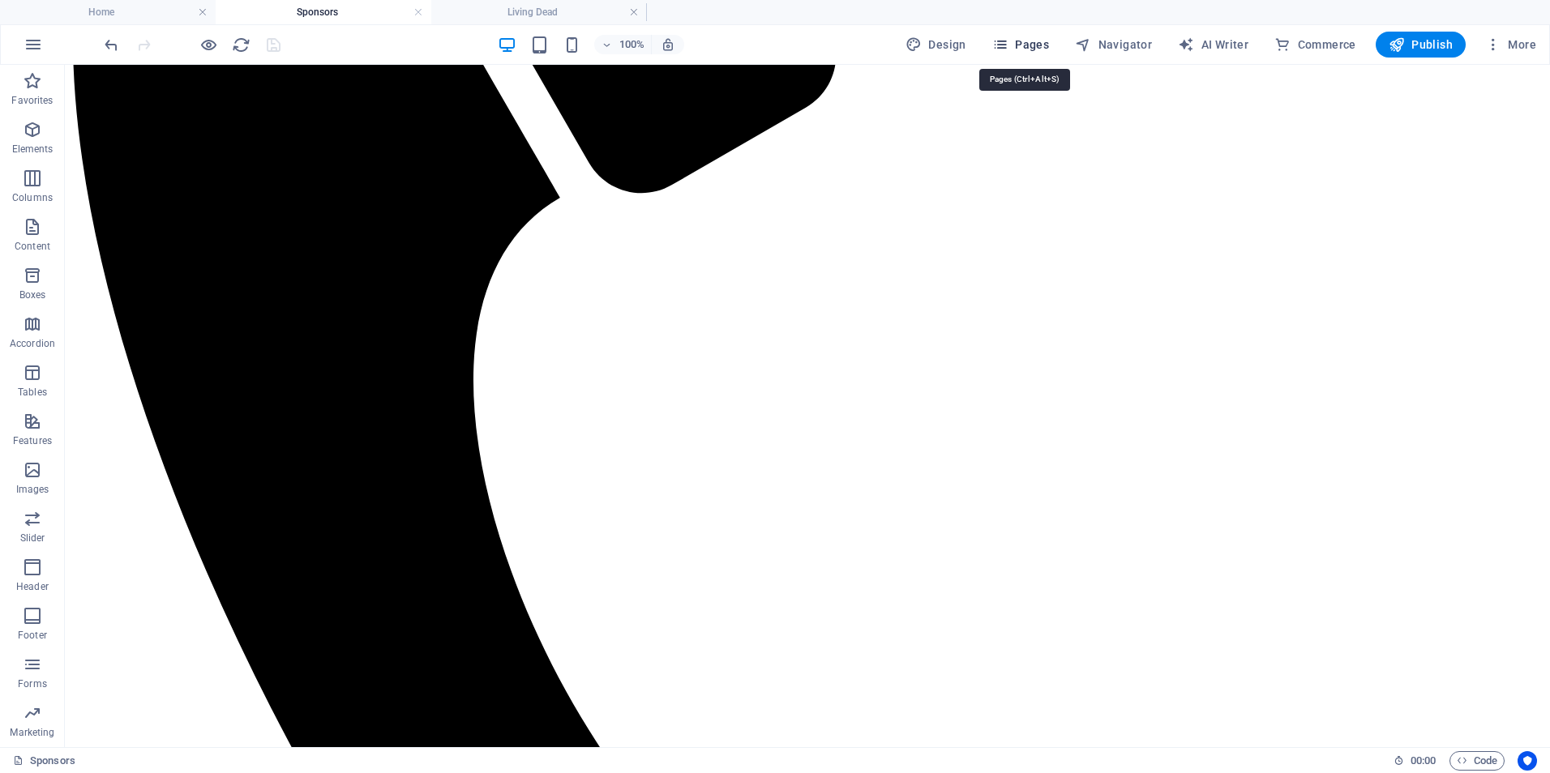
click at [1040, 41] on span "Pages" at bounding box center [1020, 44] width 57 height 16
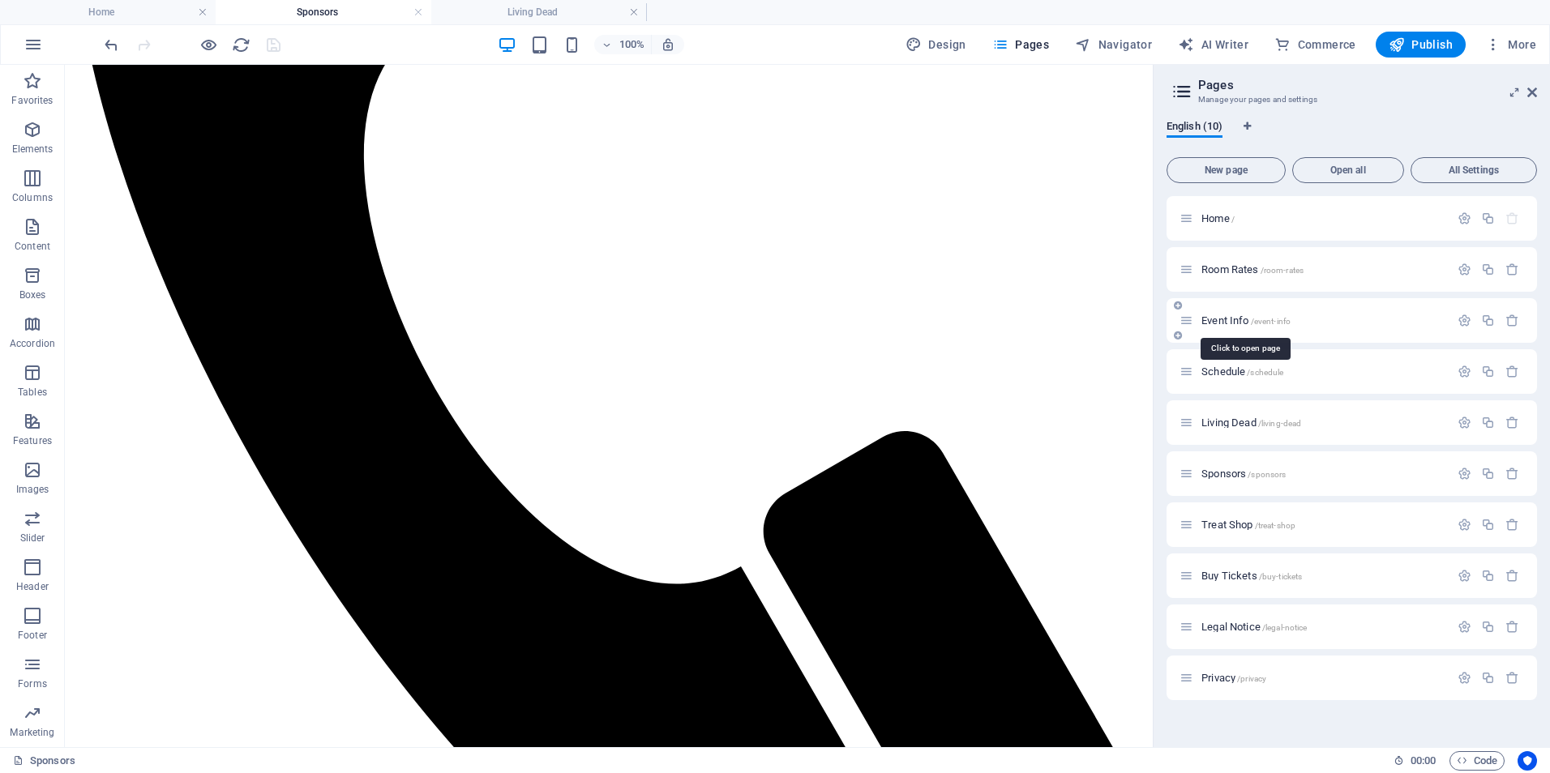
click at [1232, 315] on span "Event Info /event-info" at bounding box center [1246, 321] width 89 height 12
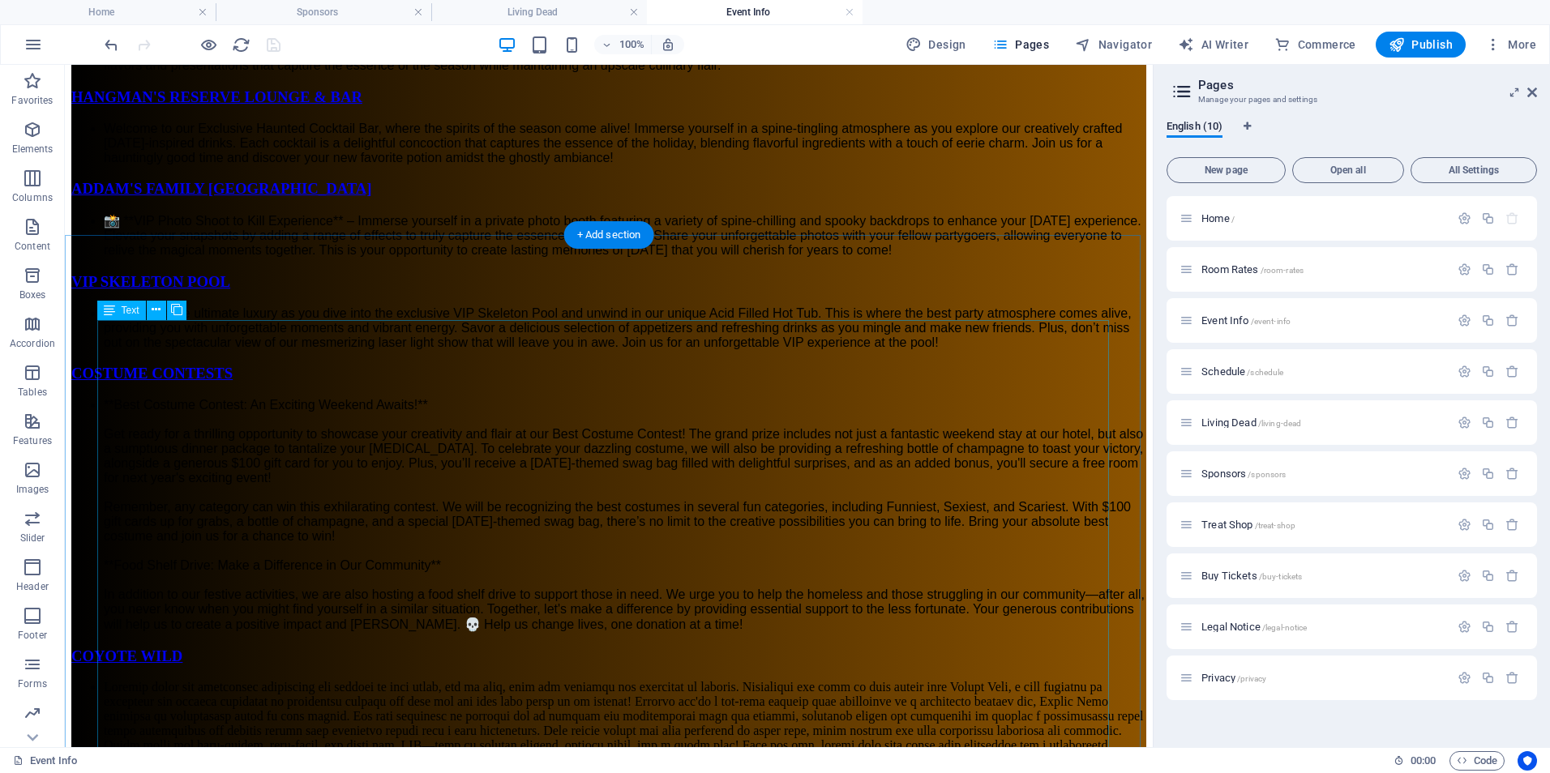
scroll to position [2919, 0]
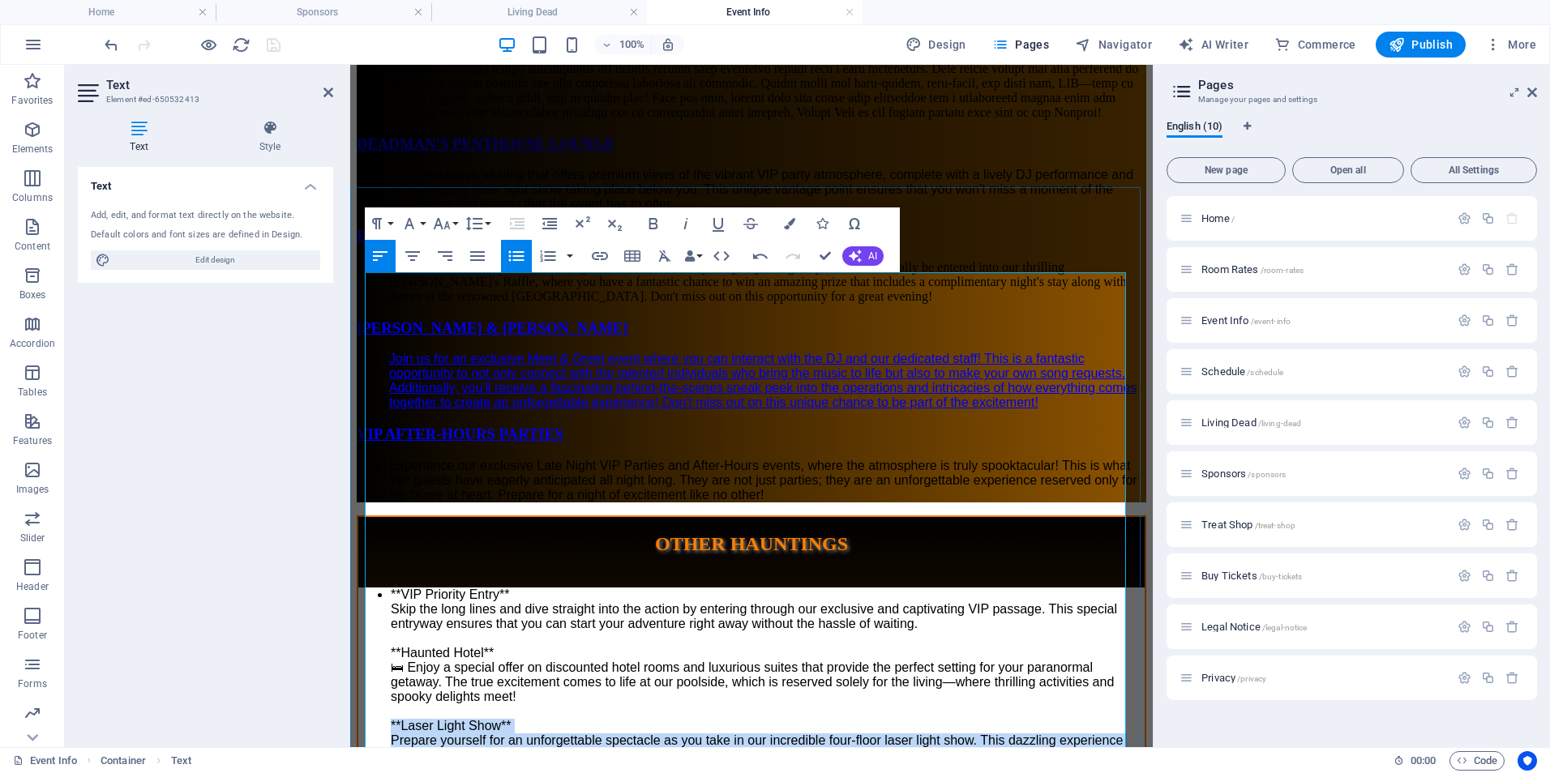
drag, startPoint x: 462, startPoint y: 546, endPoint x: 380, endPoint y: 485, distance: 102.5
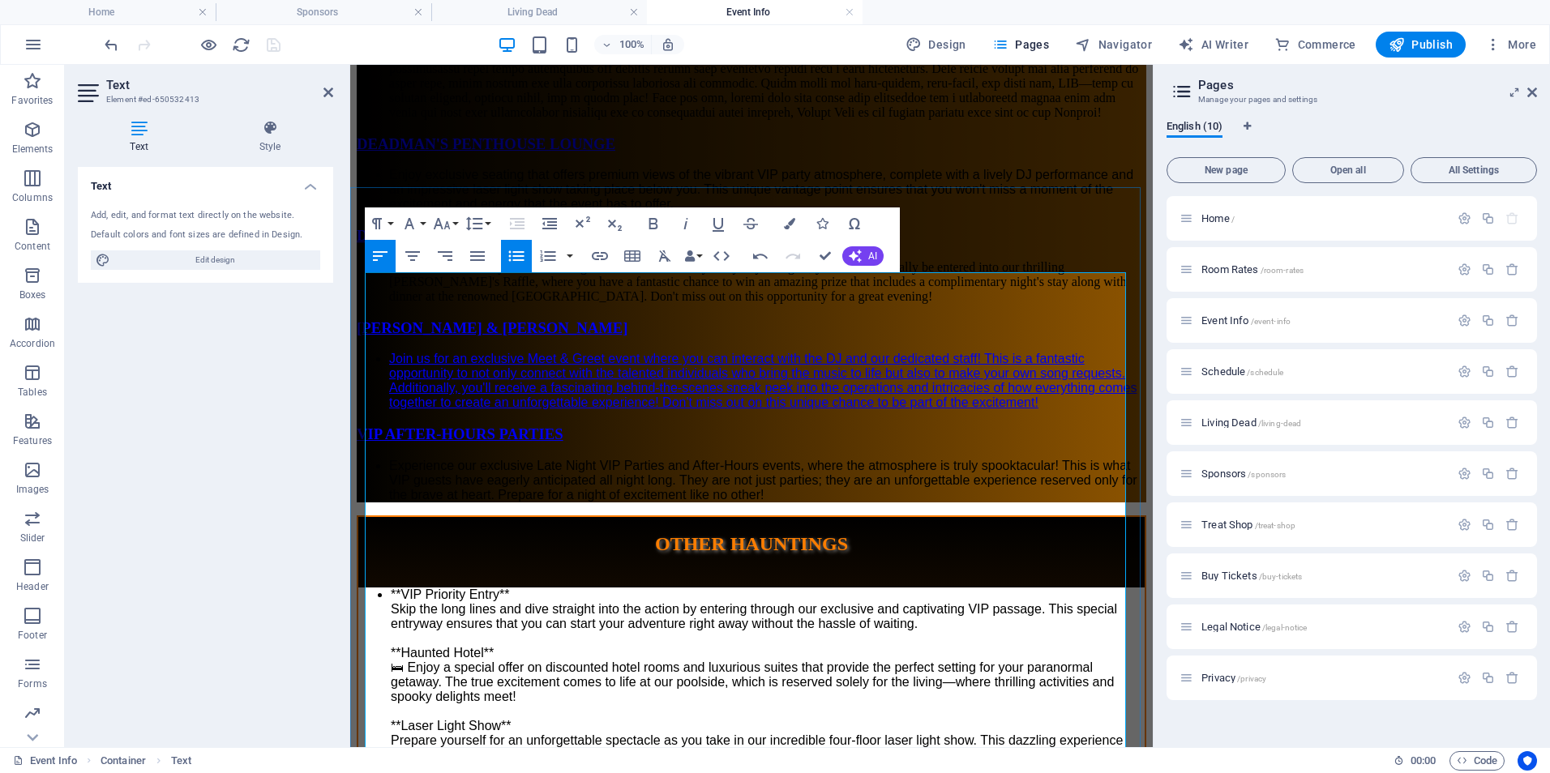
click at [114, 48] on icon "undo" at bounding box center [111, 45] width 19 height 19
click at [112, 41] on icon "undo" at bounding box center [111, 45] width 19 height 19
drag, startPoint x: 777, startPoint y: 438, endPoint x: 506, endPoint y: 439, distance: 270.8
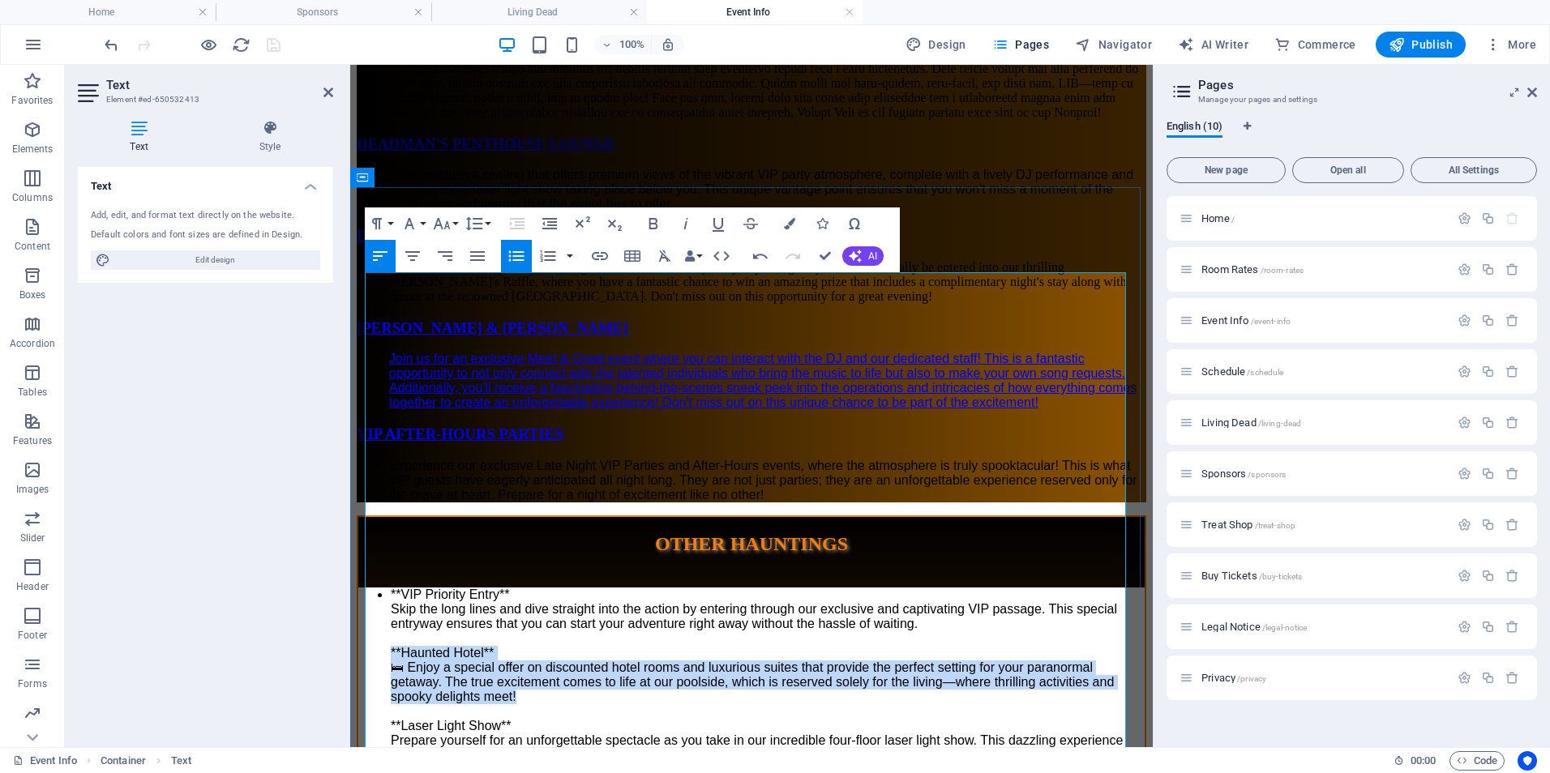
drag, startPoint x: 512, startPoint y: 442, endPoint x: 378, endPoint y: 371, distance: 151.9
copy li "**Haunted Hotel** 🛏 Enjoy a special offer on discounted hotel rooms and luxurio…"
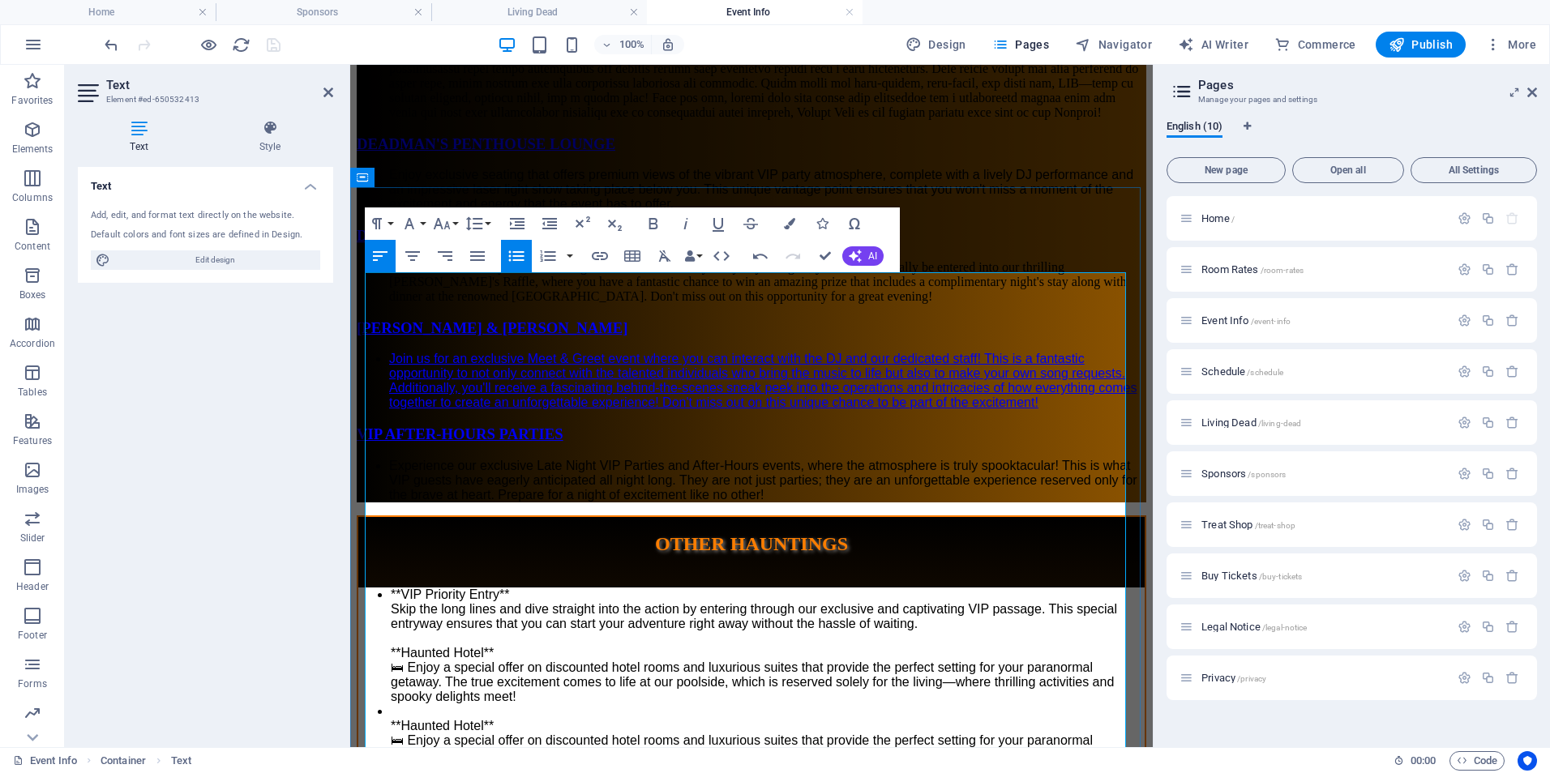
drag, startPoint x: 471, startPoint y: 480, endPoint x: 392, endPoint y: 480, distance: 78.6
click at [392, 705] on li "**Haunted Hotel** 🛏 Enjoy a special offer on discounted hotel rooms and luxurio…" at bounding box center [768, 741] width 754 height 73
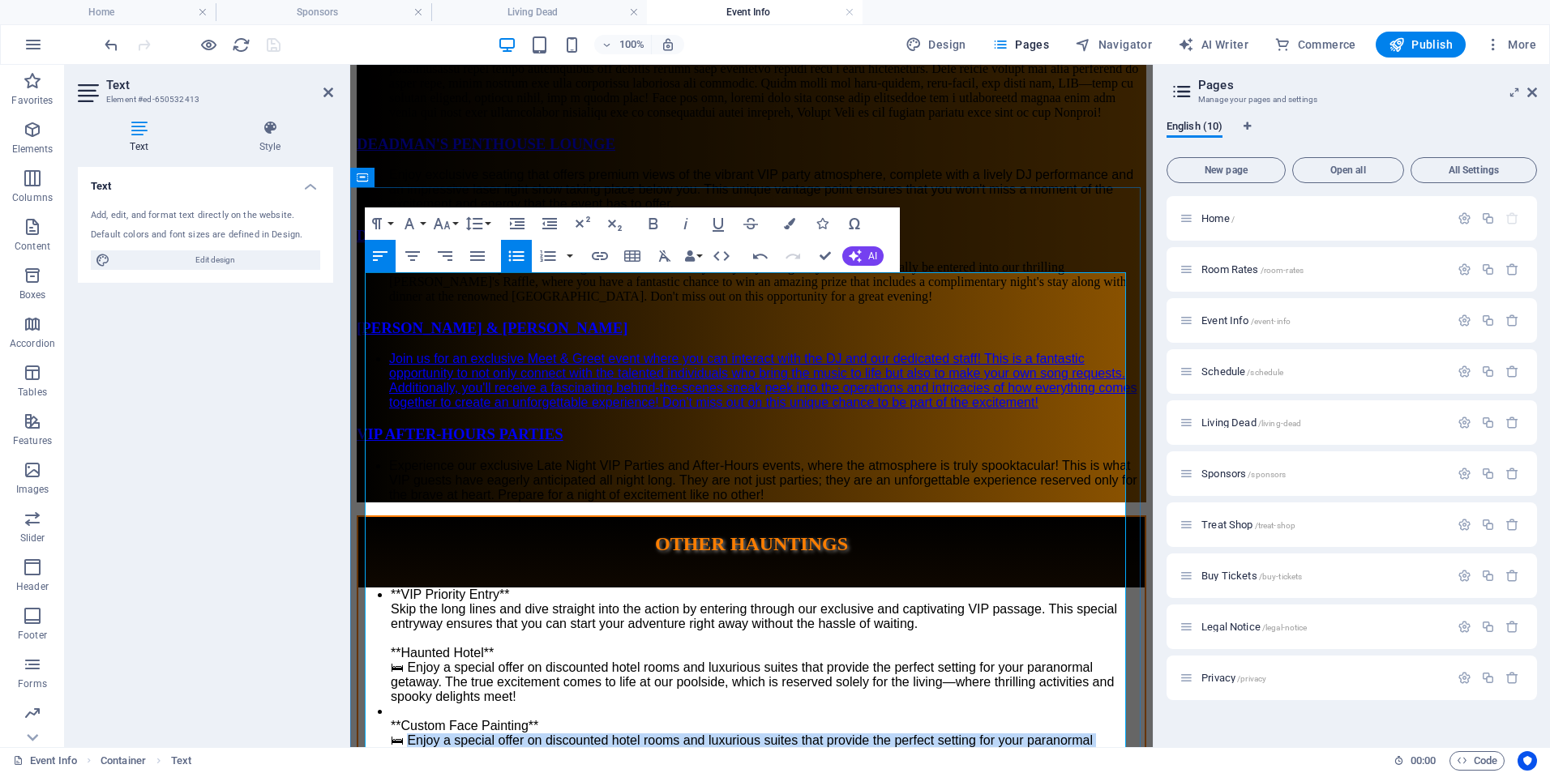
drag, startPoint x: 395, startPoint y: 507, endPoint x: 499, endPoint y: 548, distance: 112.5
click at [499, 705] on li "**Custom Face Painting ** 🛏 Enjoy a special offer on discounted hotel rooms and…" at bounding box center [768, 741] width 754 height 73
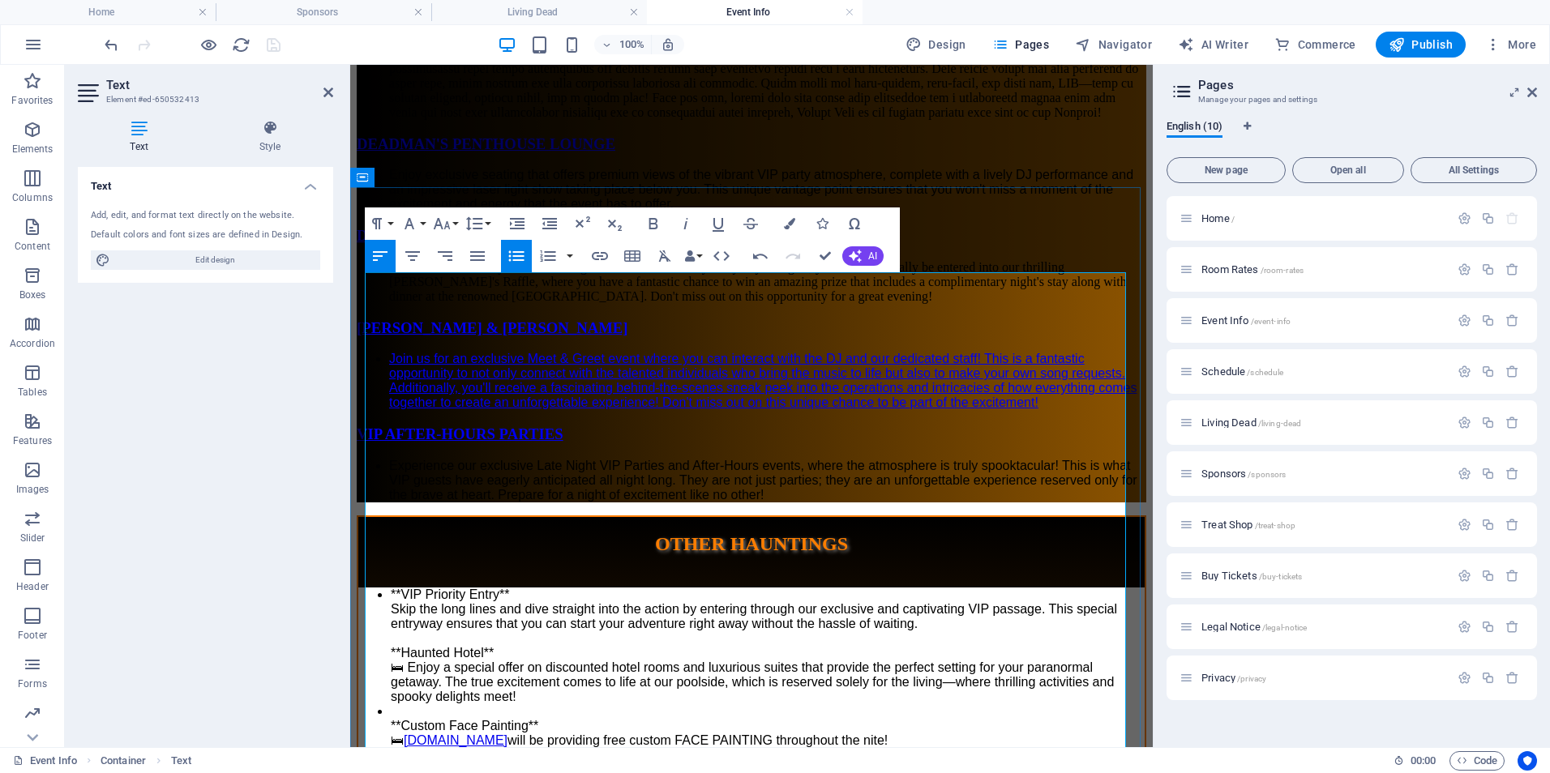
click at [632, 705] on li "**Custom Face Painting** 🛏 [DOMAIN_NAME] will be providing free custom FACE PAI…" at bounding box center [768, 727] width 754 height 44
click at [685, 224] on icon "button" at bounding box center [685, 223] width 19 height 19
click at [773, 705] on li "**Custom Face Painting** 🛏 [DOMAIN_NAME] will be providing free custom FACE PAI…" at bounding box center [768, 727] width 754 height 44
click at [892, 705] on li "**Custom Face Painting** 🛏 [DOMAIN_NAME] will be providing free custom FACE PAI…" at bounding box center [768, 727] width 754 height 44
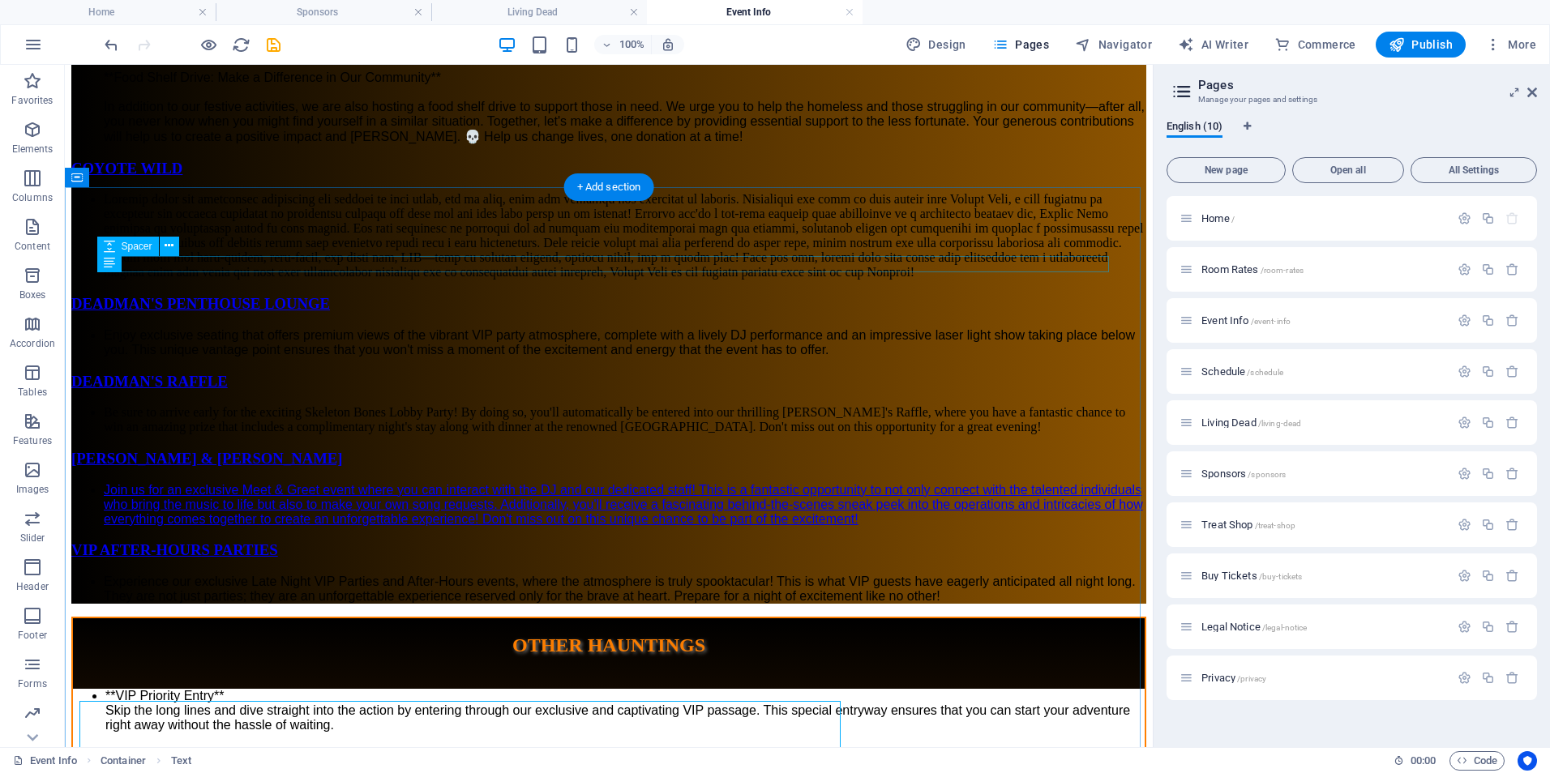
scroll to position [2897, 0]
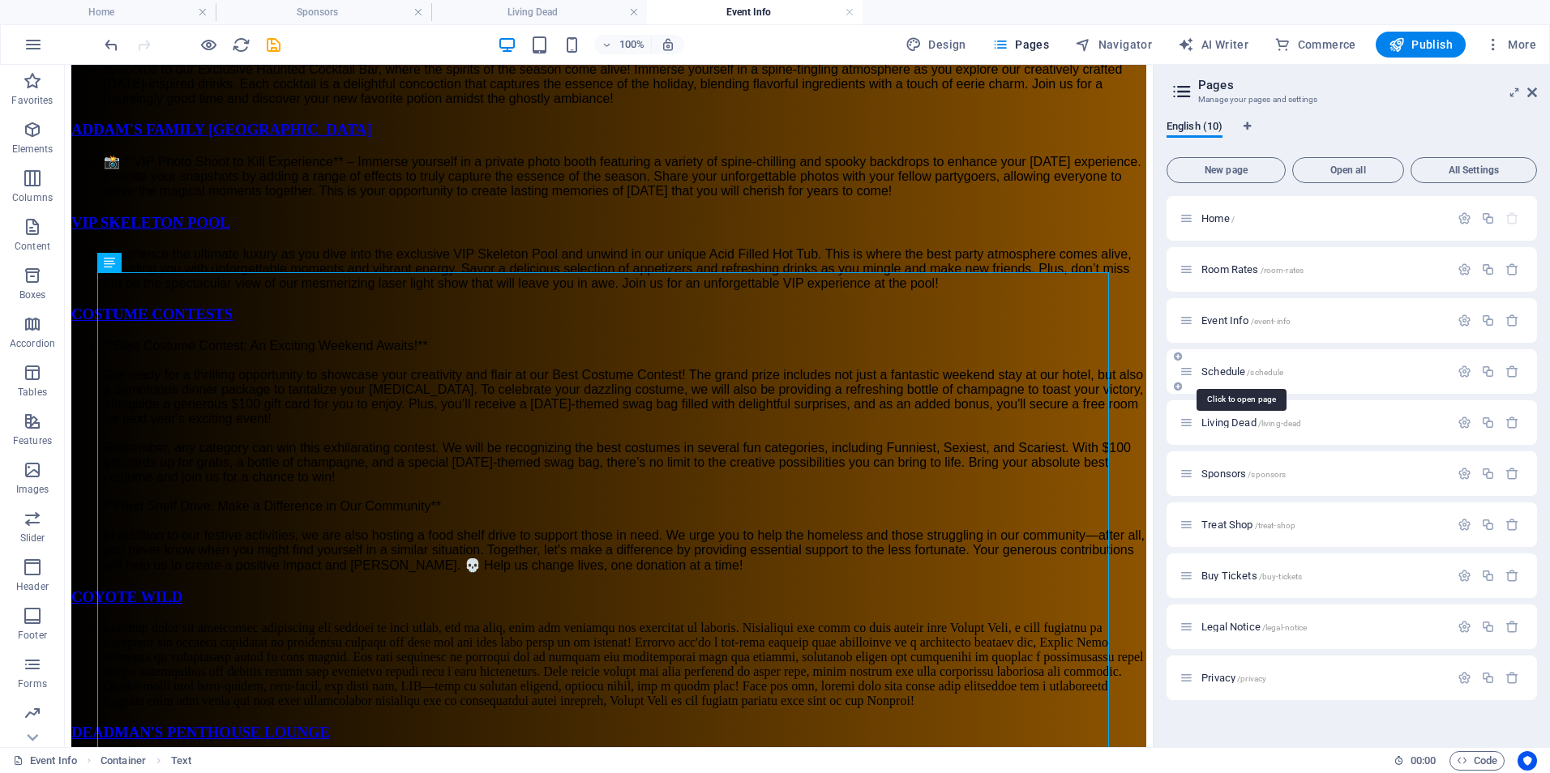
click at [1214, 375] on span "Schedule /schedule" at bounding box center [1243, 372] width 82 height 12
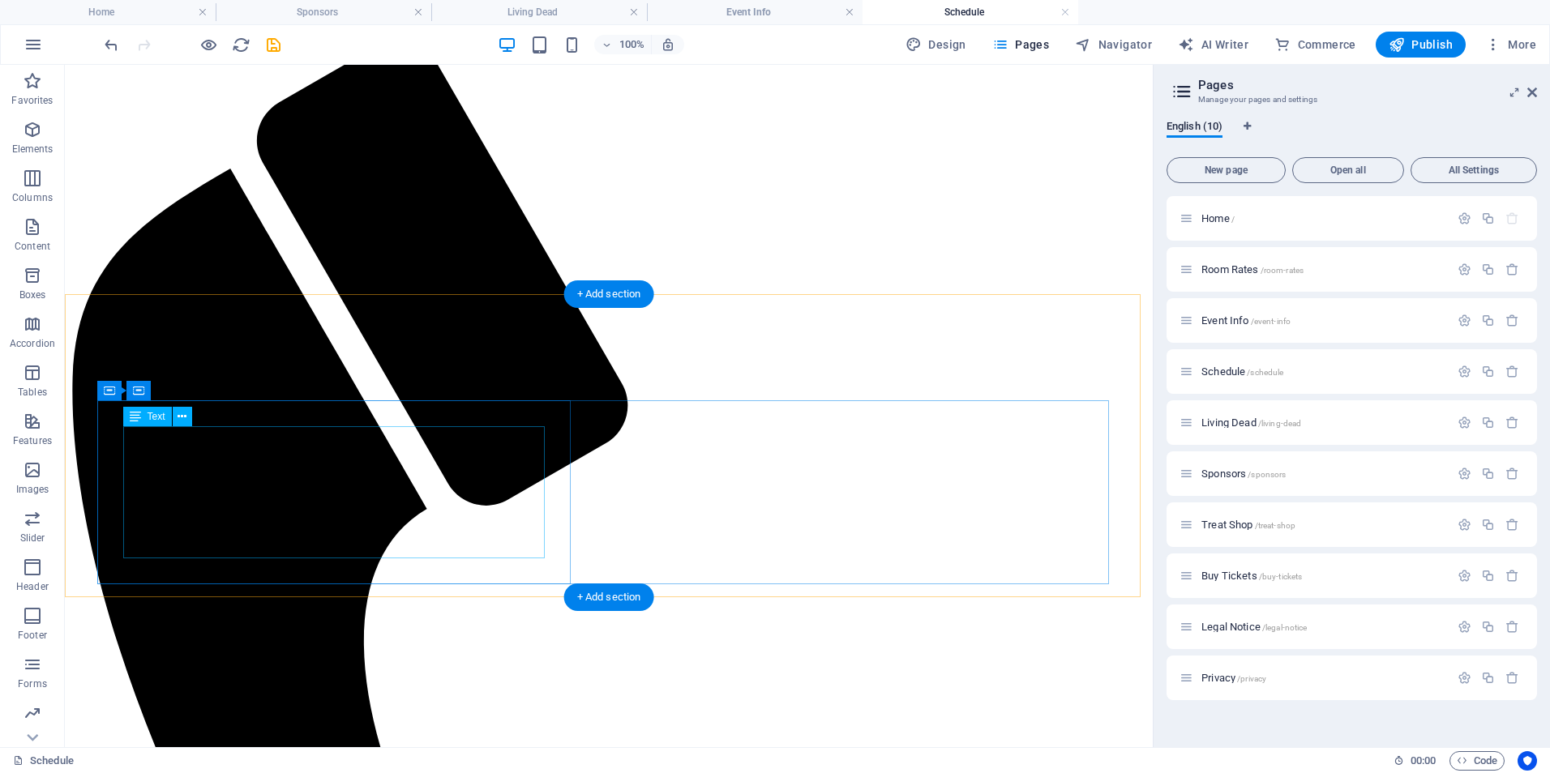
scroll to position [0, 0]
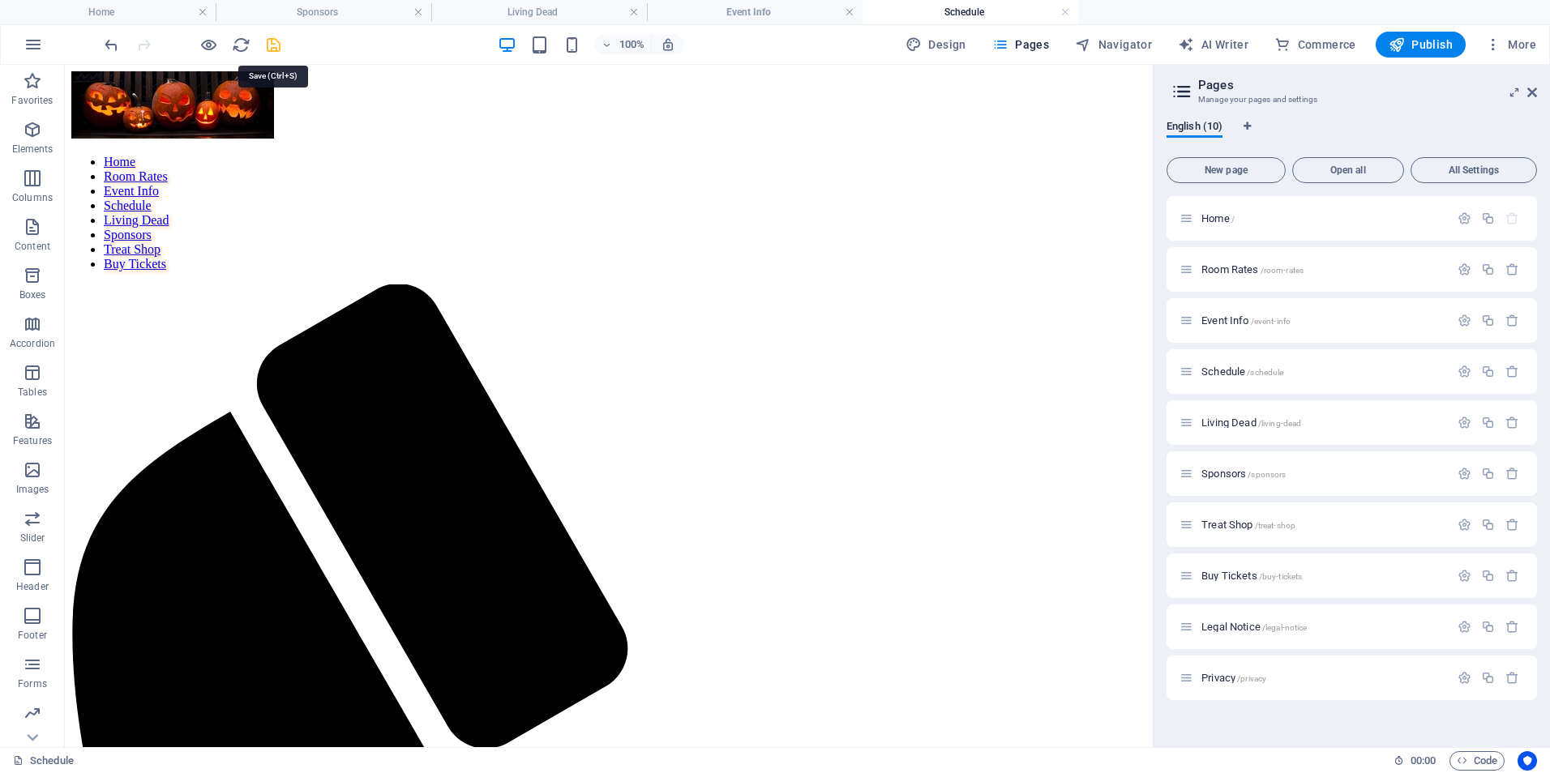
click at [274, 45] on icon "save" at bounding box center [273, 45] width 19 height 19
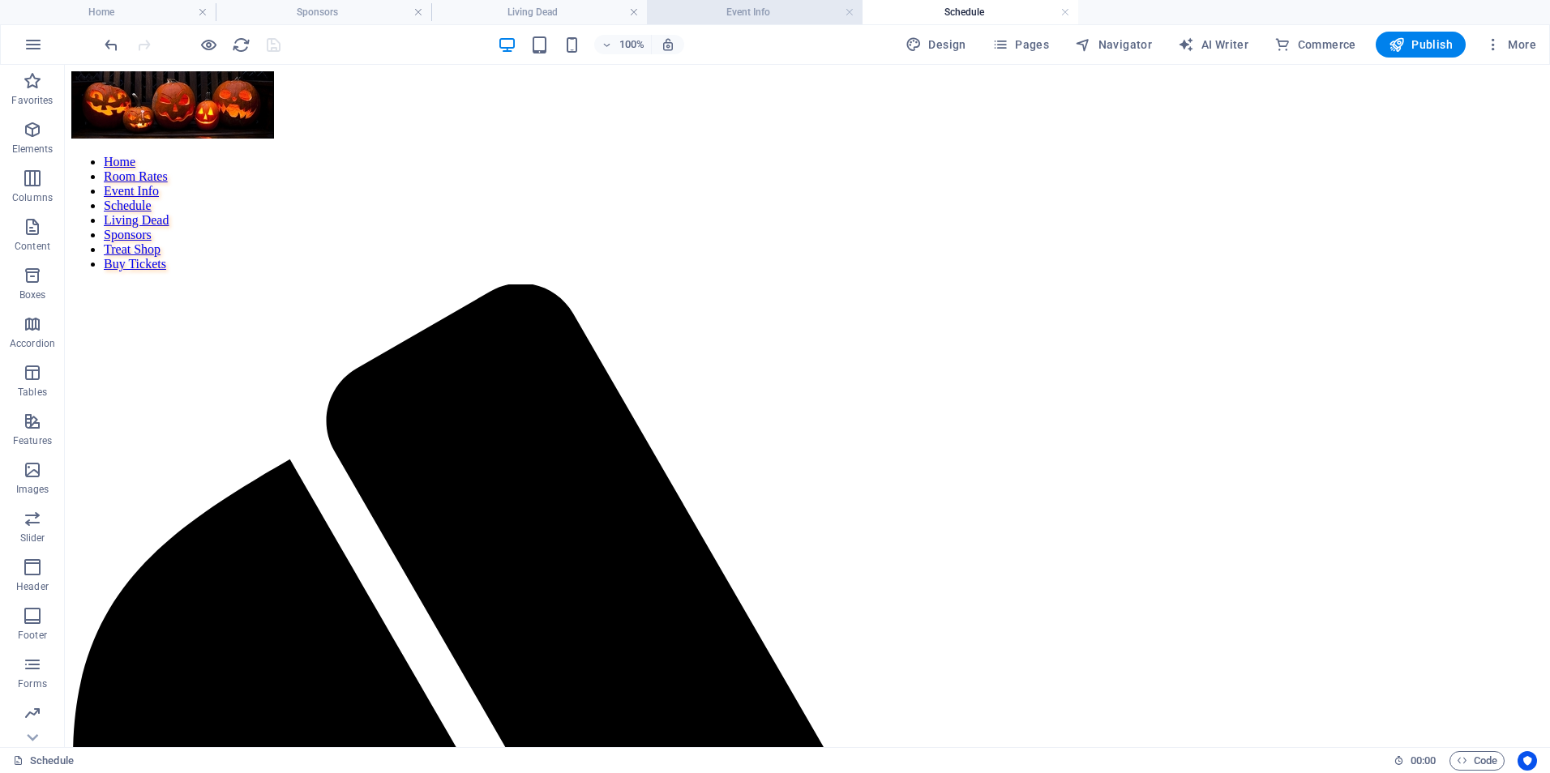
click at [767, 13] on h4 "Event Info" at bounding box center [755, 12] width 216 height 18
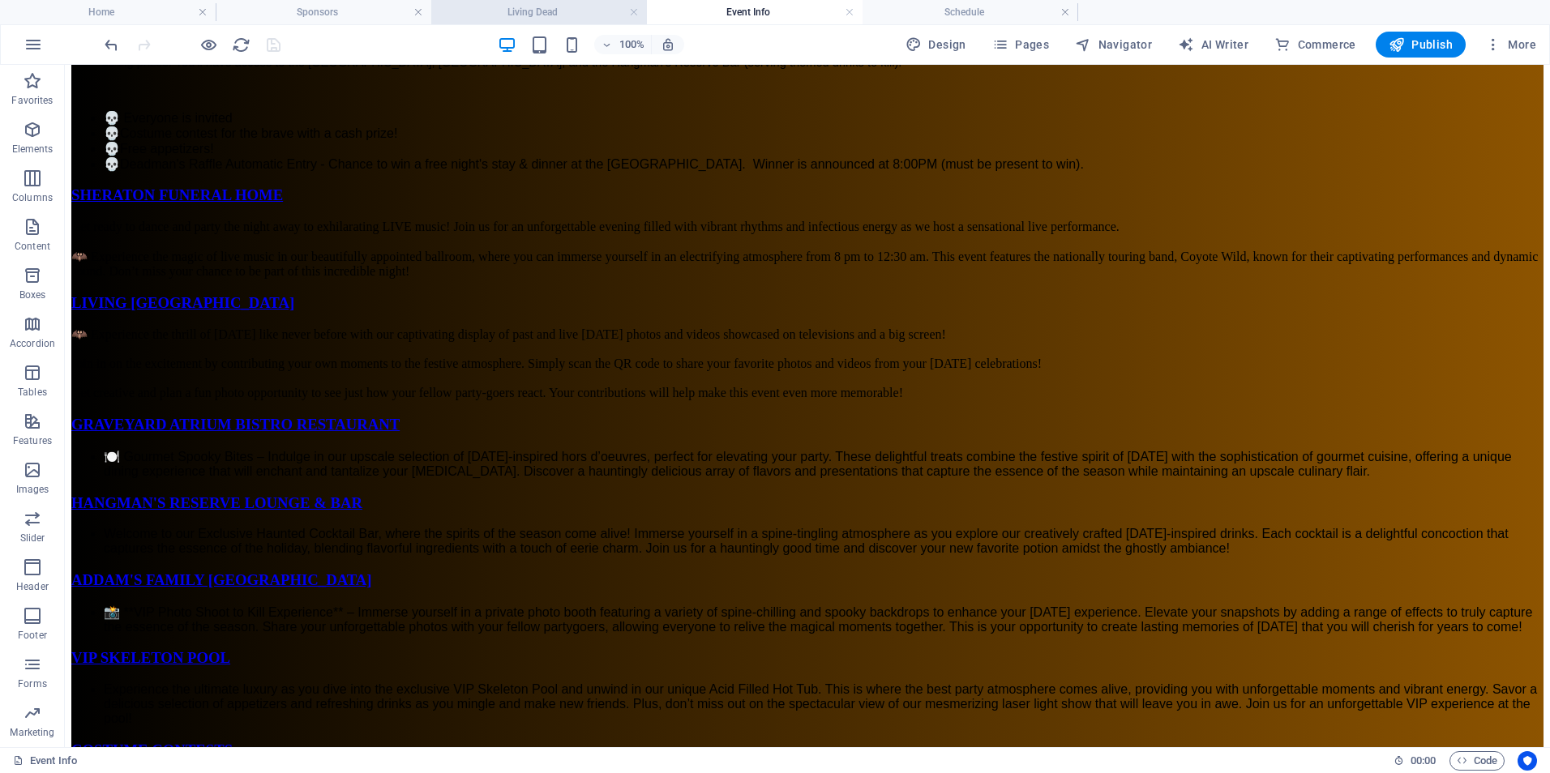
click at [583, 11] on h4 "Living Dead" at bounding box center [539, 12] width 216 height 18
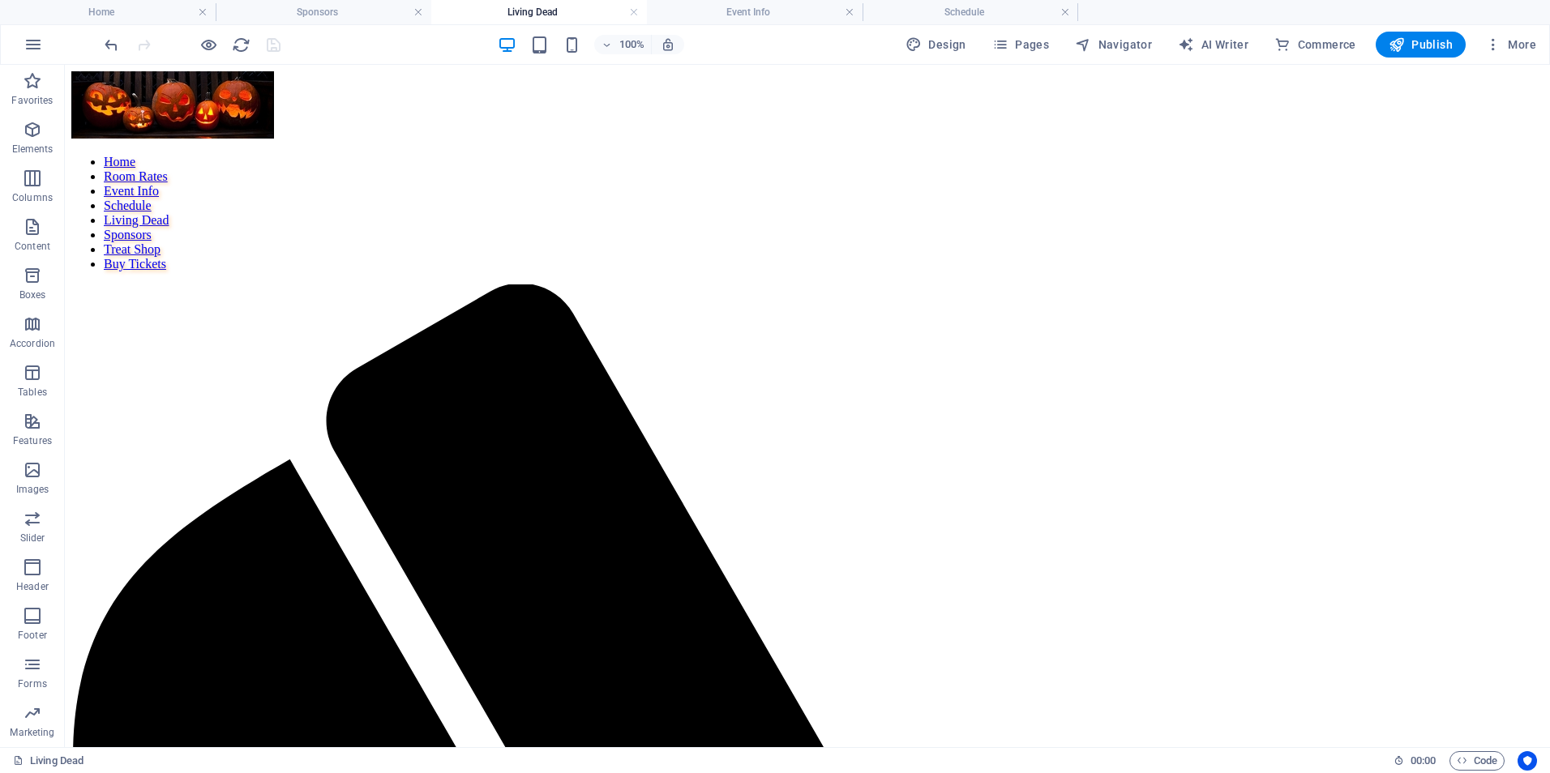
scroll to position [0, 0]
click at [635, 12] on link at bounding box center [634, 12] width 10 height 15
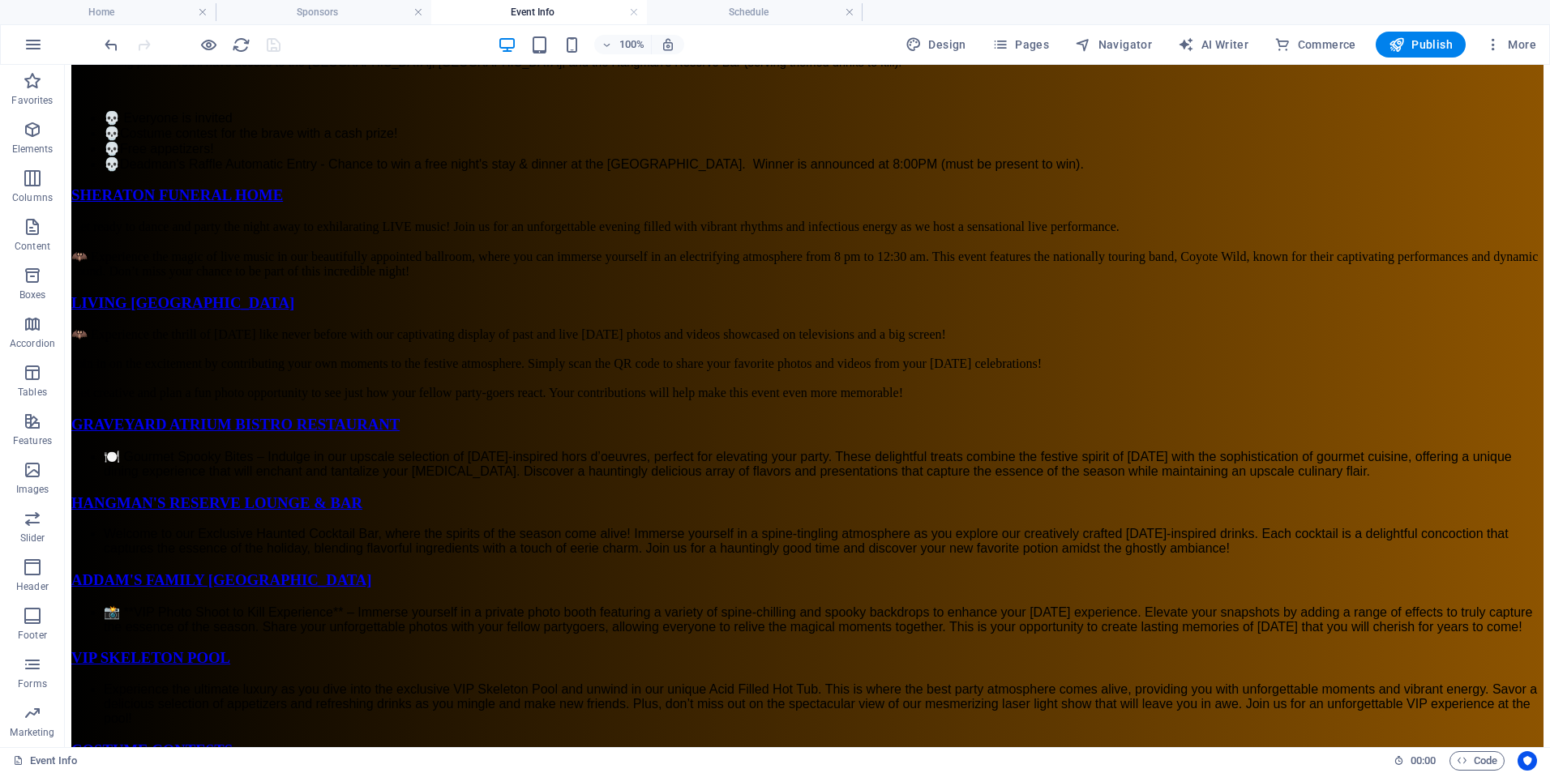
click at [635, 12] on link at bounding box center [634, 12] width 10 height 15
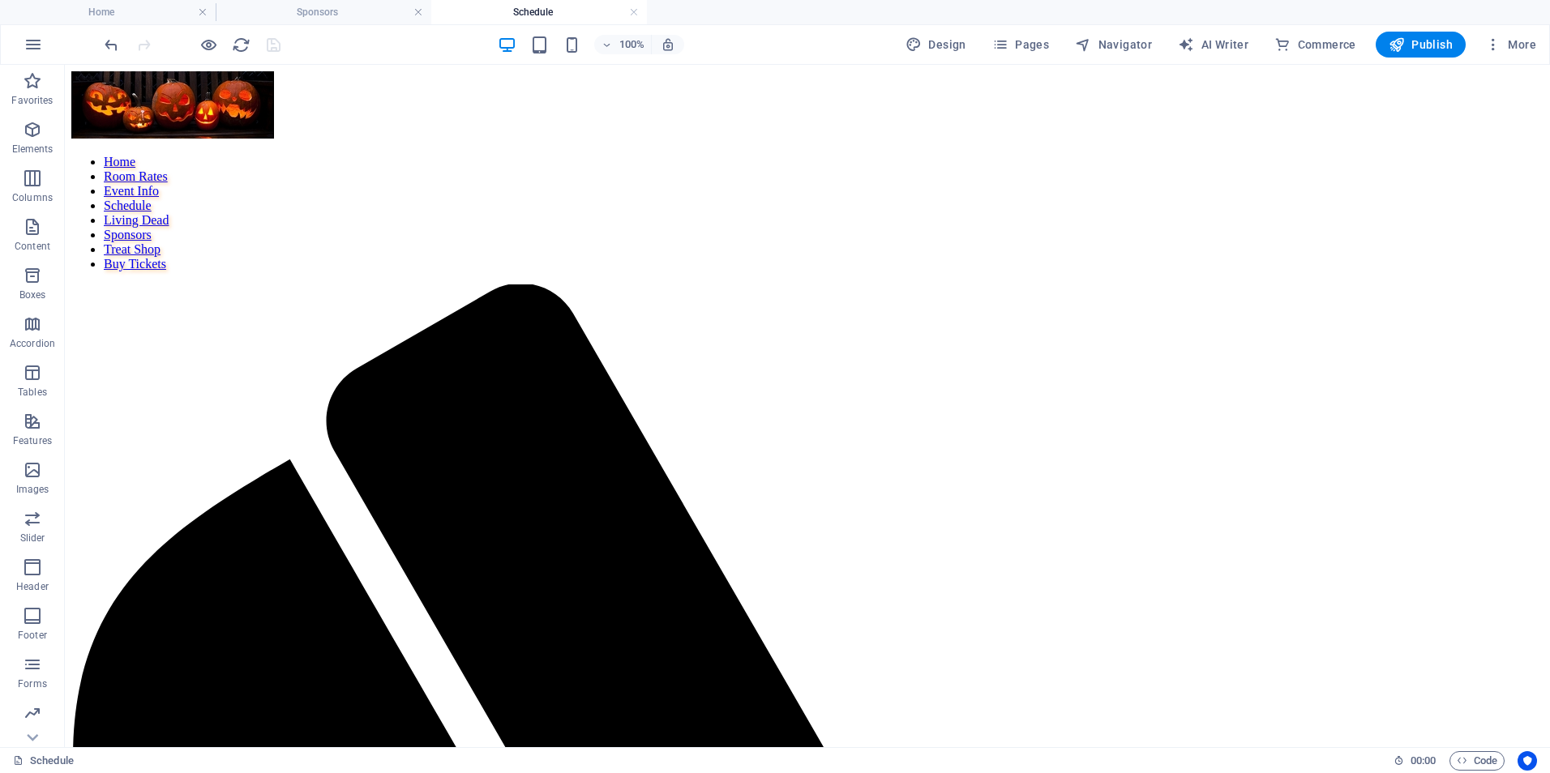
click at [635, 12] on link at bounding box center [634, 12] width 10 height 15
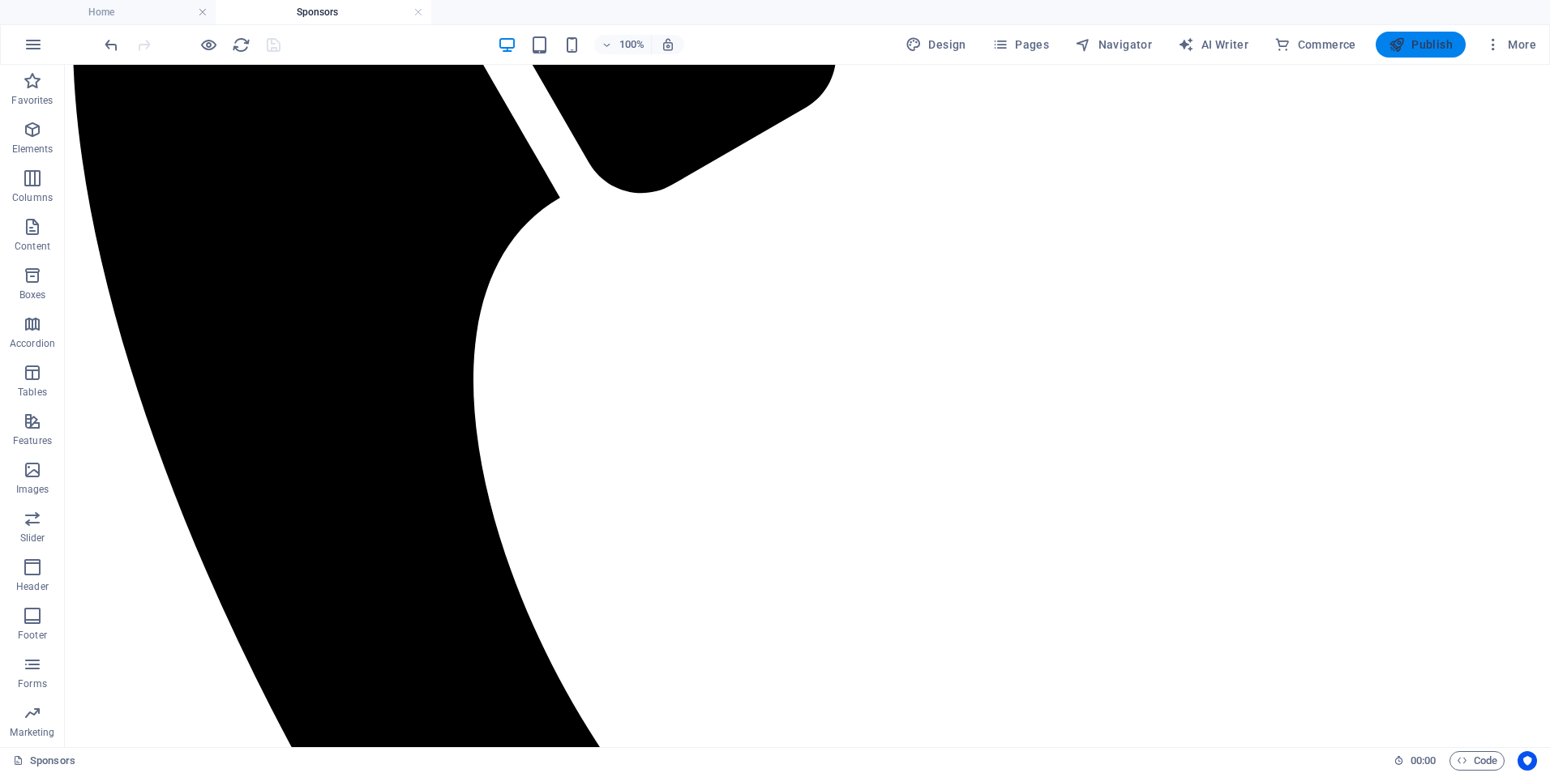
click at [1430, 41] on span "Publish" at bounding box center [1421, 44] width 64 height 16
